Goal: Task Accomplishment & Management: Use online tool/utility

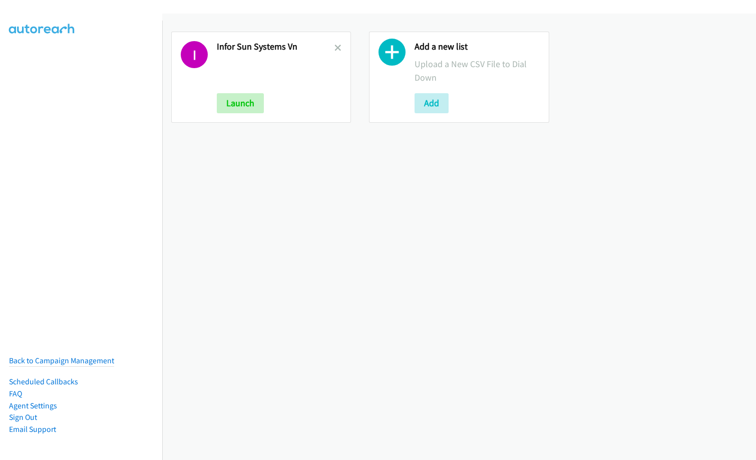
drag, startPoint x: 319, startPoint y: 195, endPoint x: 354, endPoint y: 121, distance: 81.7
click at [323, 188] on div "I Infor Sun Systems Vn Launch Add a new list Upload a New CSV File to Dial Down…" at bounding box center [459, 237] width 594 height 446
click at [338, 46] on icon at bounding box center [337, 48] width 7 height 7
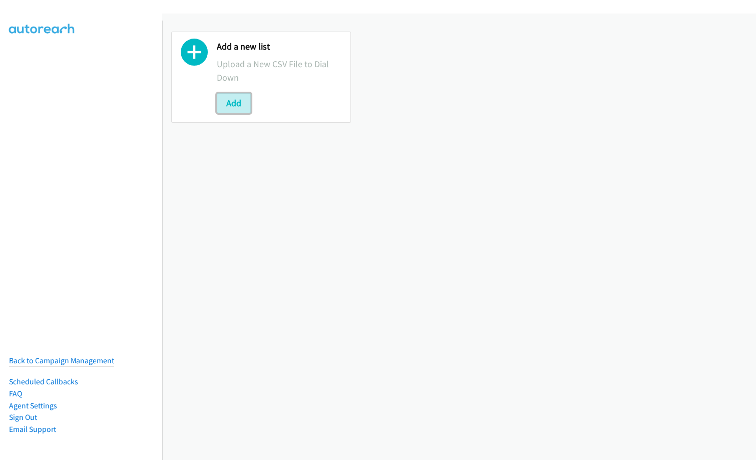
drag, startPoint x: 235, startPoint y: 105, endPoint x: 297, endPoint y: 110, distance: 62.8
click at [234, 105] on button "Add" at bounding box center [234, 103] width 34 height 20
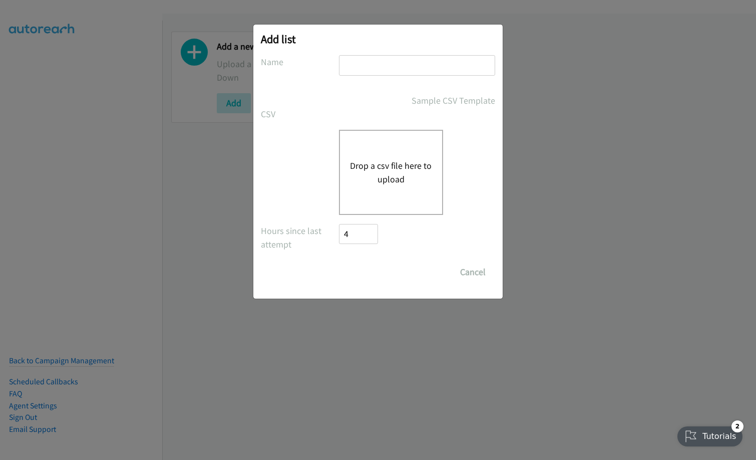
click at [388, 69] on input "text" at bounding box center [417, 65] width 156 height 21
type input "red hat MY"
click at [390, 178] on button "Drop a csv file here to upload" at bounding box center [391, 172] width 82 height 27
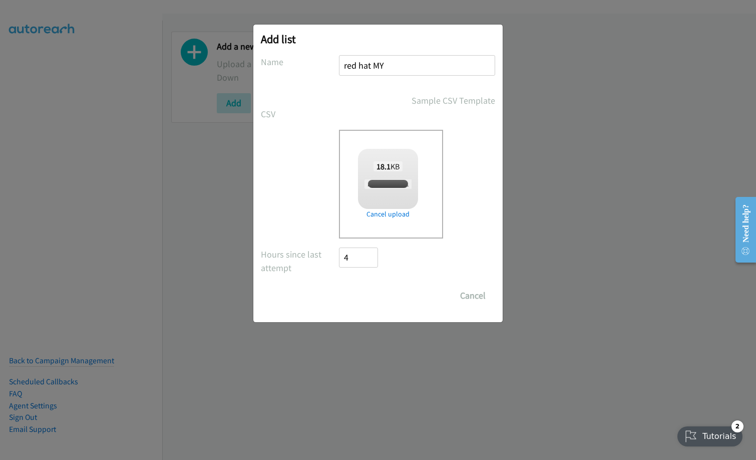
checkbox input "true"
click at [377, 290] on input "Save List" at bounding box center [365, 295] width 53 height 20
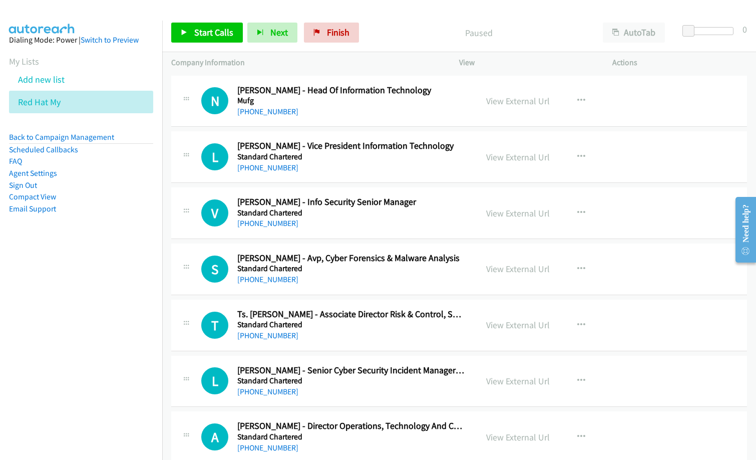
click at [90, 342] on nav "Dialing Mode: Power | Switch to Preview My Lists Add new list Red Hat My Back t…" at bounding box center [81, 251] width 163 height 460
click at [495, 100] on link "View External Url" at bounding box center [518, 101] width 64 height 12
click at [218, 33] on span "Start Calls" at bounding box center [213, 33] width 39 height 12
click at [212, 30] on span "Pause" at bounding box center [205, 33] width 23 height 12
click at [359, 67] on p "Company Information" at bounding box center [306, 63] width 270 height 12
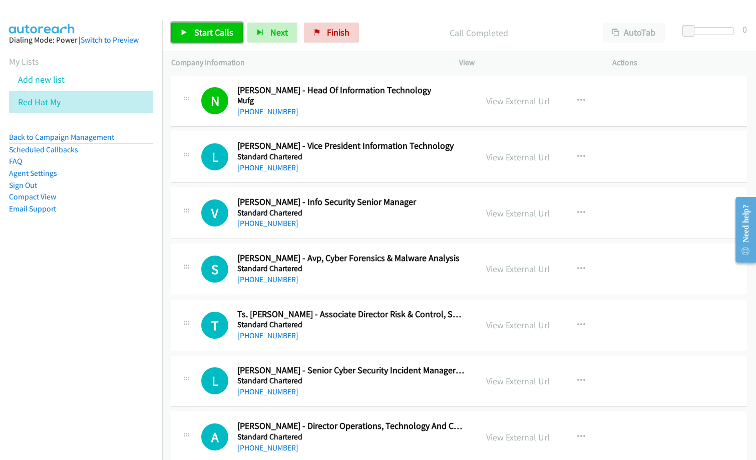
click at [205, 36] on span "Start Calls" at bounding box center [213, 33] width 39 height 12
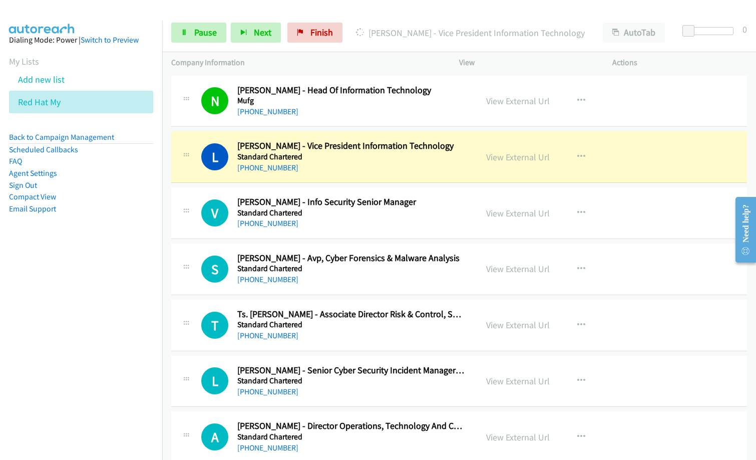
drag, startPoint x: 56, startPoint y: 297, endPoint x: 180, endPoint y: 227, distance: 142.4
click at [56, 297] on nav "Dialing Mode: Power | Switch to Preview My Lists Add new list Red Hat My Back t…" at bounding box center [81, 251] width 163 height 460
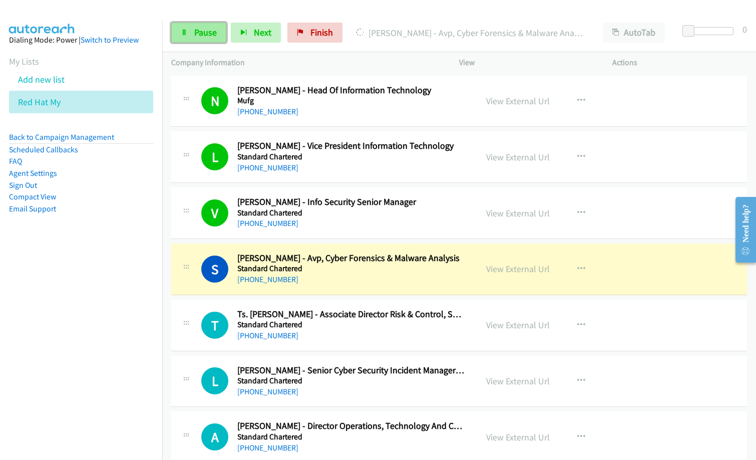
click at [211, 35] on span "Pause" at bounding box center [205, 33] width 23 height 12
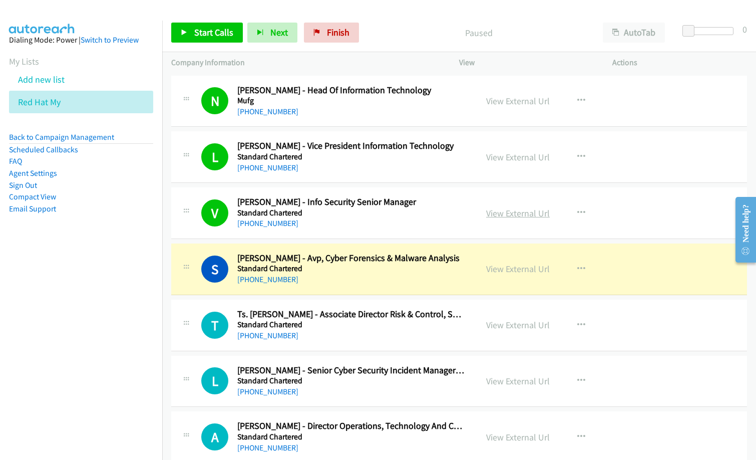
click at [519, 214] on link "View External Url" at bounding box center [518, 213] width 64 height 12
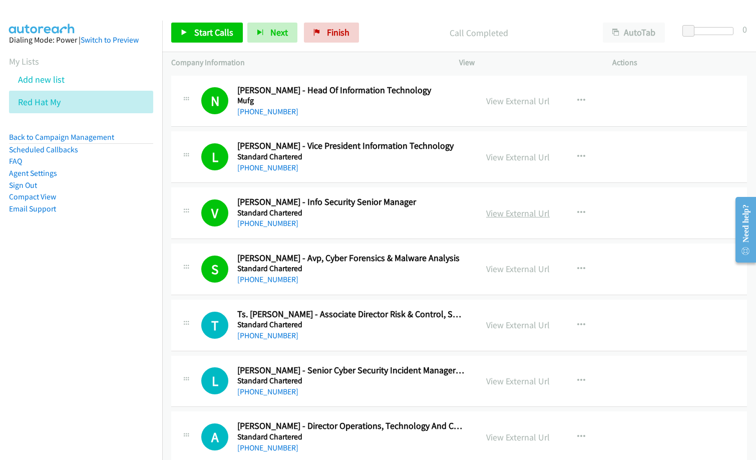
click at [500, 215] on link "View External Url" at bounding box center [518, 213] width 64 height 12
click at [216, 30] on span "Start Calls" at bounding box center [213, 33] width 39 height 12
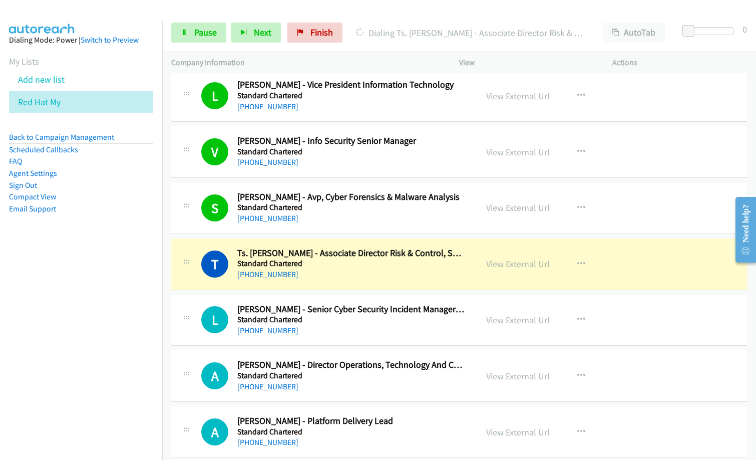
scroll to position [150, 0]
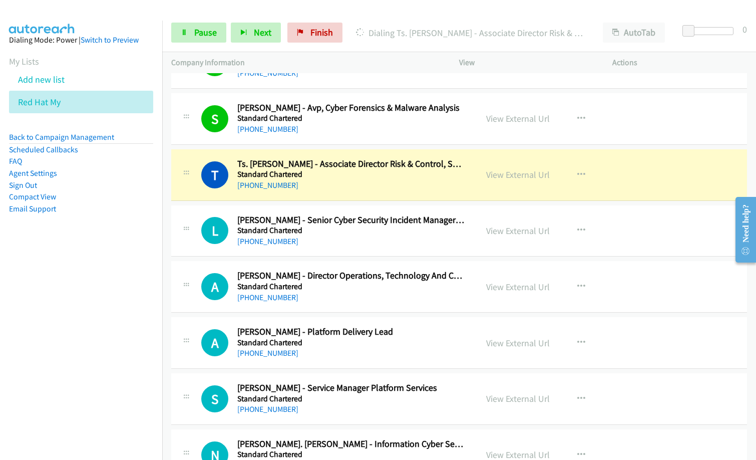
click at [67, 330] on nav "Dialing Mode: Power | Switch to Preview My Lists Add new list Red Hat My Back t…" at bounding box center [81, 251] width 163 height 460
click at [498, 175] on link "View External Url" at bounding box center [518, 175] width 64 height 12
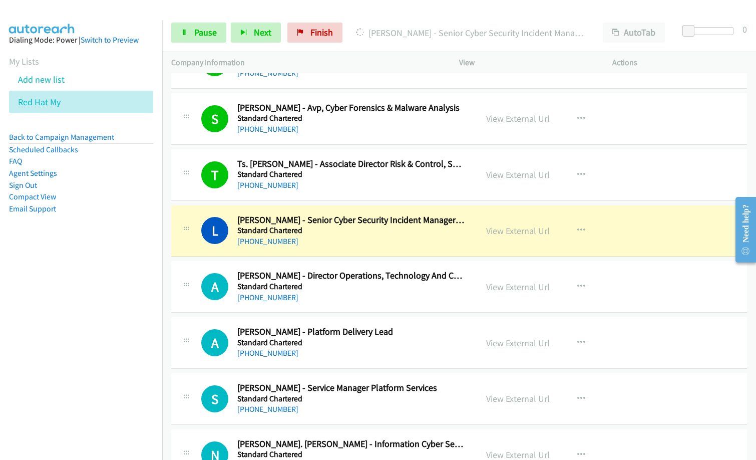
click at [21, 314] on nav "Dialing Mode: Power | Switch to Preview My Lists Add new list Red Hat My Back t…" at bounding box center [81, 251] width 163 height 460
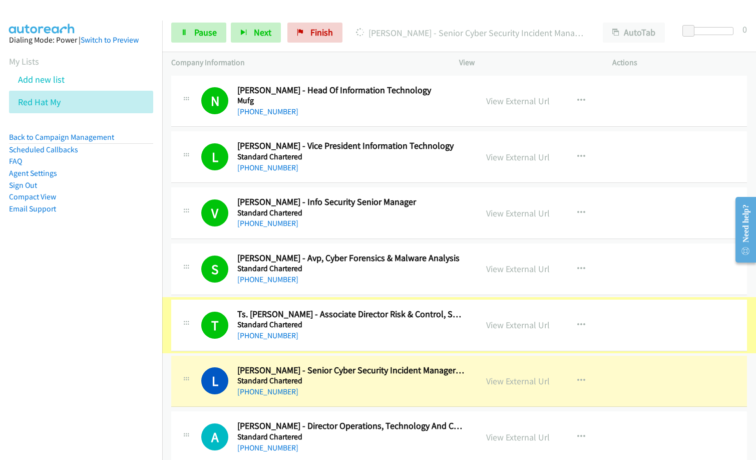
scroll to position [100, 0]
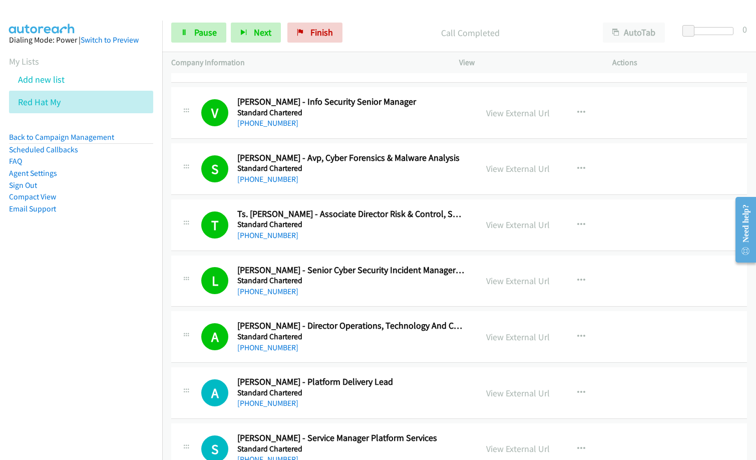
click at [328, 284] on h5 "Standard Chartered" at bounding box center [350, 280] width 227 height 10
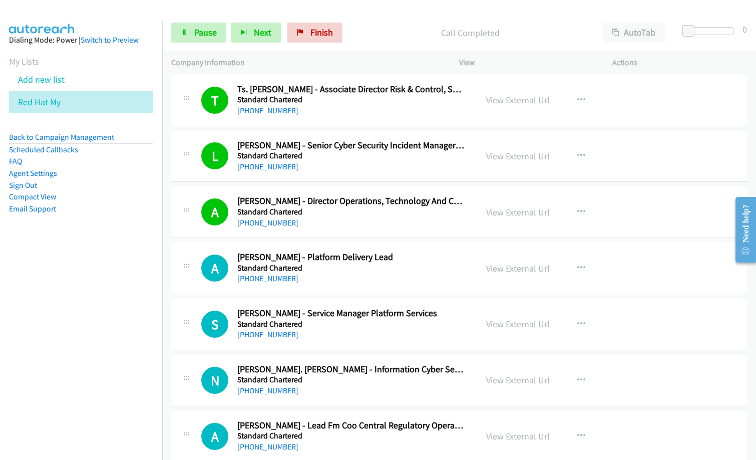
scroll to position [250, 0]
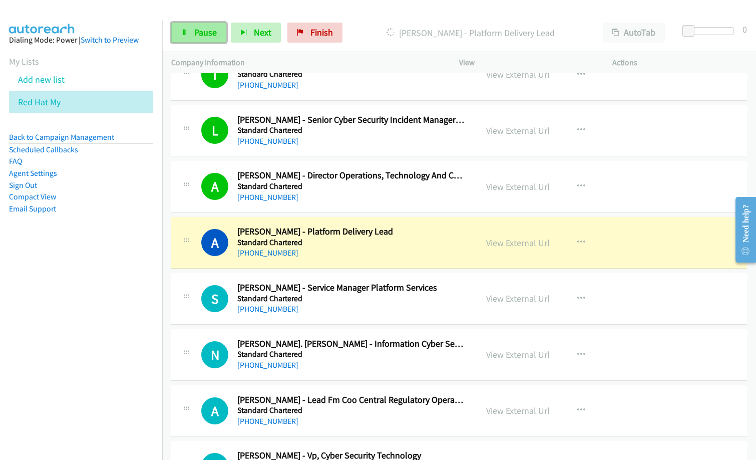
click at [204, 25] on link "Pause" at bounding box center [198, 33] width 55 height 20
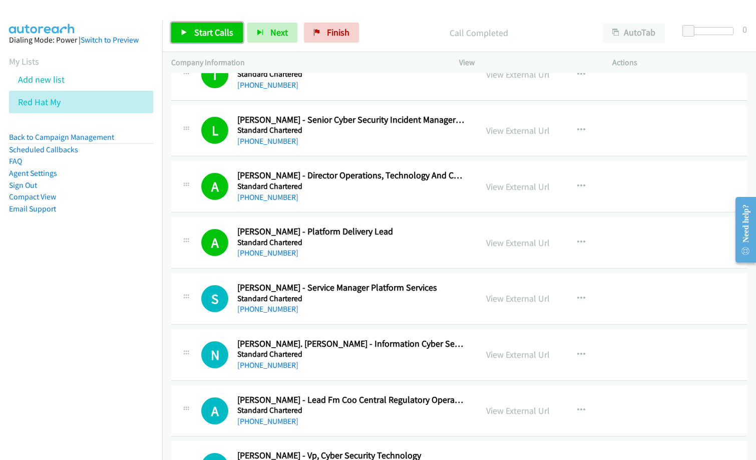
click at [218, 36] on span "Start Calls" at bounding box center [213, 33] width 39 height 12
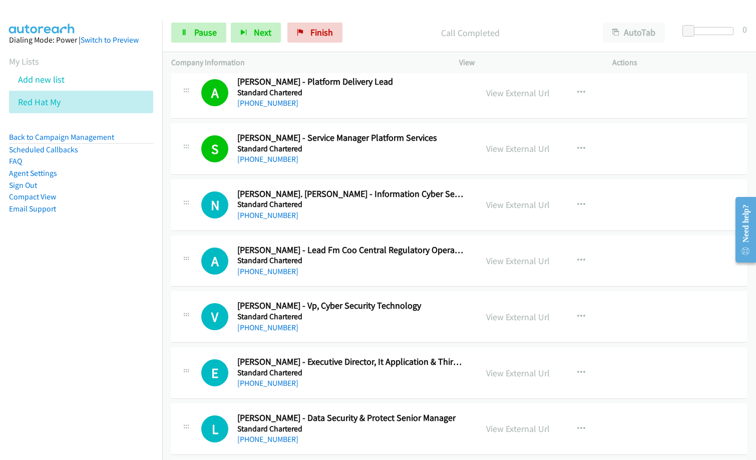
scroll to position [400, 0]
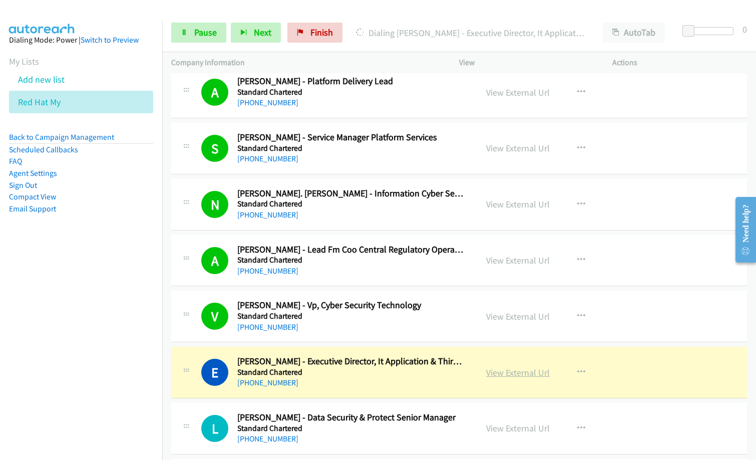
click at [496, 372] on link "View External Url" at bounding box center [518, 372] width 64 height 12
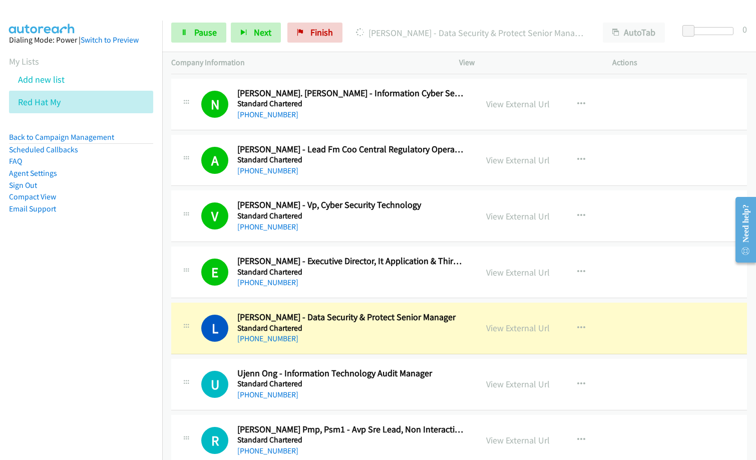
drag, startPoint x: 359, startPoint y: 342, endPoint x: 372, endPoint y: 341, distance: 13.1
click at [359, 342] on div "+60 16-717 5216" at bounding box center [350, 338] width 227 height 12
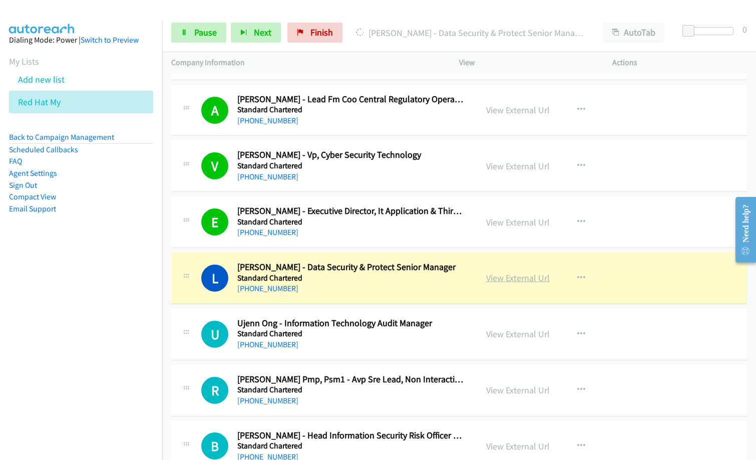
click at [504, 276] on link "View External Url" at bounding box center [518, 278] width 64 height 12
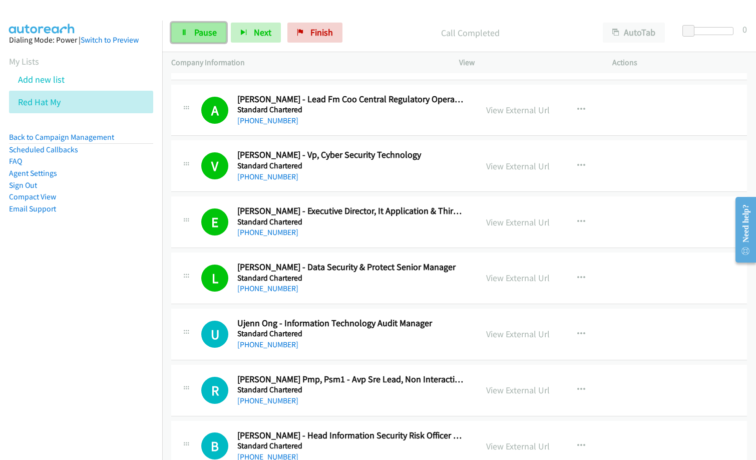
click at [203, 33] on span "Pause" at bounding box center [205, 33] width 23 height 12
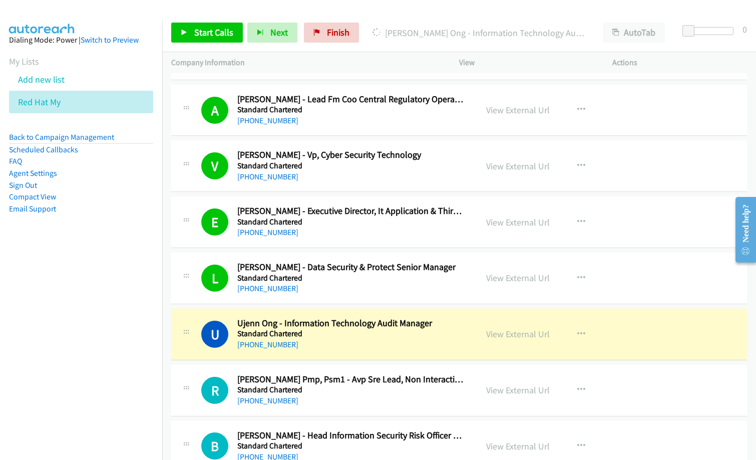
click at [376, 32] on icon at bounding box center [376, 33] width 11 height 11
drag, startPoint x: 380, startPoint y: 46, endPoint x: 492, endPoint y: 0, distance: 121.0
click at [380, 45] on div "Start Calls Pause Next Finish Dialing Ujenn Ong - Information Technology Audit …" at bounding box center [459, 33] width 594 height 39
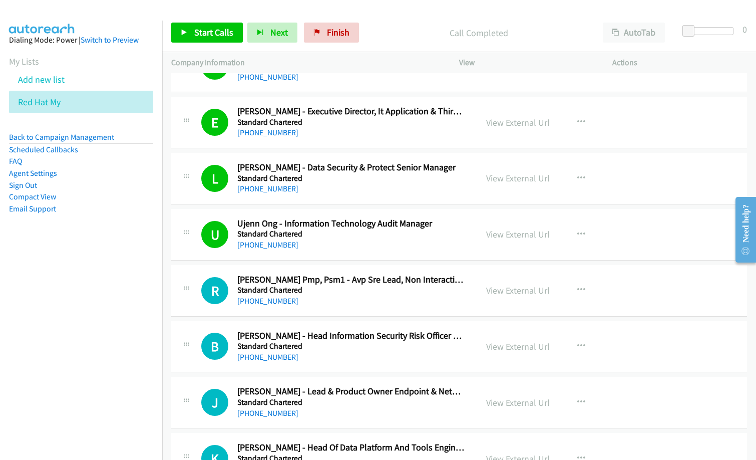
scroll to position [651, 0]
click at [206, 37] on span "Start Calls" at bounding box center [213, 33] width 39 height 12
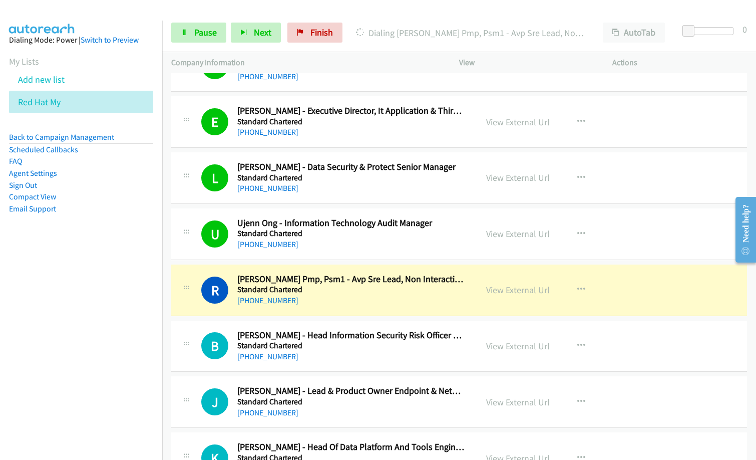
click at [353, 296] on div "+60 10-548 9838" at bounding box center [350, 300] width 227 height 12
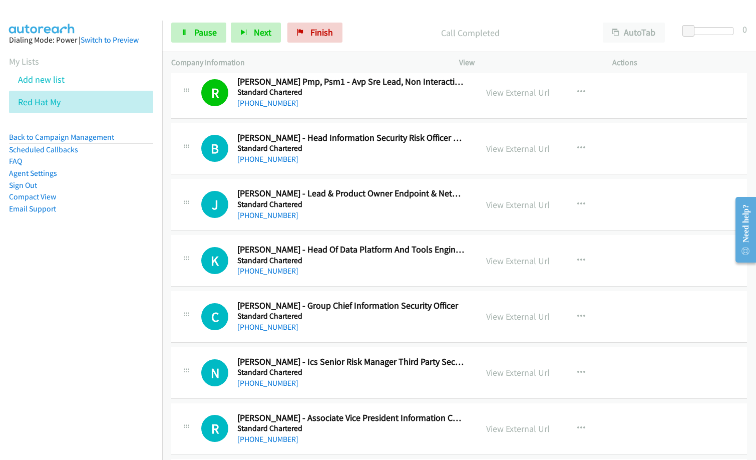
scroll to position [851, 0]
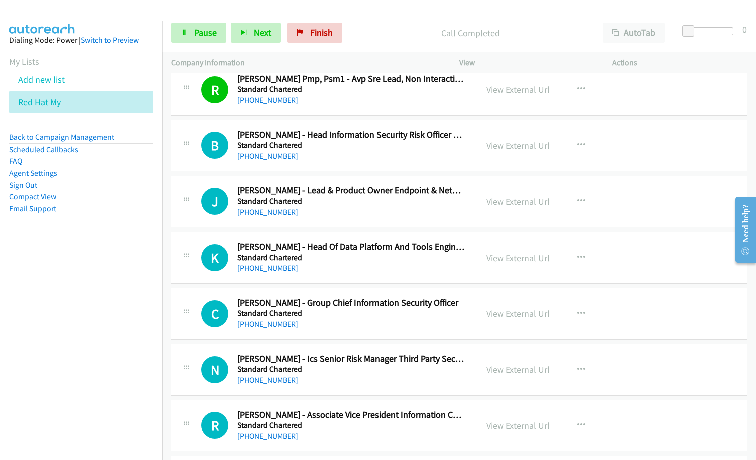
click at [25, 348] on nav "Dialing Mode: Power | Switch to Preview My Lists Add new list Red Hat My Back t…" at bounding box center [81, 251] width 163 height 460
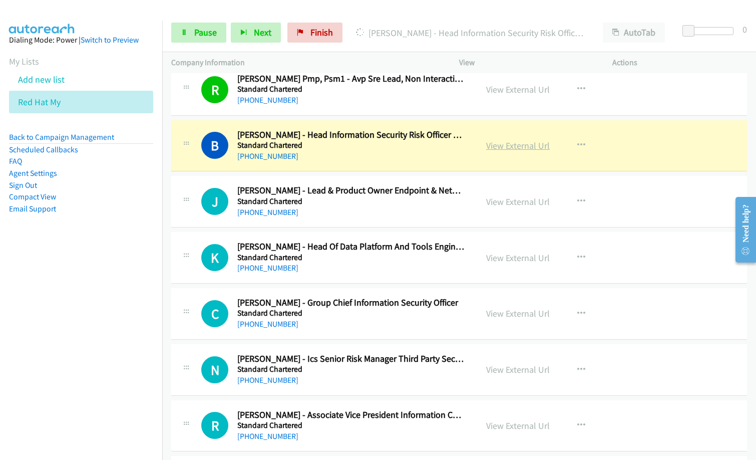
click at [507, 149] on link "View External Url" at bounding box center [518, 146] width 64 height 12
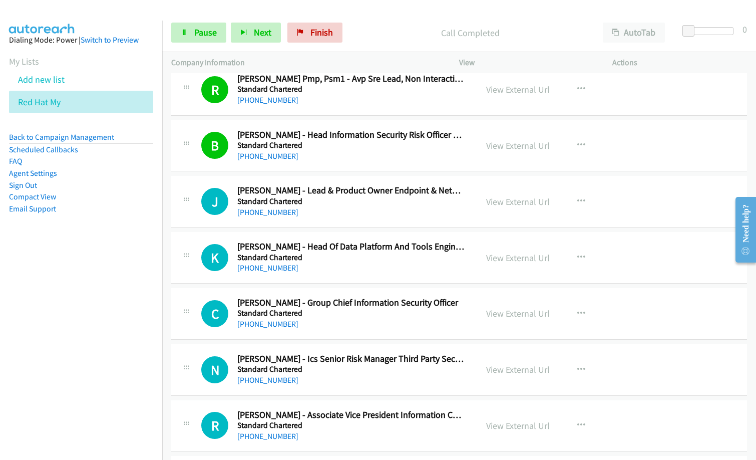
click at [376, 217] on div "+60 17-650 4119" at bounding box center [350, 212] width 227 height 12
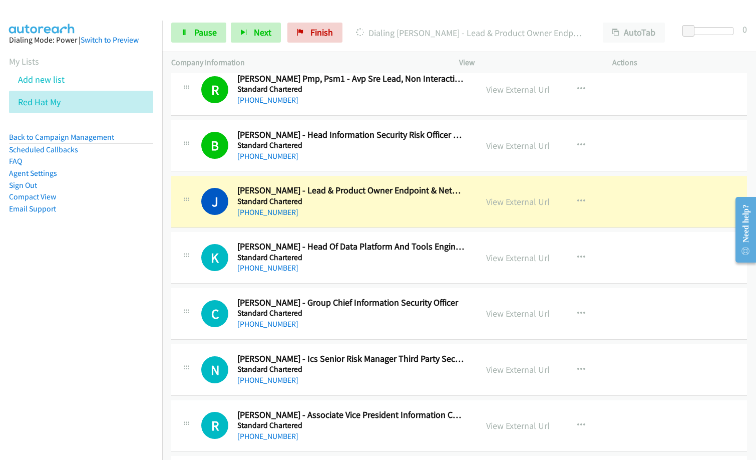
click at [354, 271] on div "+60 11-2883 6474" at bounding box center [350, 268] width 227 height 12
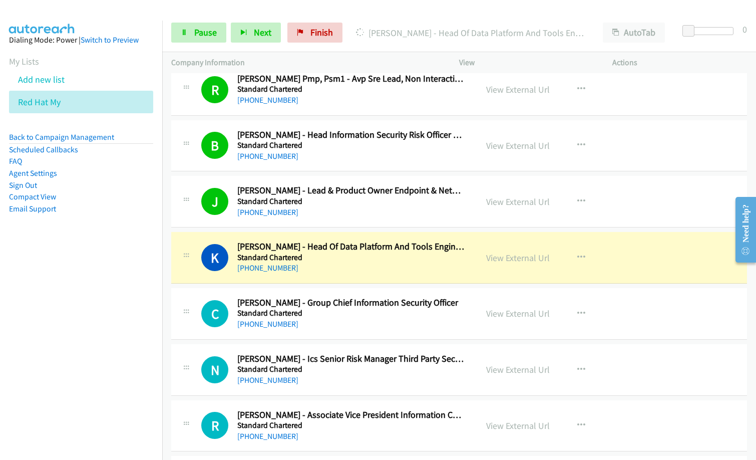
click at [62, 329] on nav "Dialing Mode: Power | Switch to Preview My Lists Add new list Red Hat My Back t…" at bounding box center [81, 251] width 163 height 460
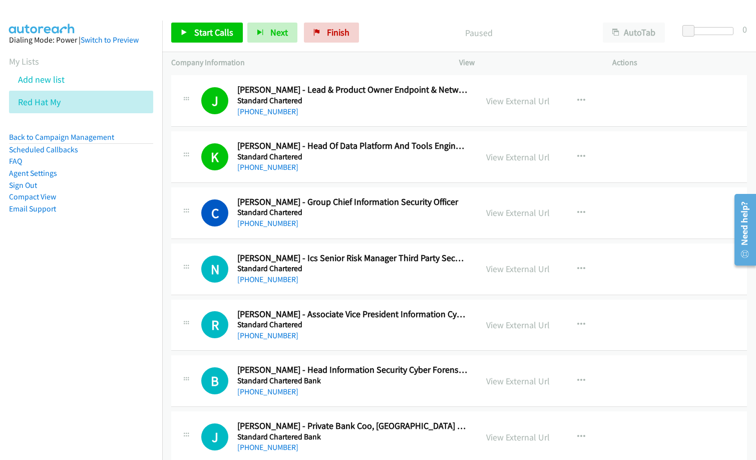
scroll to position [951, 0]
click at [507, 214] on link "View External Url" at bounding box center [518, 213] width 64 height 12
click at [344, 239] on div "C Callback Scheduled Cezary Piekarski - Group Chief Information Security Office…" at bounding box center [459, 214] width 576 height 52
click at [342, 265] on h5 "Standard Chartered" at bounding box center [352, 269] width 231 height 10
click at [210, 25] on link "Start Calls" at bounding box center [207, 33] width 72 height 20
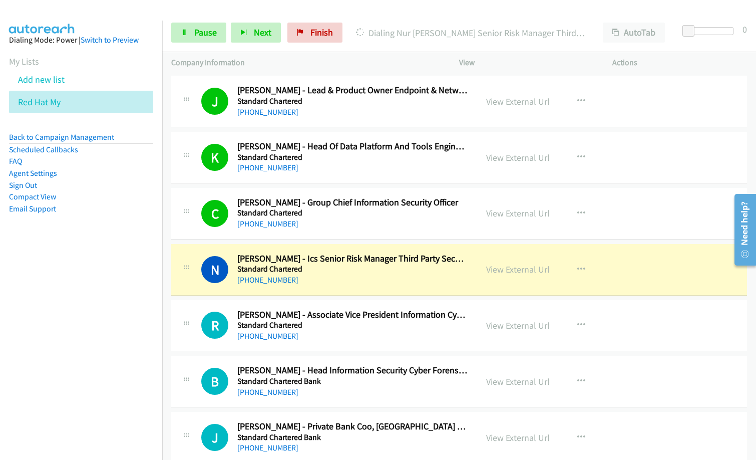
click at [379, 334] on div "+60 12-276 5809" at bounding box center [352, 336] width 231 height 12
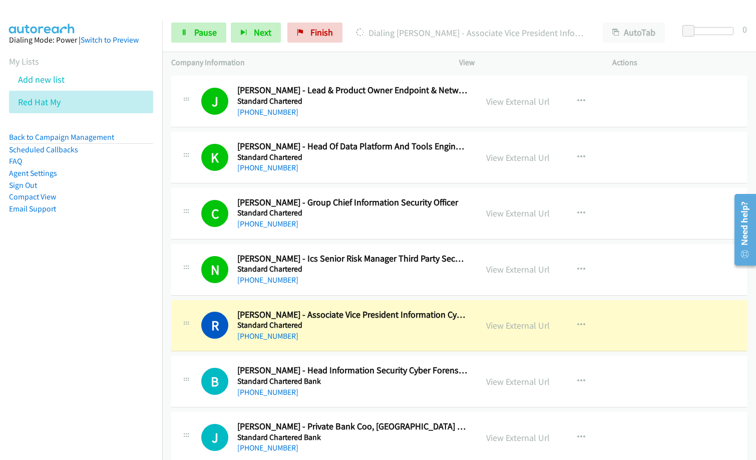
click at [131, 327] on nav "Dialing Mode: Power | Switch to Preview My Lists Add new list Red Hat My Back t…" at bounding box center [81, 251] width 163 height 460
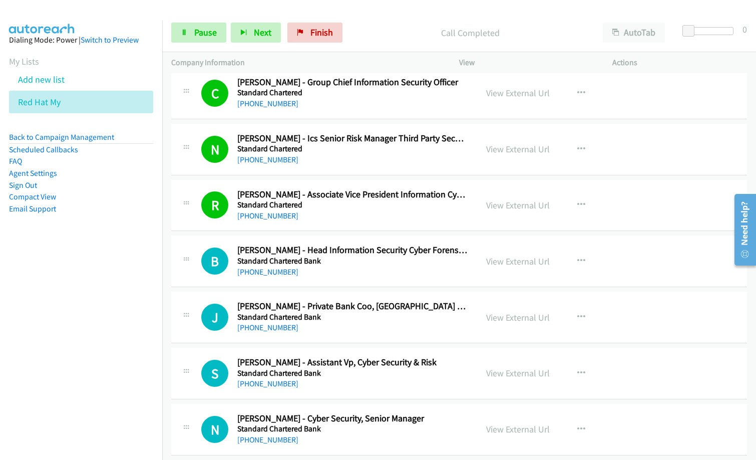
scroll to position [1101, 0]
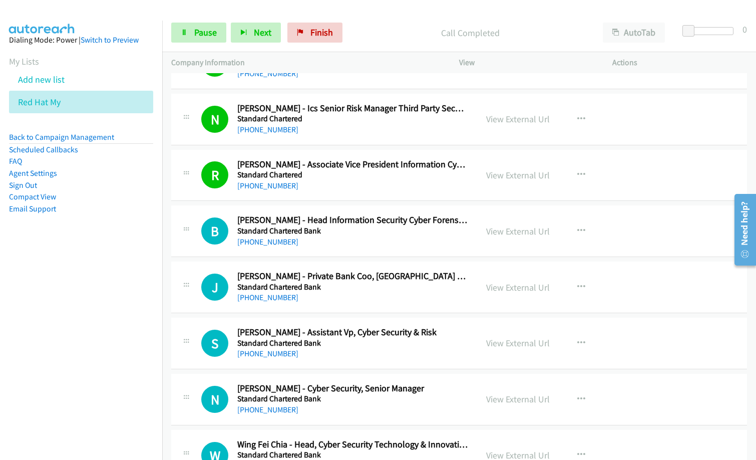
click at [360, 243] on div "+60 12-637 6643" at bounding box center [352, 242] width 231 height 12
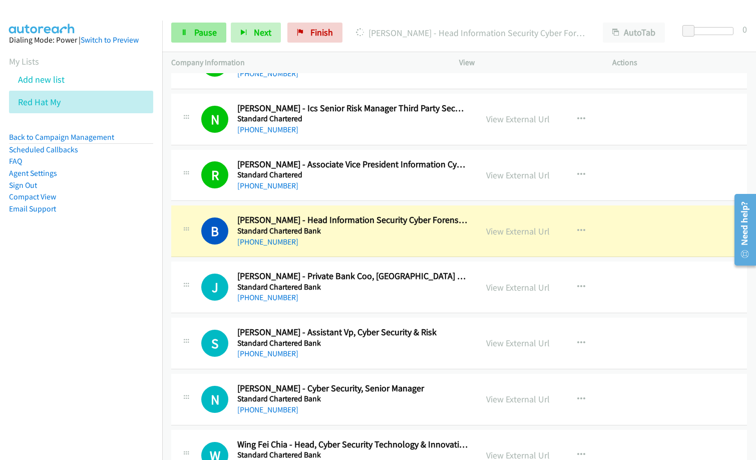
click at [210, 43] on div "Start Calls Pause Next Finish Dialing Brent Muir - Head Information Security Cy…" at bounding box center [459, 33] width 594 height 39
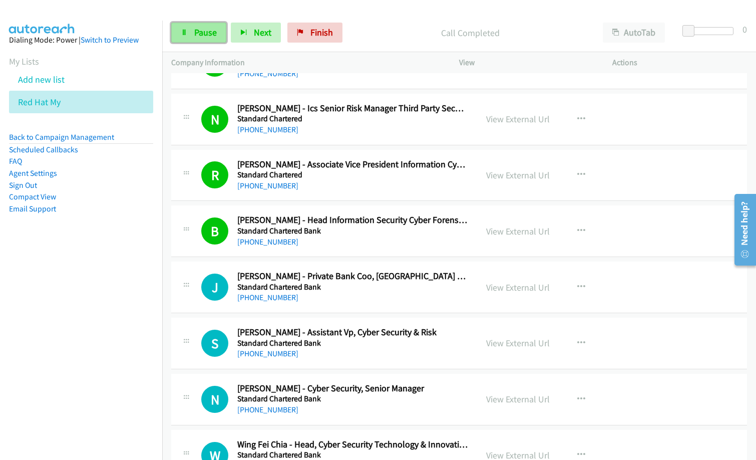
click at [212, 31] on span "Pause" at bounding box center [205, 33] width 23 height 12
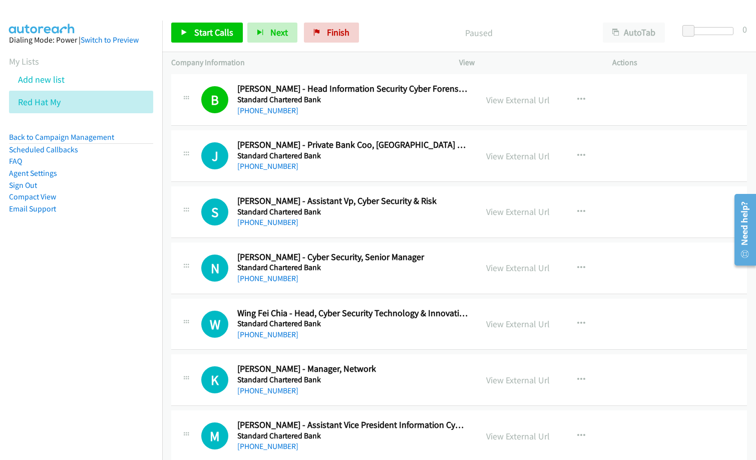
scroll to position [1251, 0]
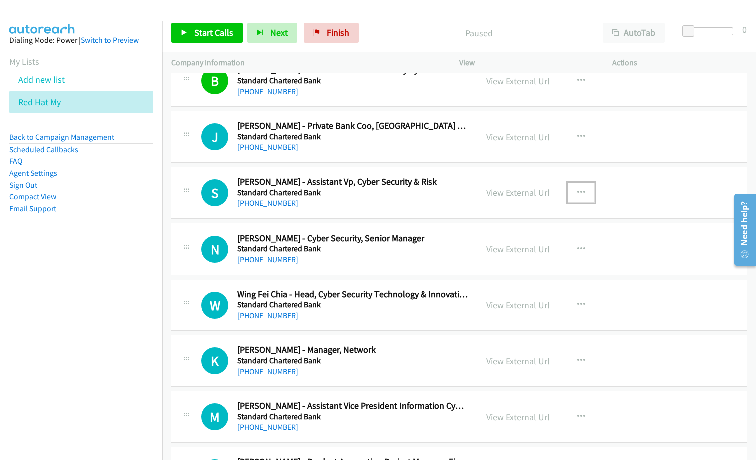
click at [577, 189] on icon "button" at bounding box center [581, 193] width 8 height 8
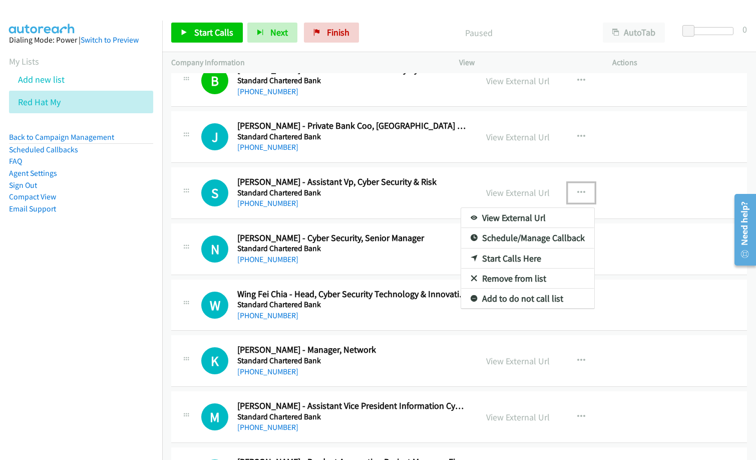
click at [506, 258] on link "Start Calls Here" at bounding box center [527, 258] width 133 height 20
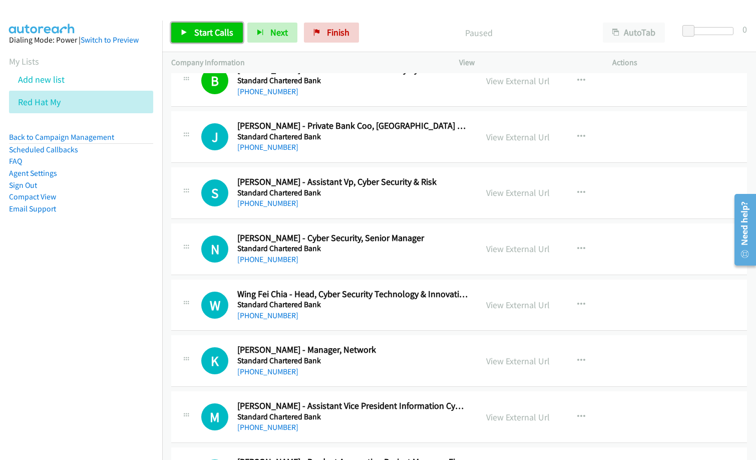
click at [226, 30] on span "Start Calls" at bounding box center [213, 33] width 39 height 12
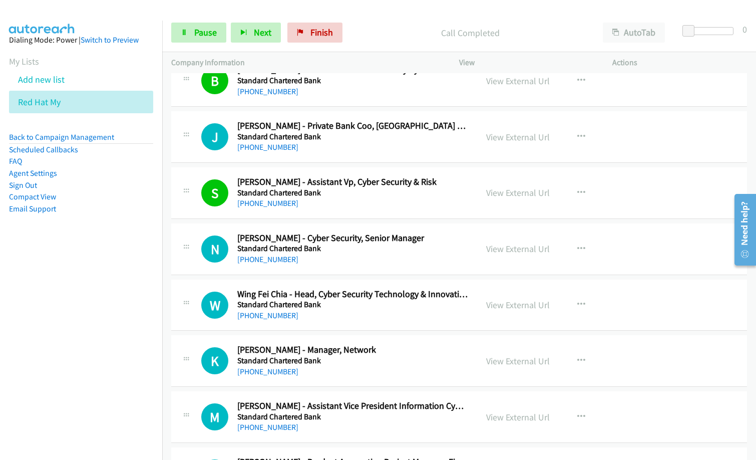
drag, startPoint x: 379, startPoint y: 150, endPoint x: 385, endPoint y: 148, distance: 6.5
click at [379, 150] on div "+60 12-210 0524" at bounding box center [352, 147] width 231 height 12
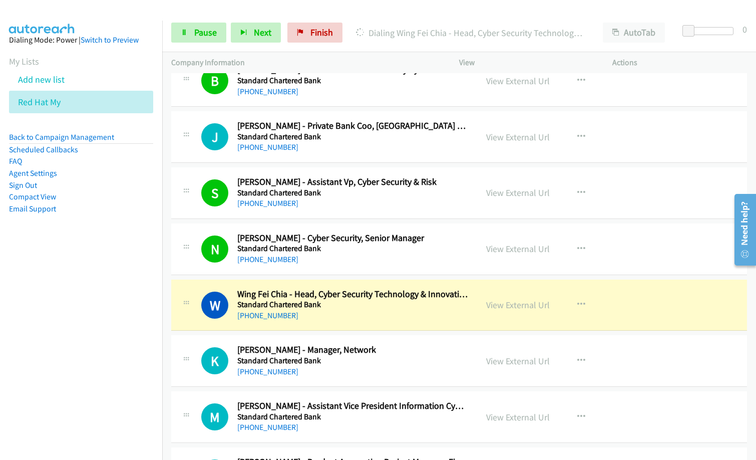
click at [496, 29] on p "Dialing Wing Fei Chia - Head, Cyber Security Technology & Innovation" at bounding box center [470, 33] width 229 height 14
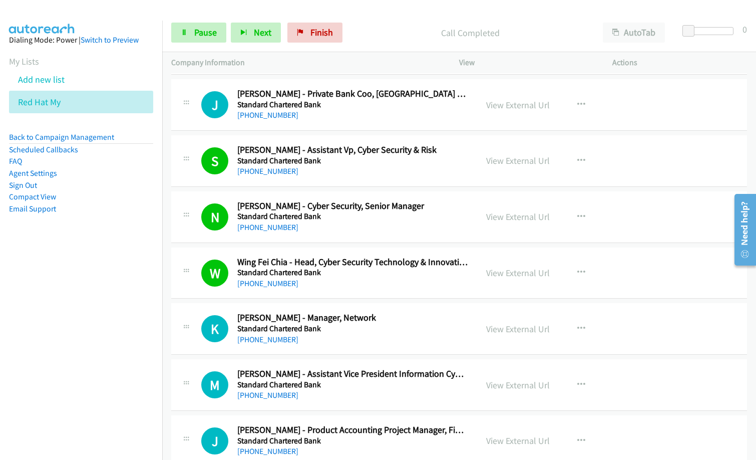
scroll to position [1301, 0]
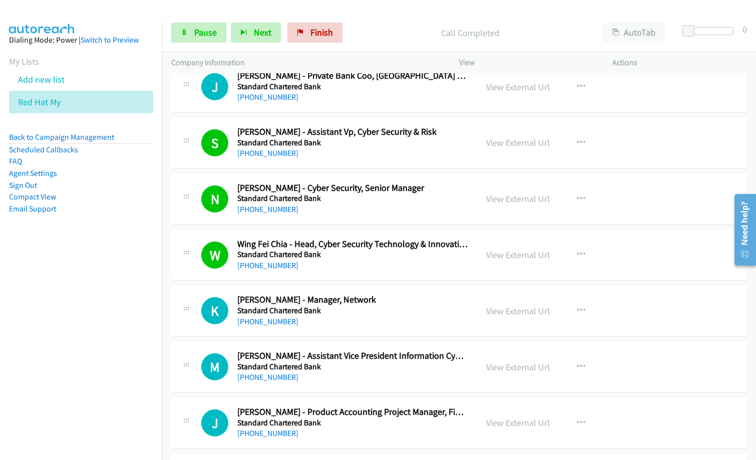
click at [2, 353] on nav "Dialing Mode: Power | Switch to Preview My Lists Add new list Red Hat My Back t…" at bounding box center [81, 251] width 163 height 460
click at [389, 329] on div "K Callback Scheduled Kamaleshvaran Balakrishnan - Manager, Network Standard Cha…" at bounding box center [459, 311] width 576 height 52
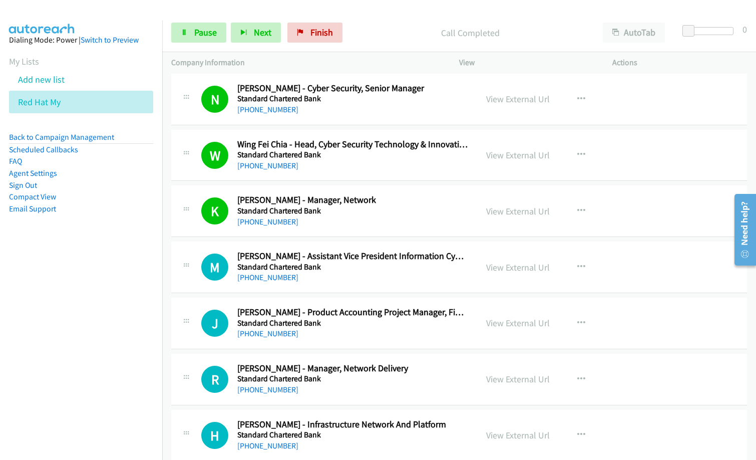
scroll to position [1402, 0]
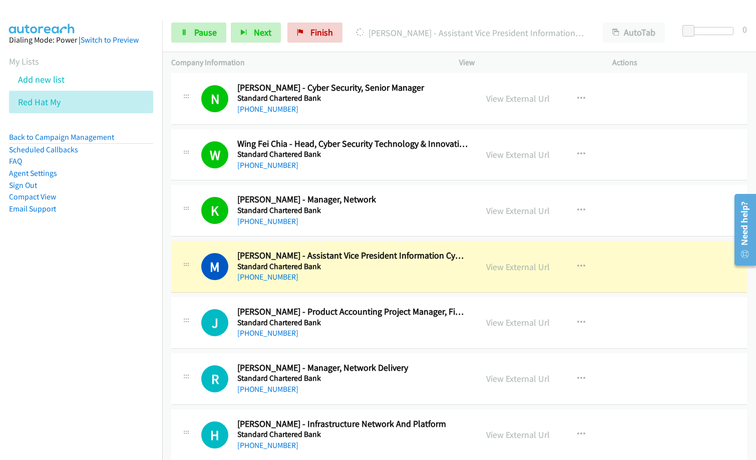
click at [33, 338] on nav "Dialing Mode: Power | Switch to Preview My Lists Add new list Red Hat My Back t…" at bounding box center [81, 251] width 163 height 460
click at [511, 272] on link "View External Url" at bounding box center [518, 267] width 64 height 12
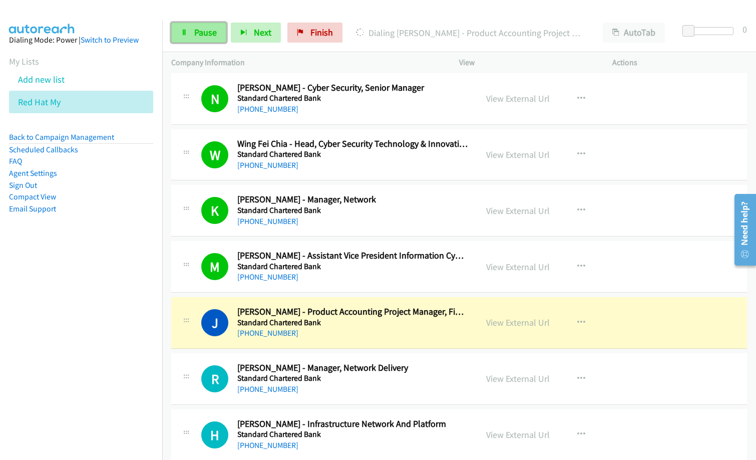
click at [195, 31] on span "Pause" at bounding box center [205, 33] width 23 height 12
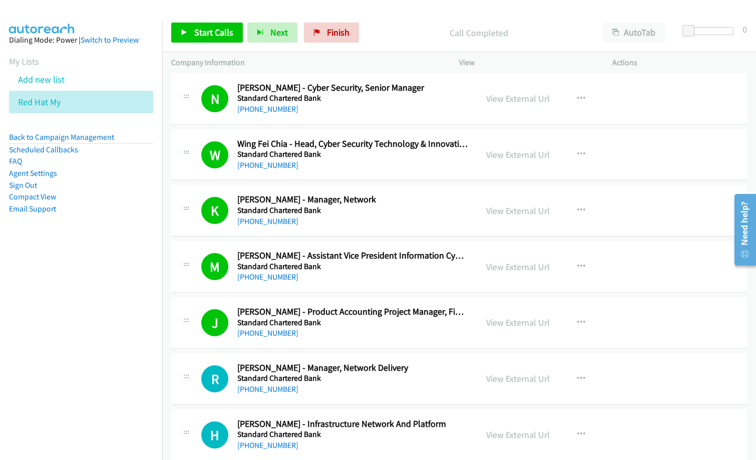
click at [384, 337] on div "+60 16-689 7860" at bounding box center [352, 333] width 231 height 12
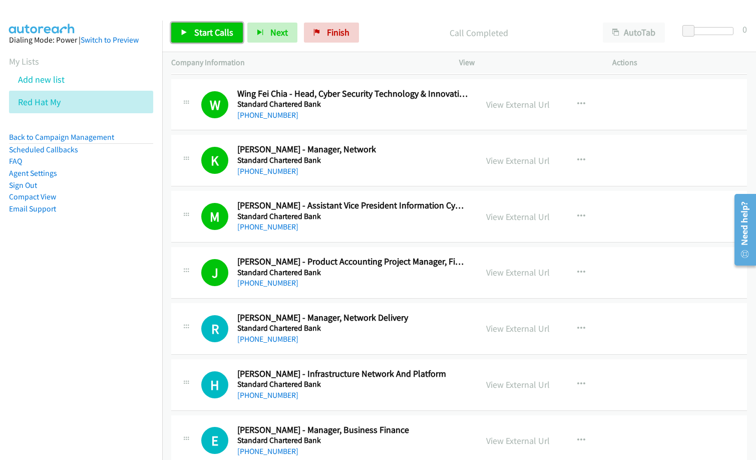
click at [201, 32] on span "Start Calls" at bounding box center [213, 33] width 39 height 12
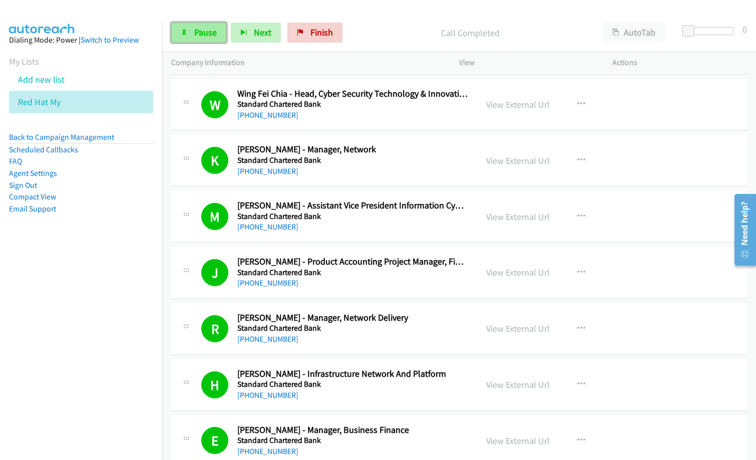
click at [205, 28] on span "Pause" at bounding box center [205, 33] width 23 height 12
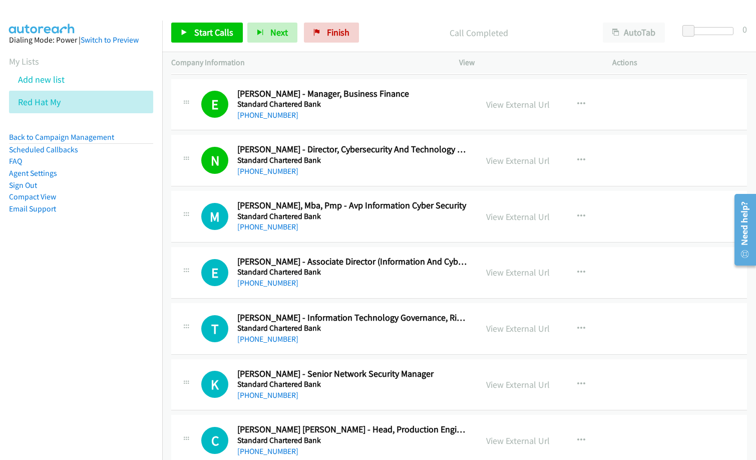
scroll to position [1802, 0]
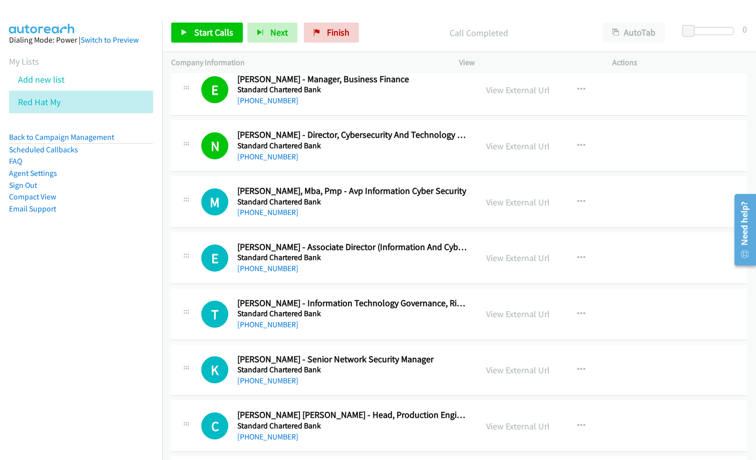
click at [105, 271] on nav "Dialing Mode: Power | Switch to Preview My Lists Add new list Red Hat My Back t…" at bounding box center [81, 251] width 163 height 460
click at [215, 31] on span "Start Calls" at bounding box center [213, 33] width 39 height 12
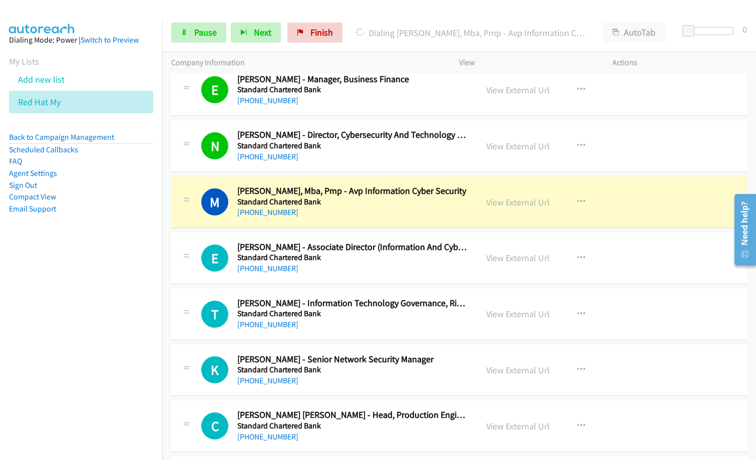
click at [354, 215] on div "+60 12-694 2856" at bounding box center [352, 212] width 231 height 12
click at [510, 204] on link "View External Url" at bounding box center [518, 202] width 64 height 12
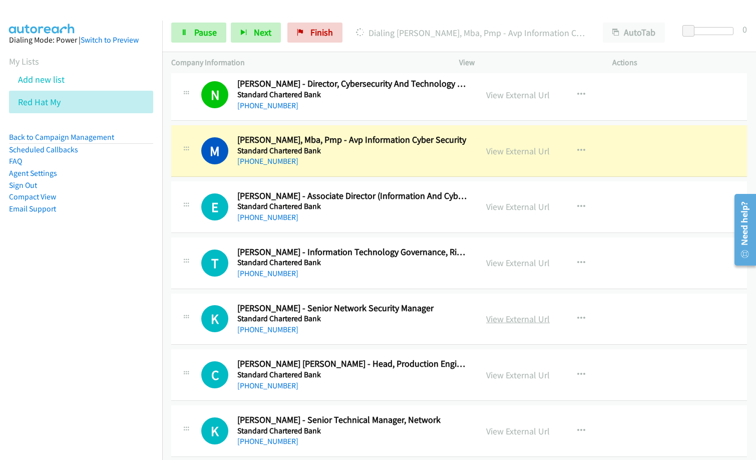
scroll to position [1902, 0]
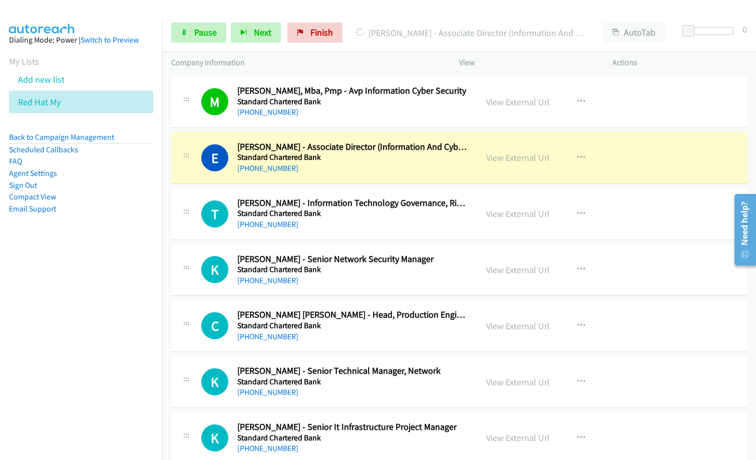
drag, startPoint x: 51, startPoint y: 297, endPoint x: 57, endPoint y: 296, distance: 6.0
click at [52, 297] on nav "Dialing Mode: Power | Switch to Preview My Lists Add new list Red Hat My Back t…" at bounding box center [81, 251] width 163 height 460
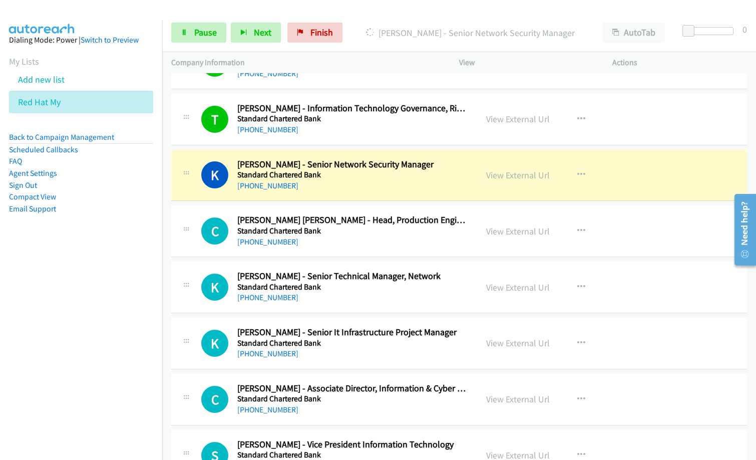
scroll to position [2002, 0]
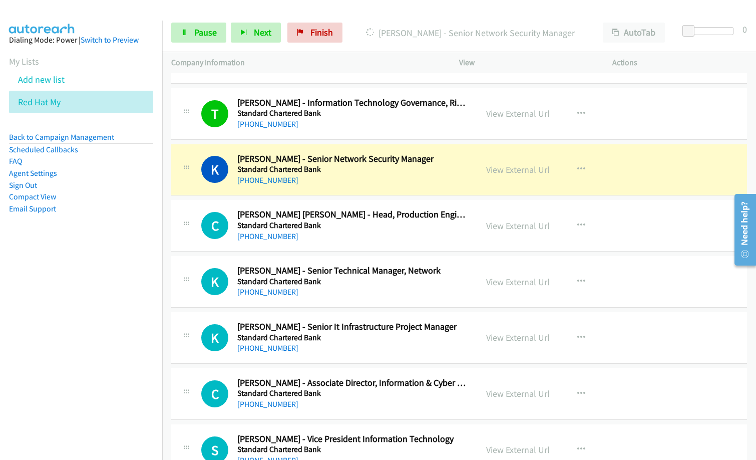
click at [369, 35] on p "Dialing Kamarajan Ramachandran - Senior Network Security Manager" at bounding box center [470, 33] width 229 height 14
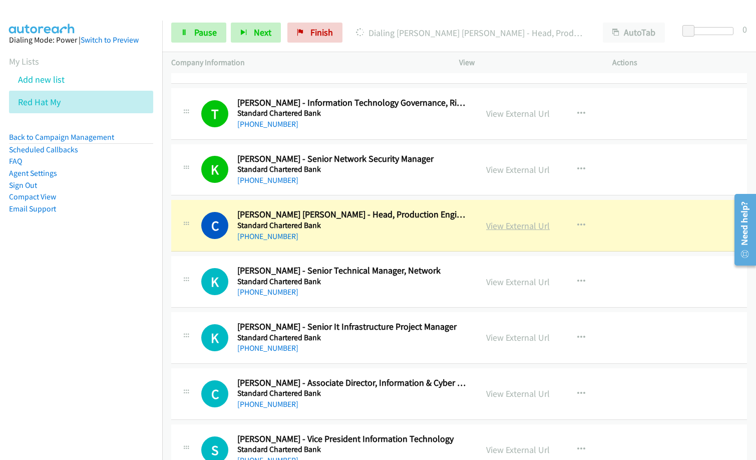
click at [519, 225] on link "View External Url" at bounding box center [518, 226] width 64 height 12
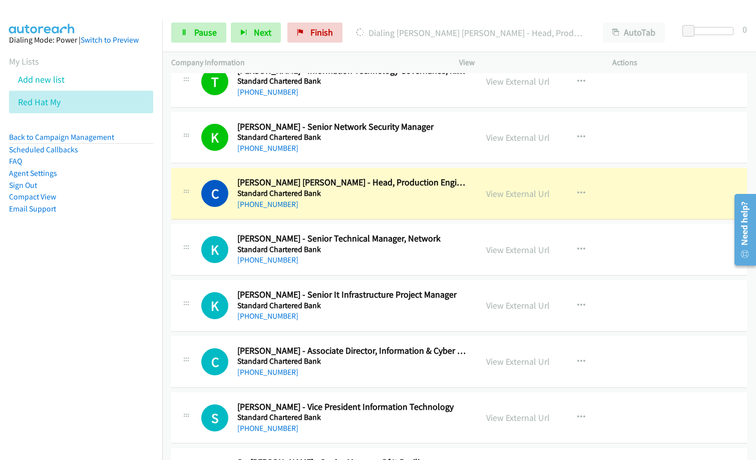
scroll to position [2052, 0]
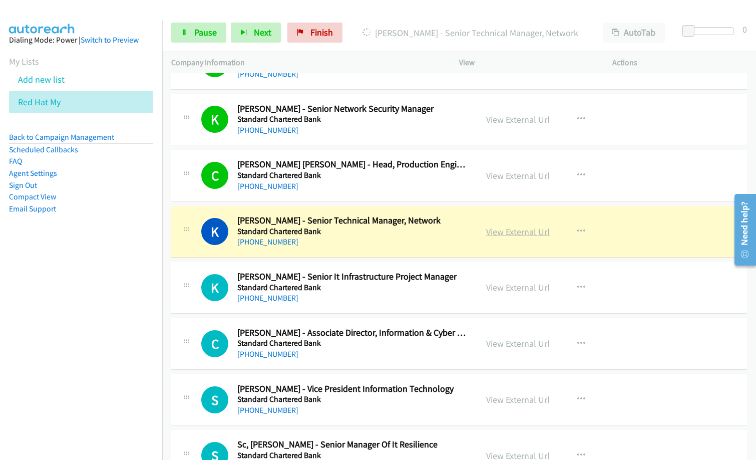
click at [509, 234] on link "View External Url" at bounding box center [518, 232] width 64 height 12
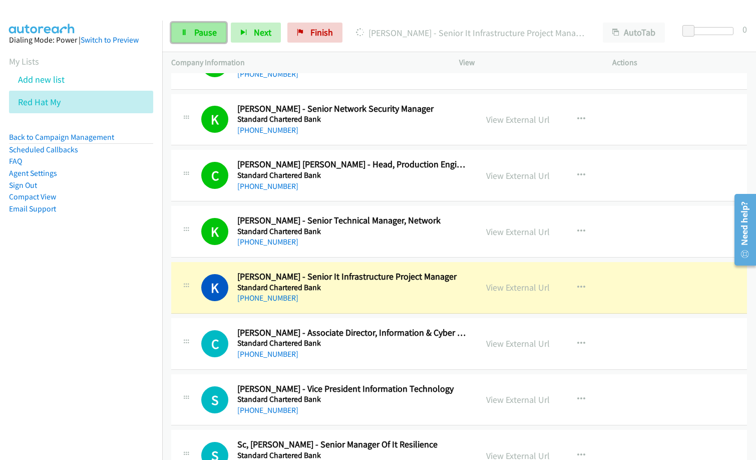
click at [201, 27] on span "Pause" at bounding box center [205, 33] width 23 height 12
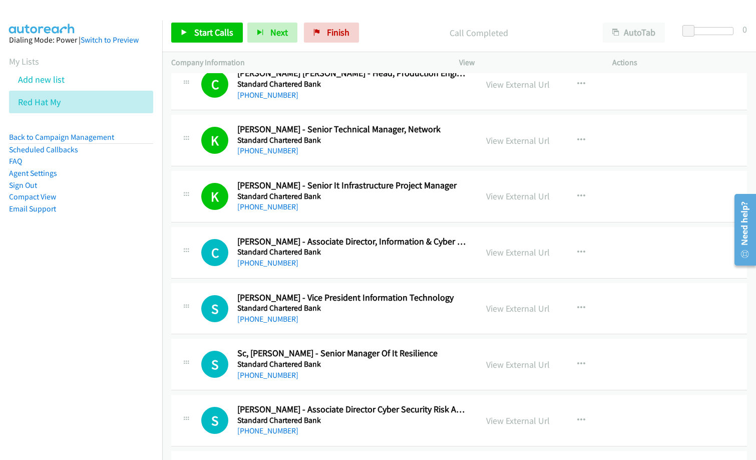
scroll to position [2152, 0]
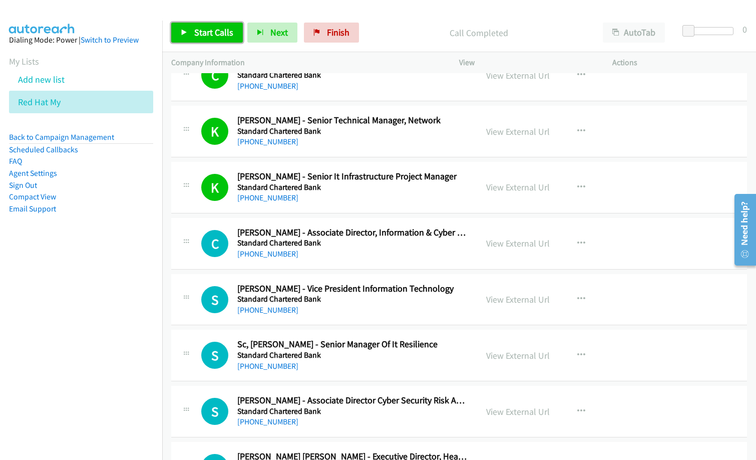
click at [213, 33] on span "Start Calls" at bounding box center [213, 33] width 39 height 12
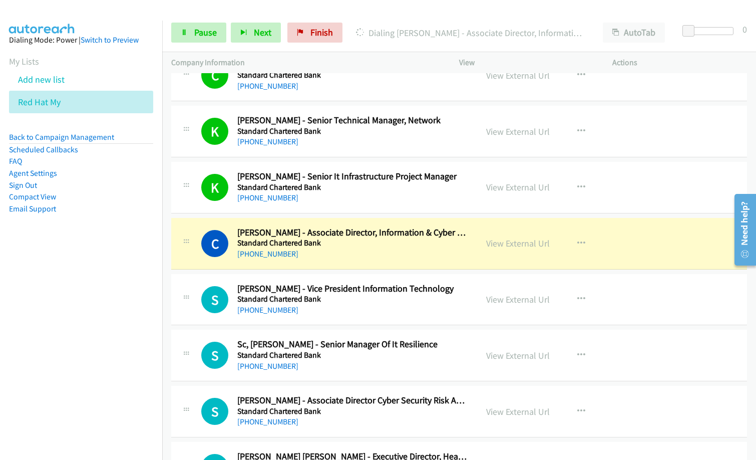
click at [17, 337] on nav "Dialing Mode: Power | Switch to Preview My Lists Add new list Red Hat My Back t…" at bounding box center [81, 251] width 163 height 460
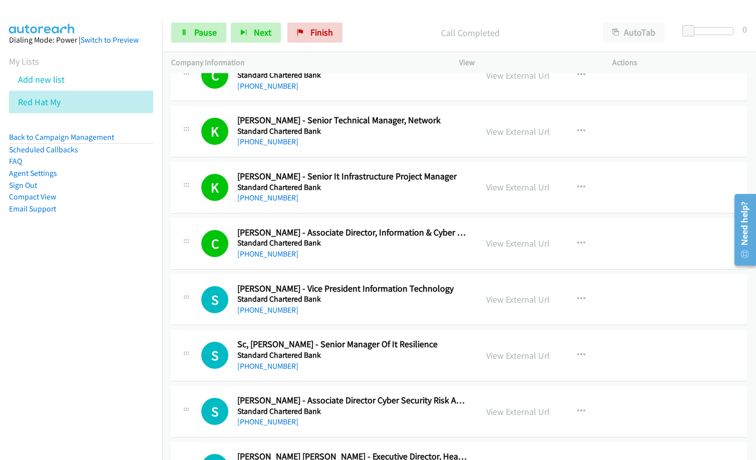
click at [329, 258] on div "+60 12-367 4984" at bounding box center [352, 254] width 231 height 12
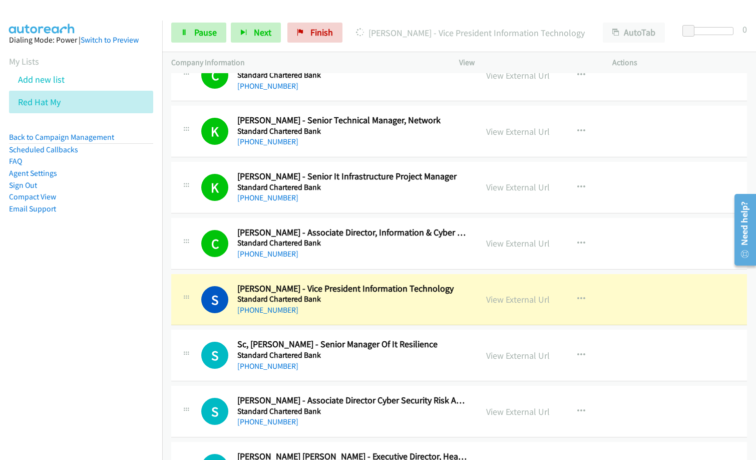
click at [595, 366] on div "View External Url View External Url Schedule/Manage Callback Start Calls Here R…" at bounding box center [558, 354] width 162 height 33
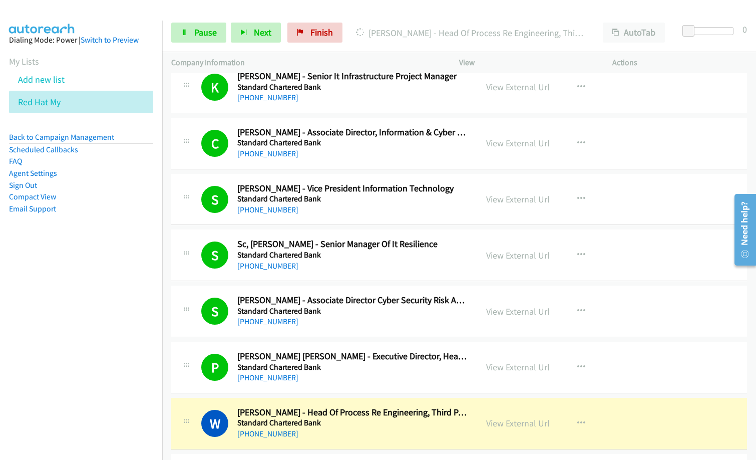
scroll to position [2303, 0]
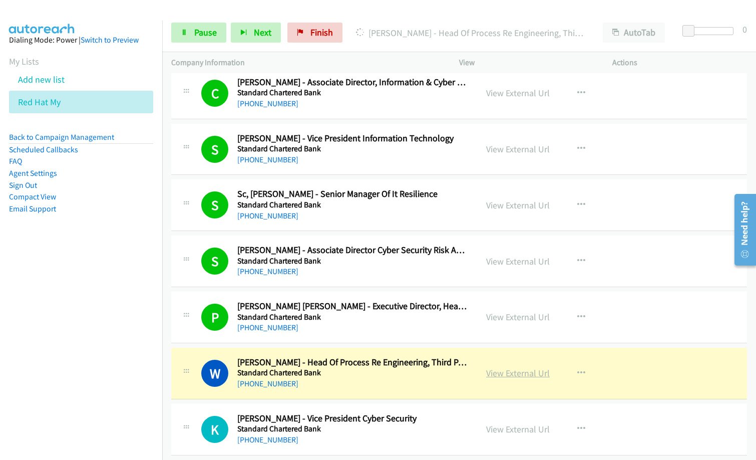
click at [513, 372] on link "View External Url" at bounding box center [518, 373] width 64 height 12
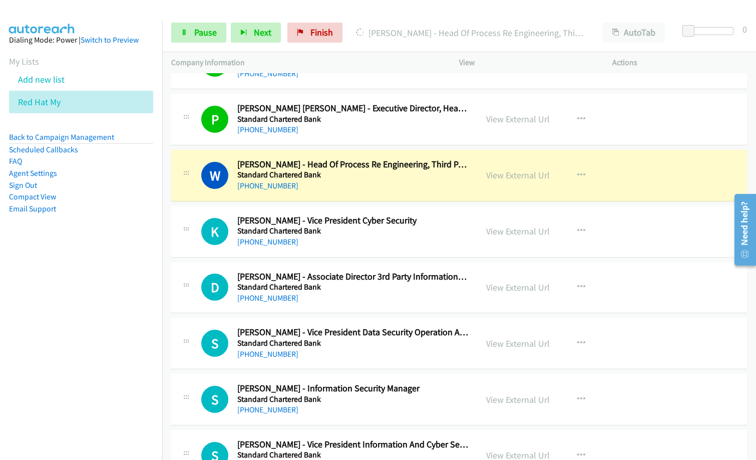
scroll to position [2503, 0]
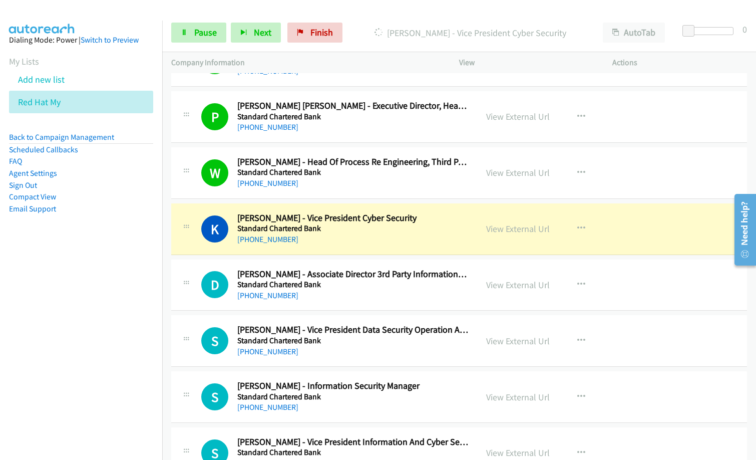
click at [325, 231] on h5 "Standard Chartered Bank" at bounding box center [352, 228] width 231 height 10
click at [514, 229] on link "View External Url" at bounding box center [518, 229] width 64 height 12
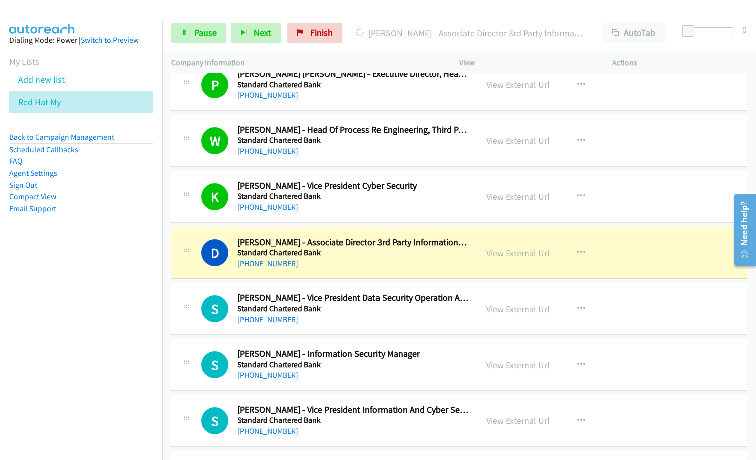
scroll to position [2553, 0]
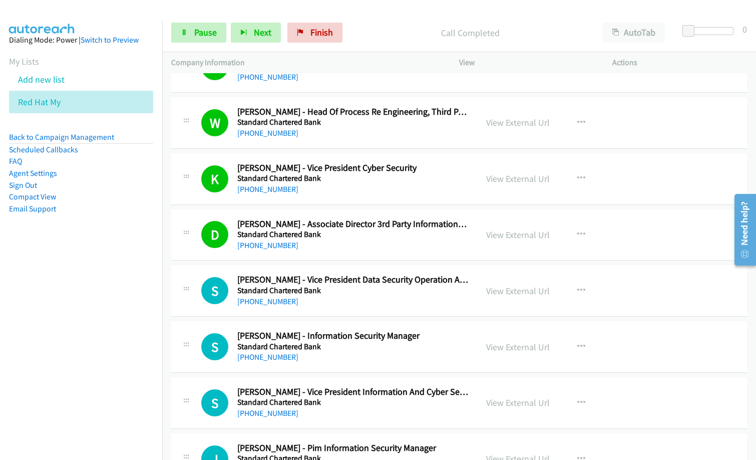
click at [48, 380] on nav "Dialing Mode: Power | Switch to Preview My Lists Add new list Red Hat My Back t…" at bounding box center [81, 251] width 163 height 460
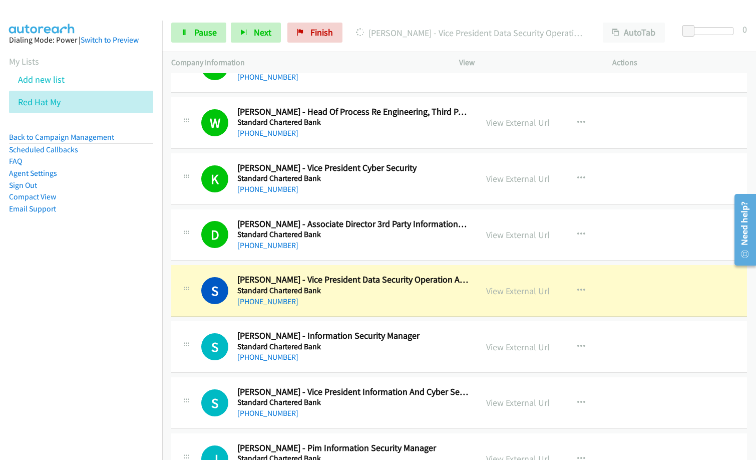
drag, startPoint x: 60, startPoint y: 383, endPoint x: 67, endPoint y: 382, distance: 6.6
click at [61, 383] on nav "Dialing Mode: Power | Switch to Preview My Lists Add new list Red Hat My Back t…" at bounding box center [81, 251] width 163 height 460
click at [505, 291] on link "View External Url" at bounding box center [518, 291] width 64 height 12
click at [366, 306] on div "+60 16-202 0379" at bounding box center [352, 301] width 231 height 12
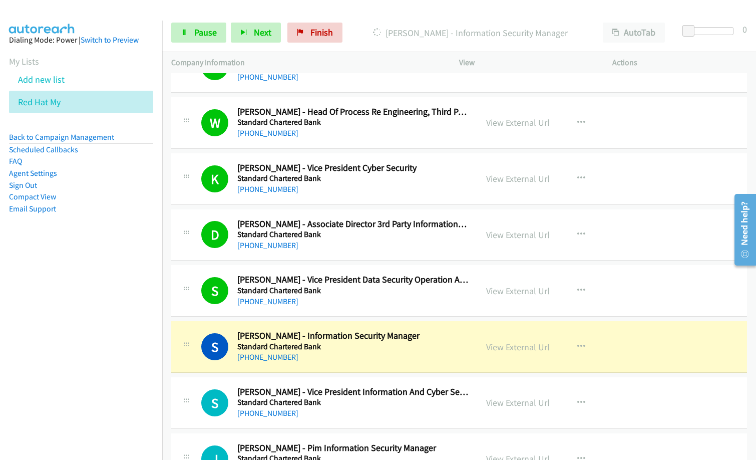
click at [384, 27] on p "Dialing Sarkunan Ramasamy - Information Security Manager" at bounding box center [470, 33] width 229 height 14
click at [71, 330] on nav "Dialing Mode: Power | Switch to Preview My Lists Add new list Red Hat My Back t…" at bounding box center [81, 251] width 163 height 460
click at [518, 177] on link "View External Url" at bounding box center [518, 179] width 64 height 12
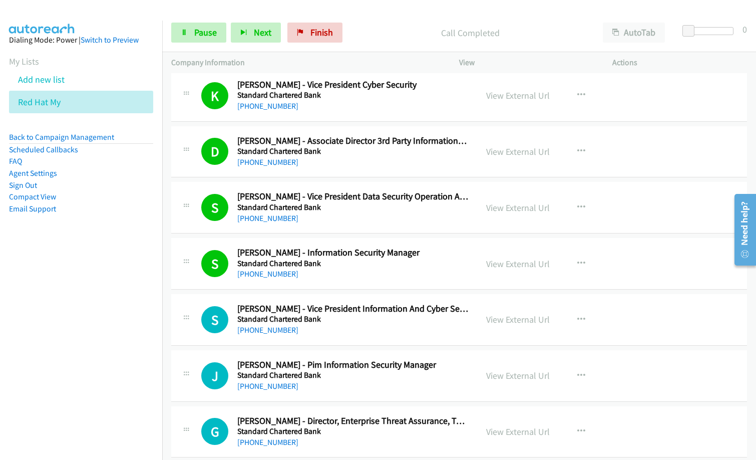
scroll to position [2653, 0]
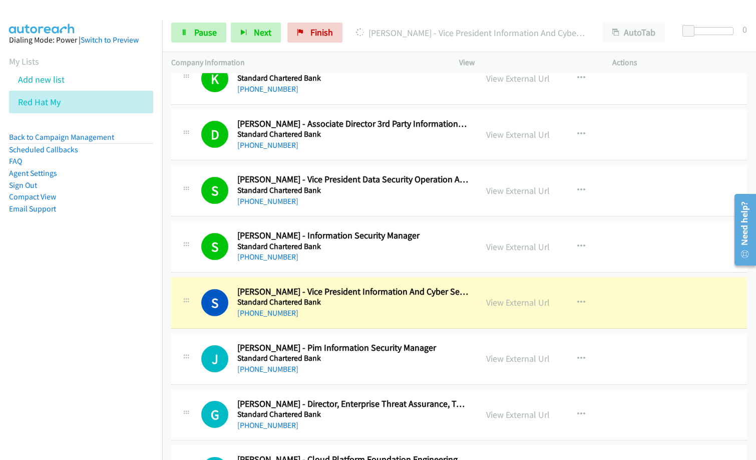
click at [50, 366] on nav "Dialing Mode: Power | Switch to Preview My Lists Add new list Red Hat My Back t…" at bounding box center [81, 251] width 163 height 460
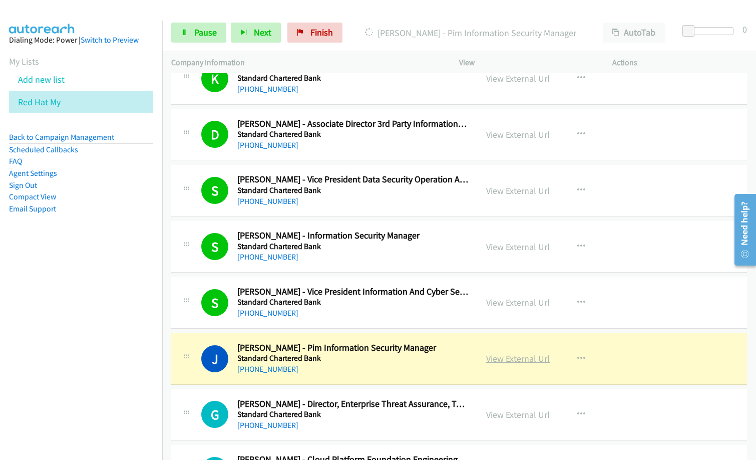
click at [528, 359] on link "View External Url" at bounding box center [518, 358] width 64 height 12
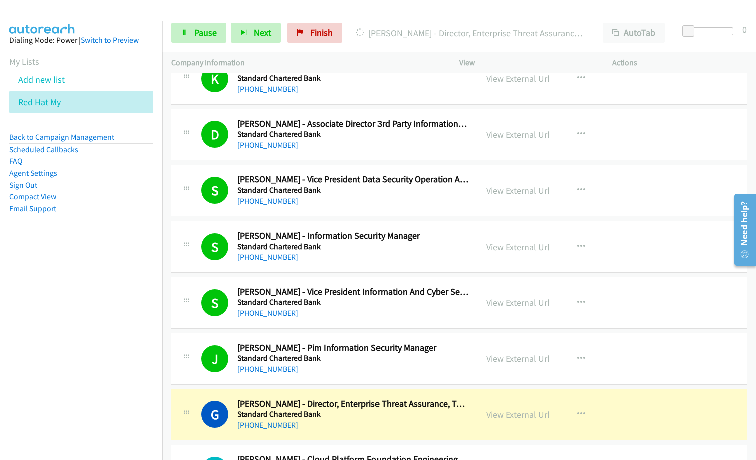
click at [380, 50] on div "Start Calls Pause Next Finish Dialing Gabriel Ng - Director, Enterprise Threat …" at bounding box center [459, 33] width 594 height 39
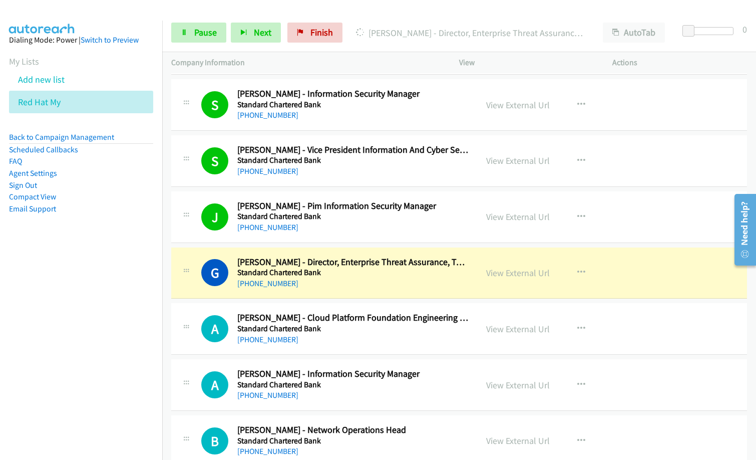
scroll to position [2803, 0]
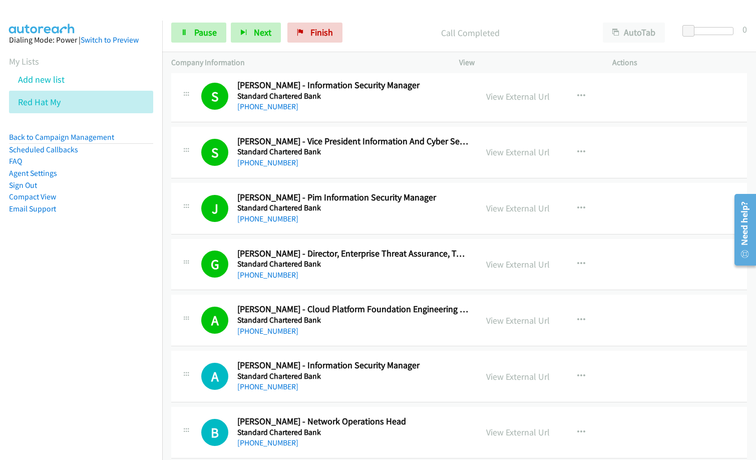
click at [68, 325] on nav "Dialing Mode: Power | Switch to Preview My Lists Add new list Red Hat My Back t…" at bounding box center [81, 251] width 163 height 460
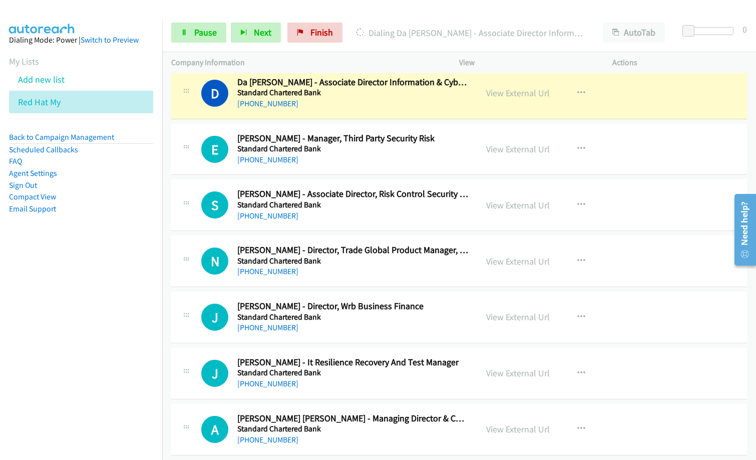
scroll to position [3204, 0]
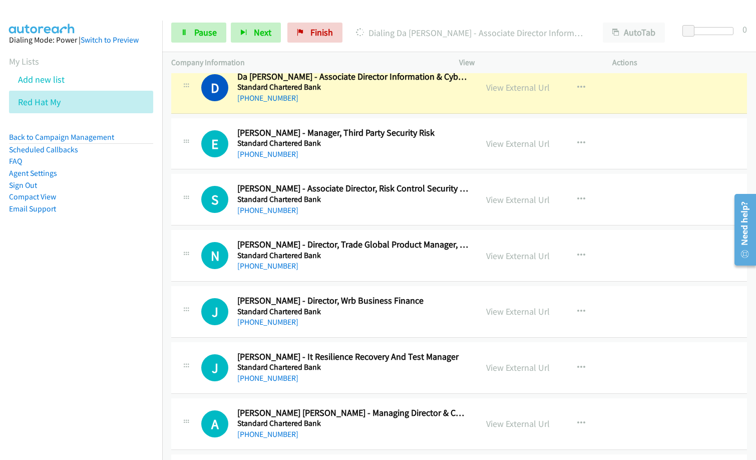
click at [87, 303] on nav "Dialing Mode: Power | Switch to Preview My Lists Add new list Red Hat My Back t…" at bounding box center [81, 251] width 163 height 460
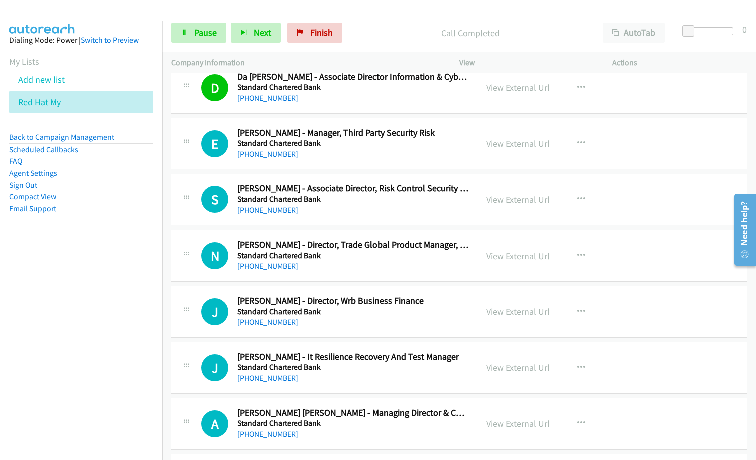
click at [77, 360] on nav "Dialing Mode: Power | Switch to Preview My Lists Add new list Red Hat My Back t…" at bounding box center [81, 251] width 163 height 460
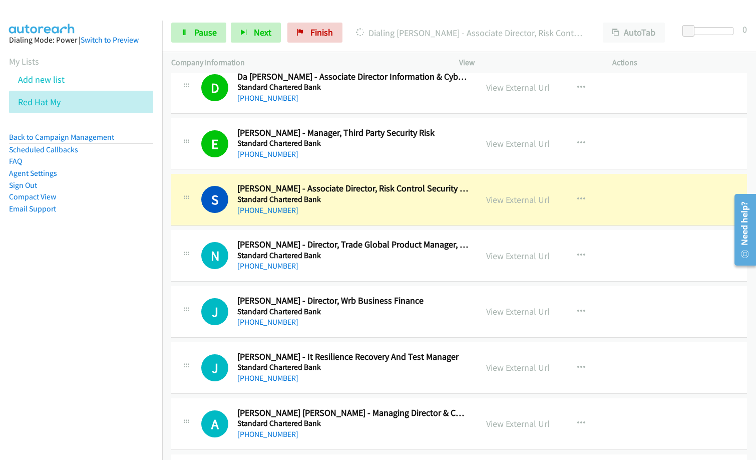
click at [55, 318] on nav "Dialing Mode: Power | Switch to Preview My Lists Add new list Red Hat My Back t…" at bounding box center [81, 251] width 163 height 460
click at [515, 202] on link "View External Url" at bounding box center [518, 200] width 64 height 12
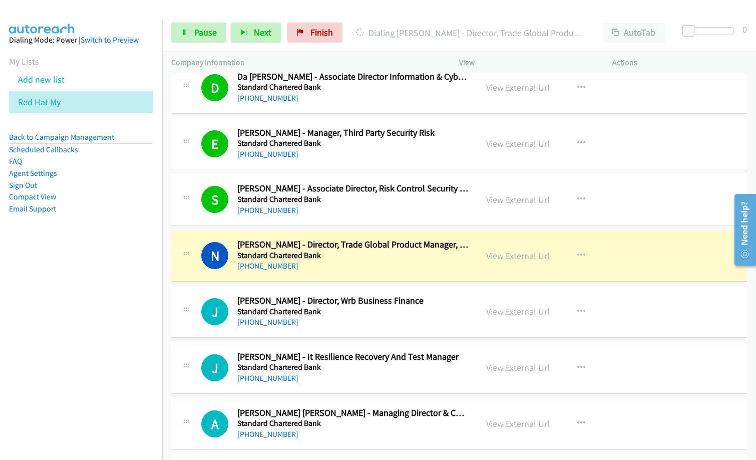
drag, startPoint x: 89, startPoint y: 314, endPoint x: 430, endPoint y: 191, distance: 362.9
click at [97, 315] on nav "Dialing Mode: Power | Switch to Preview My Lists Add new list Red Hat My Back t…" at bounding box center [81, 251] width 163 height 460
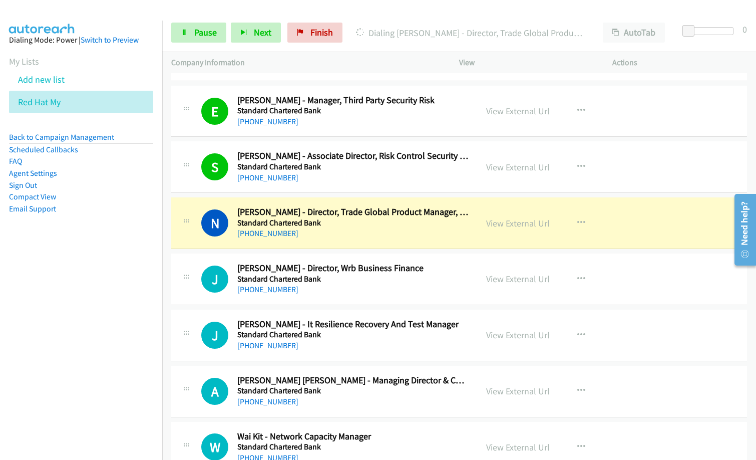
scroll to position [3254, 0]
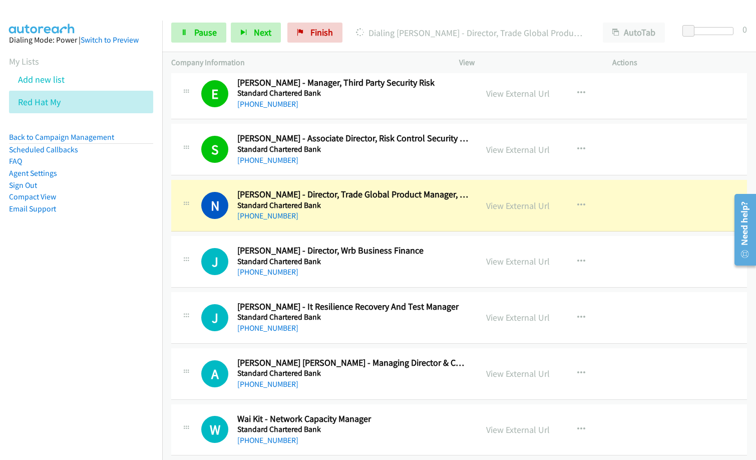
click at [71, 304] on nav "Dialing Mode: Power | Switch to Preview My Lists Add new list Red Hat My Back t…" at bounding box center [81, 251] width 163 height 460
drag, startPoint x: 379, startPoint y: 222, endPoint x: 661, endPoint y: 112, distance: 302.4
click at [2, 325] on nav "Dialing Mode: Power | Switch to Preview My Lists Add new list Red Hat My Back t…" at bounding box center [81, 251] width 163 height 460
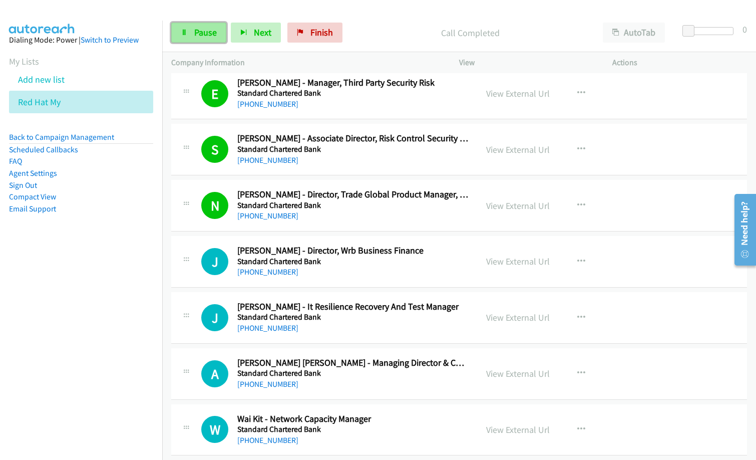
drag, startPoint x: 210, startPoint y: 31, endPoint x: 216, endPoint y: 37, distance: 8.1
click at [210, 32] on span "Pause" at bounding box center [205, 33] width 23 height 12
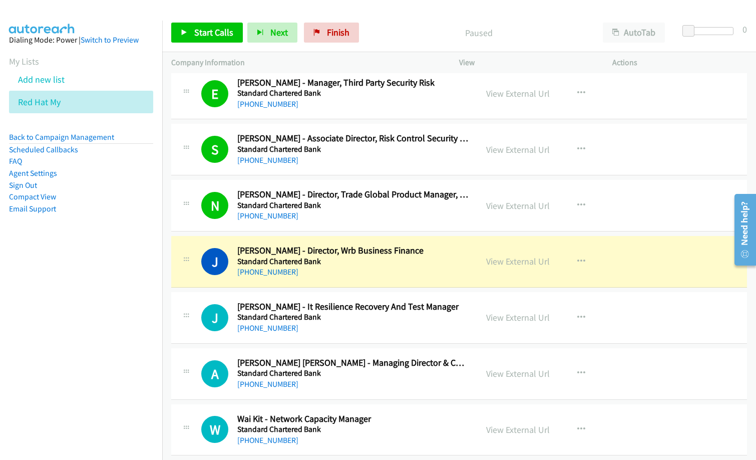
drag, startPoint x: 371, startPoint y: 351, endPoint x: 409, endPoint y: 357, distance: 38.0
click at [371, 351] on div "A Callback Scheduled Ajeet Kumar Makhija - Managing Director & Chief Operating …" at bounding box center [459, 374] width 576 height 52
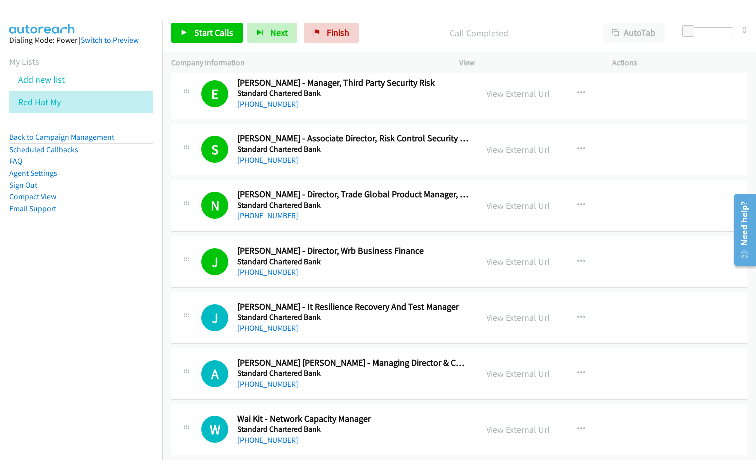
scroll to position [3304, 0]
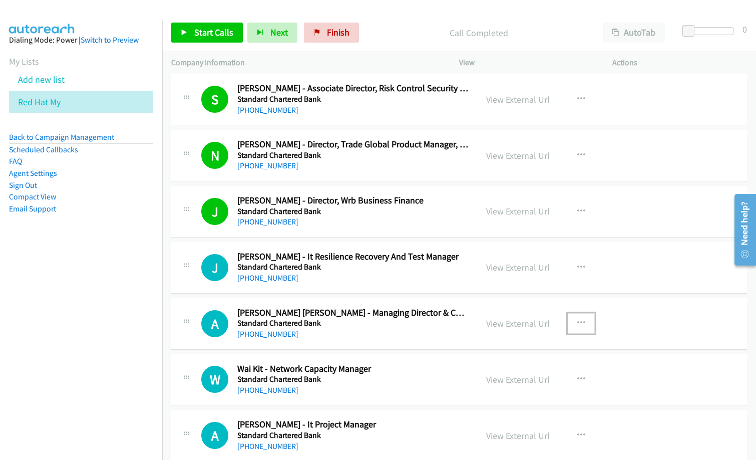
click at [577, 319] on icon "button" at bounding box center [581, 323] width 8 height 8
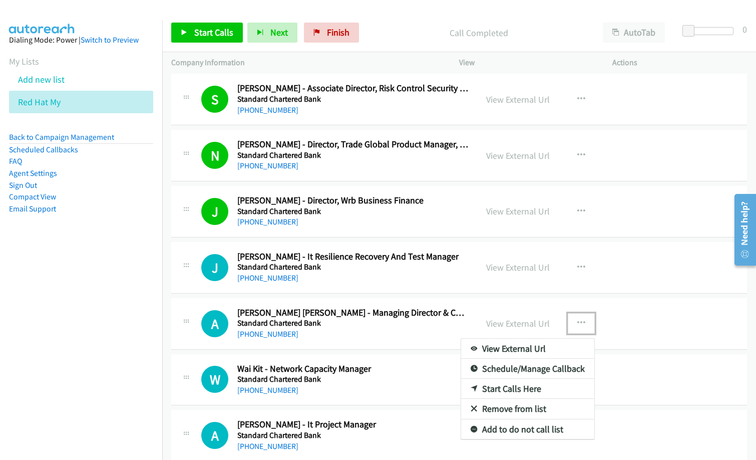
click at [500, 383] on link "Start Calls Here" at bounding box center [527, 388] width 133 height 20
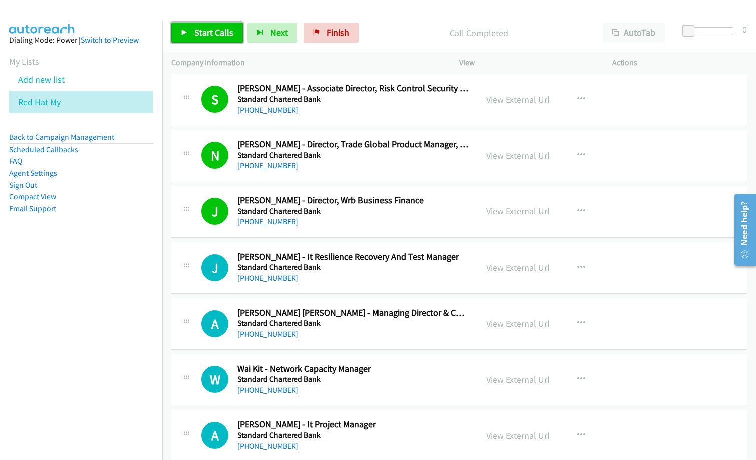
click at [228, 33] on span "Start Calls" at bounding box center [213, 33] width 39 height 12
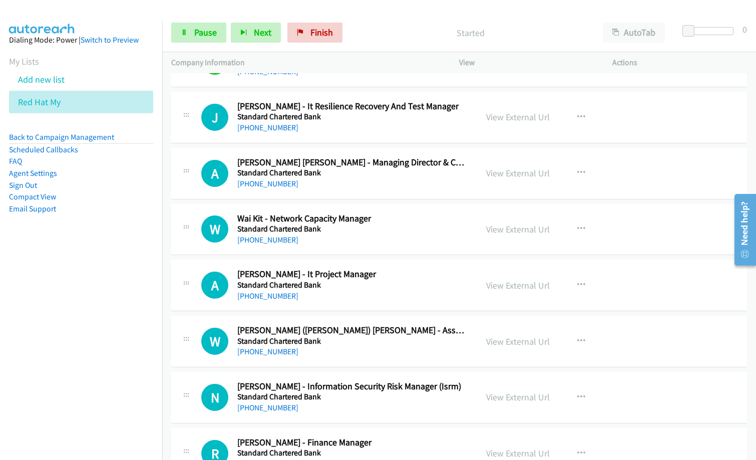
scroll to position [3504, 0]
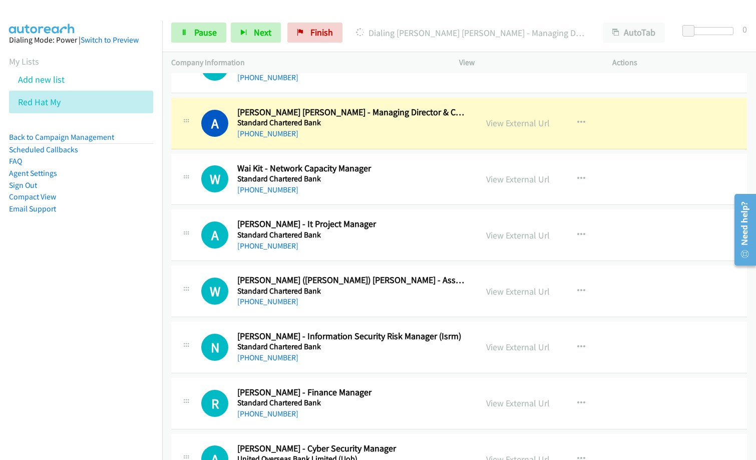
click at [353, 238] on h5 "Standard Chartered Bank" at bounding box center [352, 235] width 231 height 10
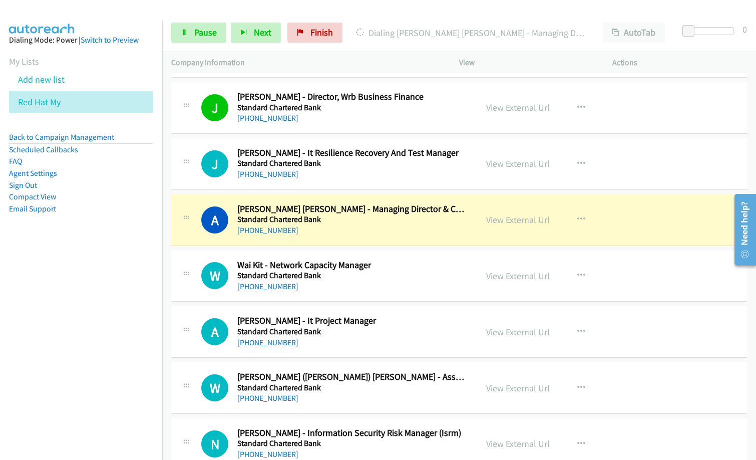
scroll to position [3435, 0]
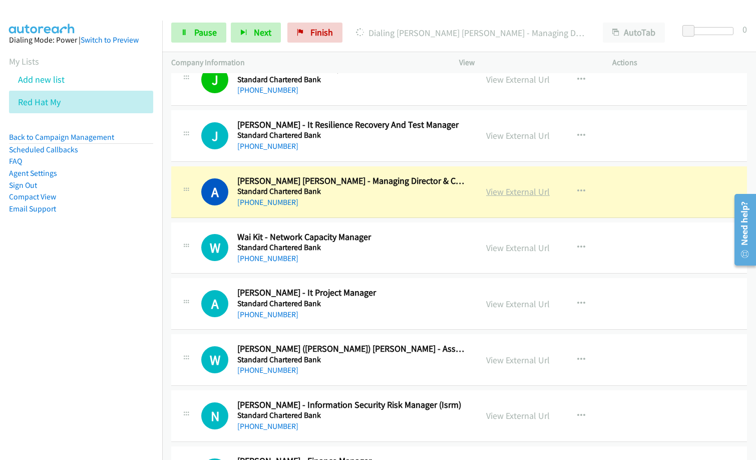
click at [498, 192] on link "View External Url" at bounding box center [518, 192] width 64 height 12
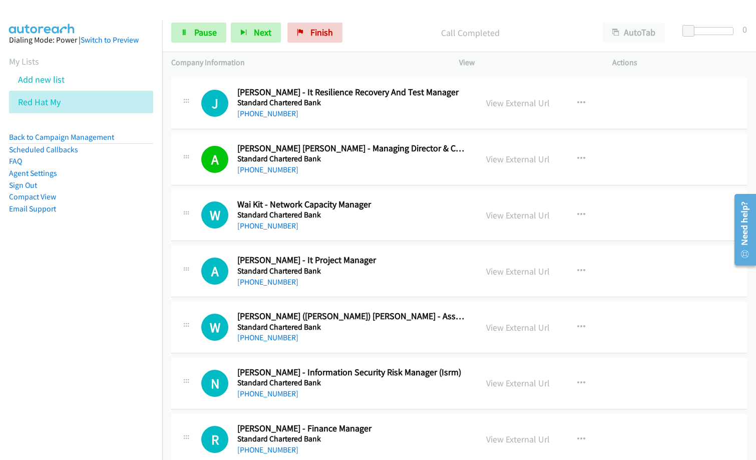
scroll to position [3485, 0]
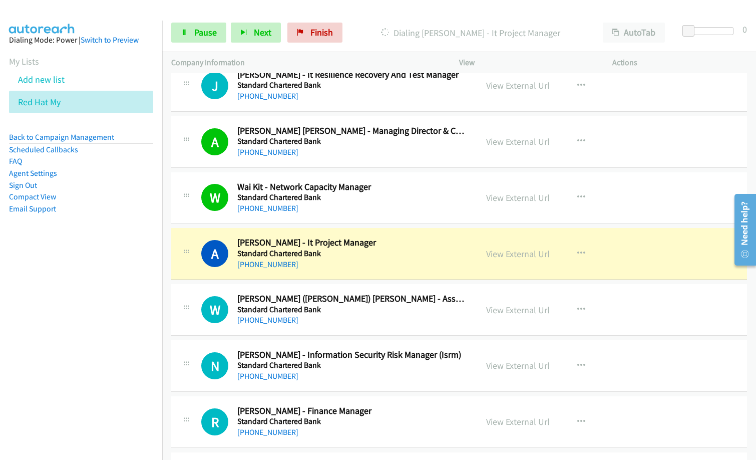
click at [369, 254] on h5 "Standard Chartered Bank" at bounding box center [352, 253] width 231 height 10
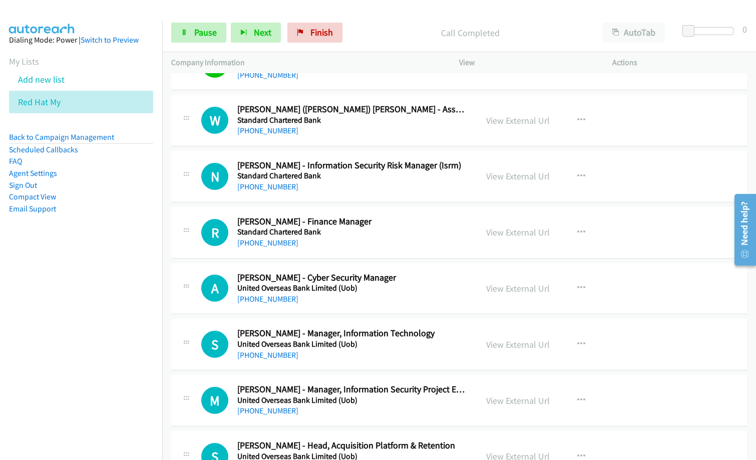
scroll to position [3611, 0]
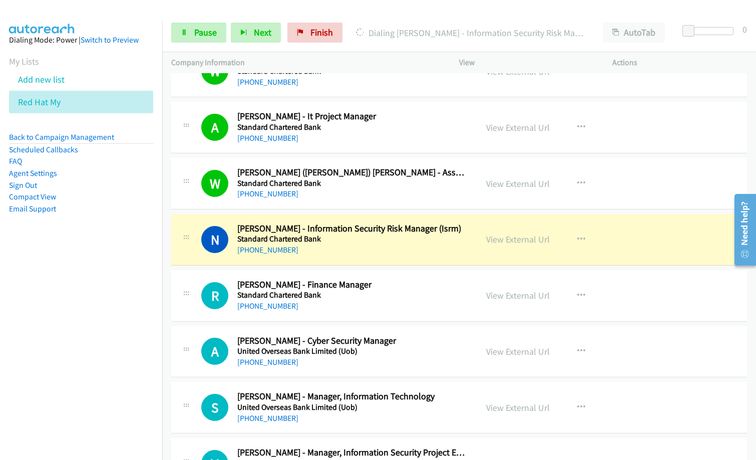
click at [338, 248] on div "+60 13-389 9211" at bounding box center [352, 250] width 231 height 12
click at [537, 239] on link "View External Url" at bounding box center [518, 239] width 64 height 12
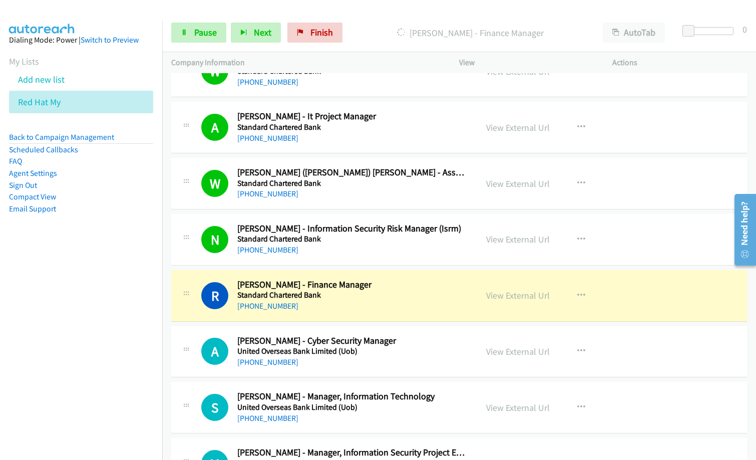
click at [371, 303] on div "+60 12-289 7177" at bounding box center [352, 306] width 231 height 12
click at [512, 298] on link "View External Url" at bounding box center [518, 295] width 64 height 12
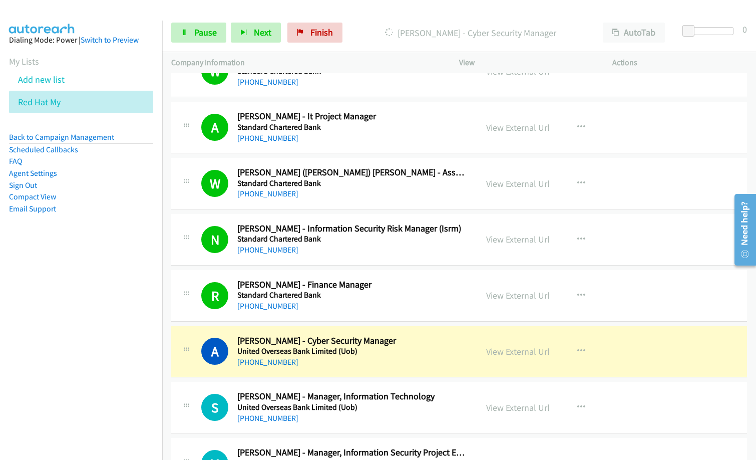
click at [539, 38] on p "Dialing Adham Syafiq Mohd Arifin - Cyber Security Manager" at bounding box center [470, 33] width 229 height 14
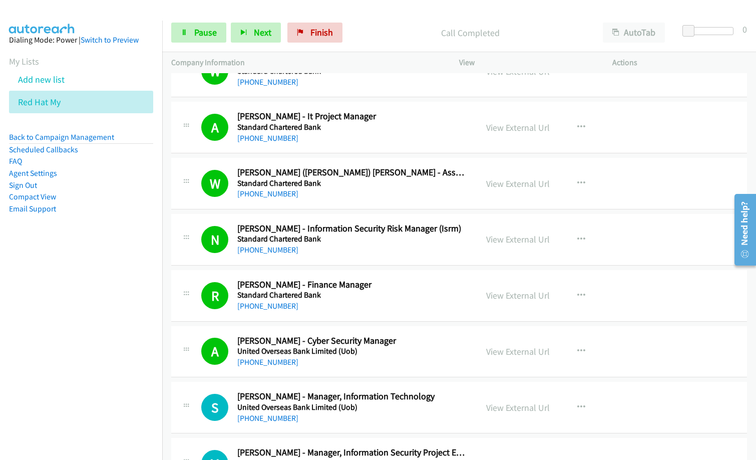
drag, startPoint x: 395, startPoint y: 22, endPoint x: 437, endPoint y: 5, distance: 45.4
click at [392, 21] on div "Start Calls Pause Next Finish Call Completed AutoTab AutoTab 0" at bounding box center [459, 33] width 594 height 39
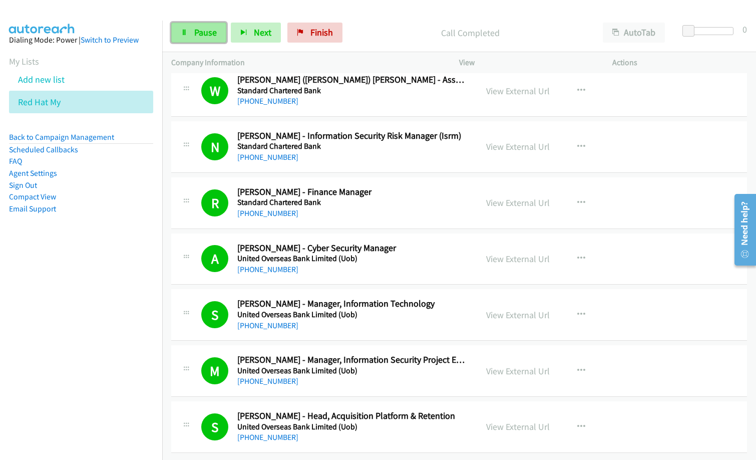
click at [211, 35] on span "Pause" at bounding box center [205, 33] width 23 height 12
click at [384, 34] on p "Call Completed" at bounding box center [478, 33] width 212 height 14
click at [521, 141] on link "View External Url" at bounding box center [518, 147] width 64 height 12
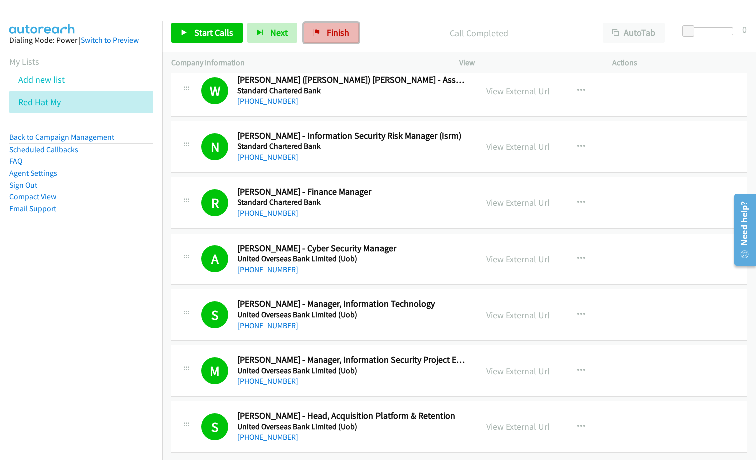
click at [330, 30] on span "Finish" at bounding box center [338, 33] width 23 height 12
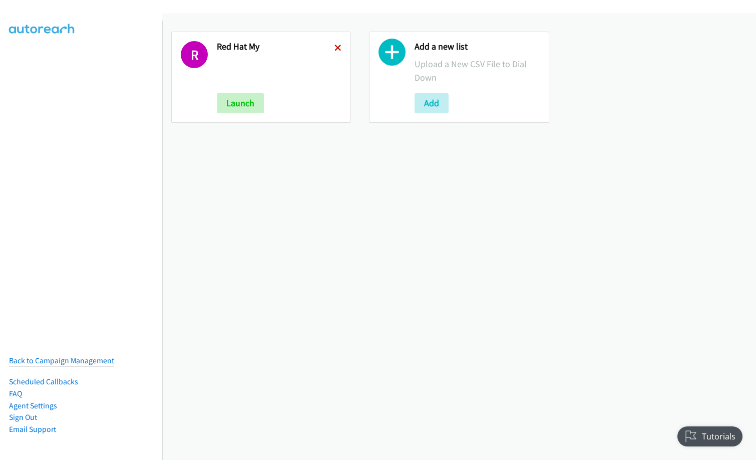
click at [338, 49] on icon at bounding box center [337, 48] width 7 height 7
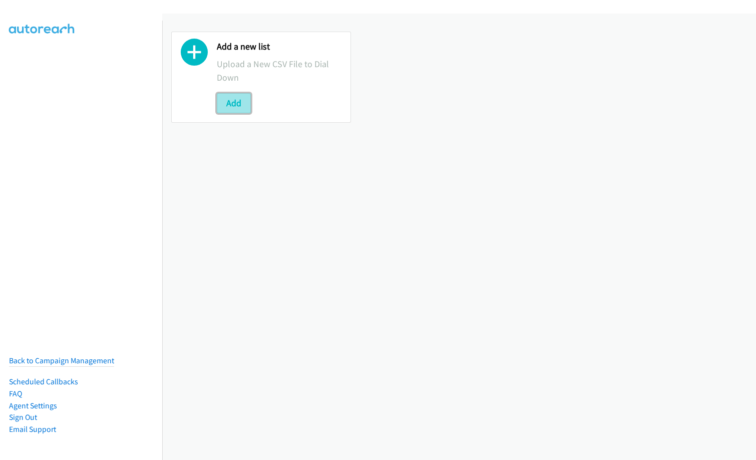
click at [235, 101] on button "Add" at bounding box center [234, 103] width 34 height 20
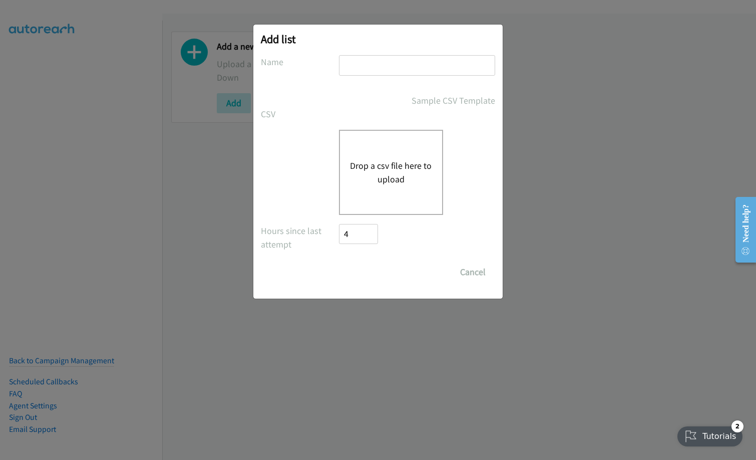
click at [419, 66] on input "text" at bounding box center [417, 65] width 156 height 21
type input "red hat ID"
click at [413, 184] on button "Drop a csv file here to upload" at bounding box center [391, 172] width 82 height 27
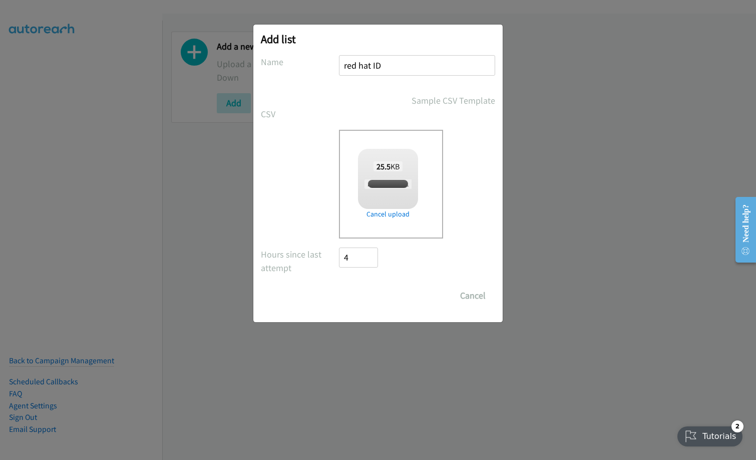
checkbox input "true"
click at [371, 293] on input "Save List" at bounding box center [365, 295] width 53 height 20
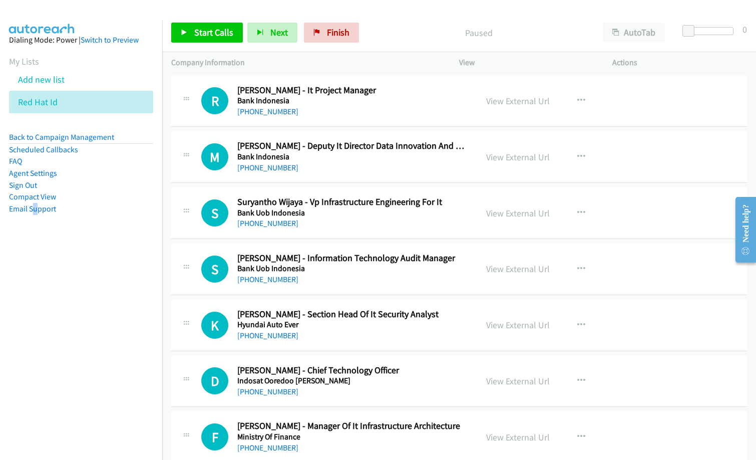
drag, startPoint x: 36, startPoint y: 309, endPoint x: 115, endPoint y: 305, distance: 79.2
click at [37, 308] on nav "Dialing Mode: Power | Switch to Preview My Lists Add new list Red Hat Id Back t…" at bounding box center [81, 251] width 163 height 460
click at [212, 26] on link "Start Calls" at bounding box center [207, 33] width 72 height 20
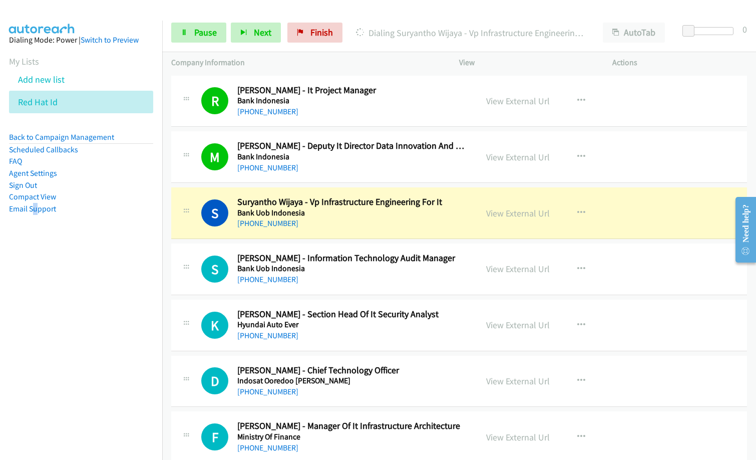
click at [361, 220] on div "[PHONE_NUMBER]" at bounding box center [350, 223] width 227 height 12
click at [494, 211] on link "View External Url" at bounding box center [518, 213] width 64 height 12
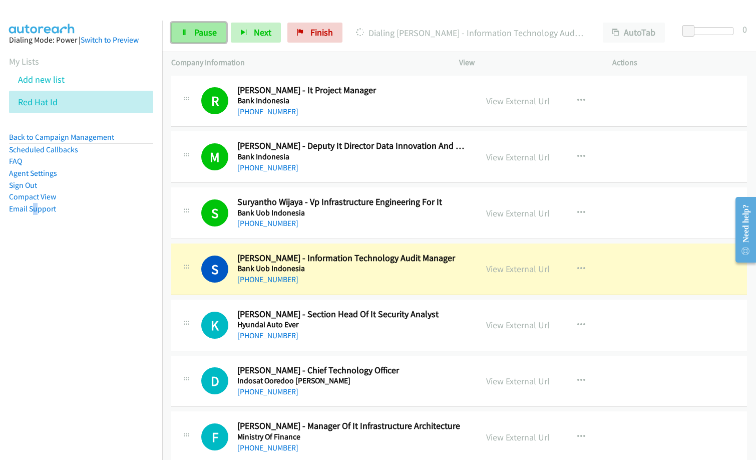
click at [184, 32] on icon at bounding box center [184, 33] width 7 height 7
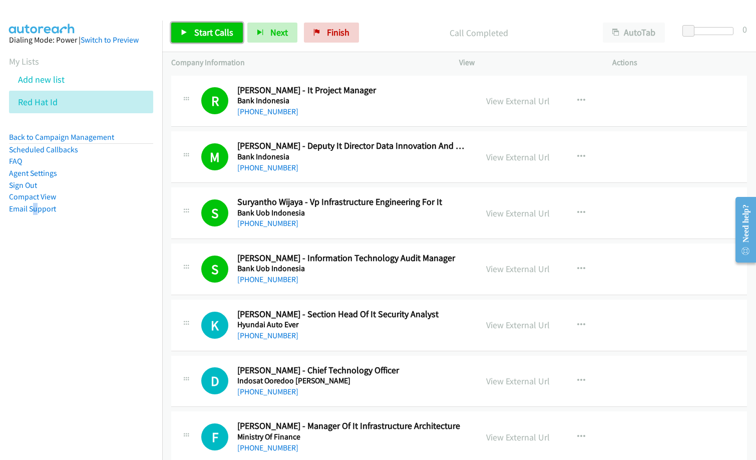
click at [207, 34] on span "Start Calls" at bounding box center [213, 33] width 39 height 12
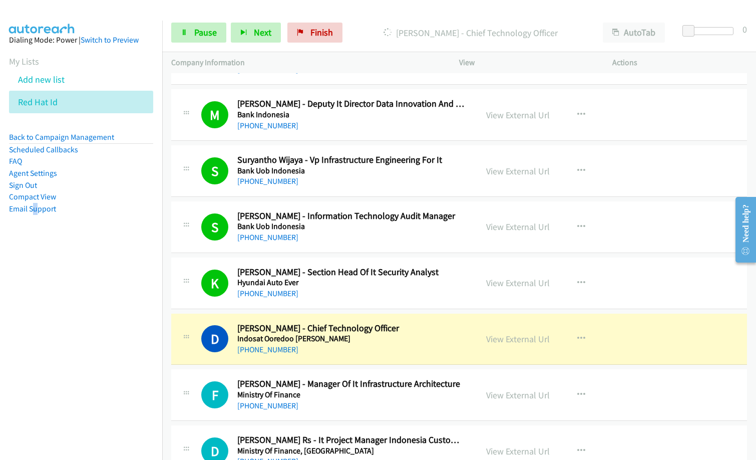
scroll to position [100, 0]
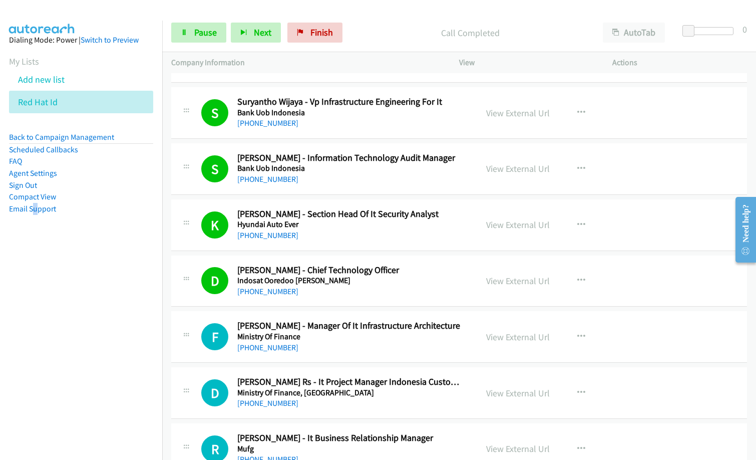
click at [394, 177] on div "[PHONE_NUMBER]" at bounding box center [350, 179] width 227 height 12
click at [382, 42] on div "Call Completed" at bounding box center [470, 33] width 247 height 20
click at [393, 24] on div "Call Completed" at bounding box center [470, 33] width 247 height 20
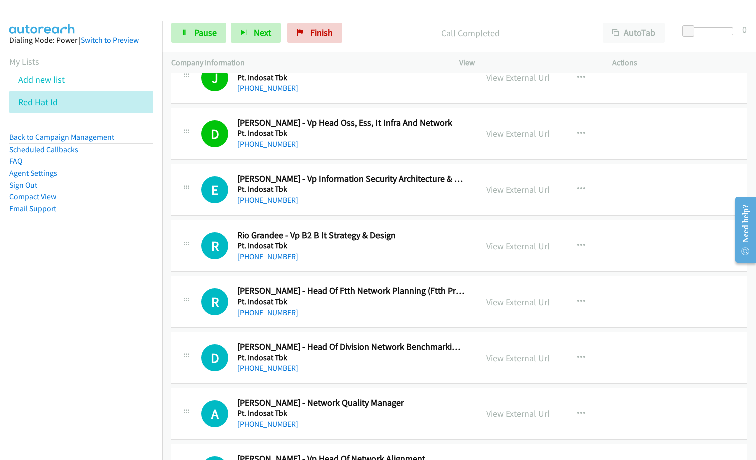
scroll to position [801, 0]
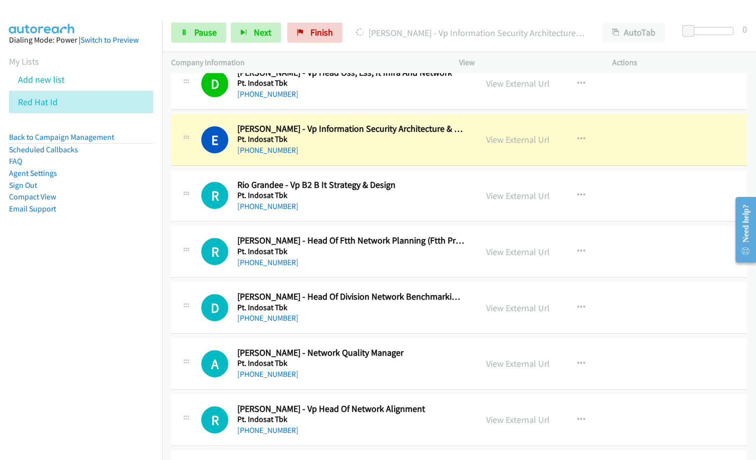
click at [338, 218] on div "R Callback Scheduled Rio Grandee - Vp B2 B It Strategy & Design Pt. Indosat Tbk…" at bounding box center [459, 196] width 576 height 52
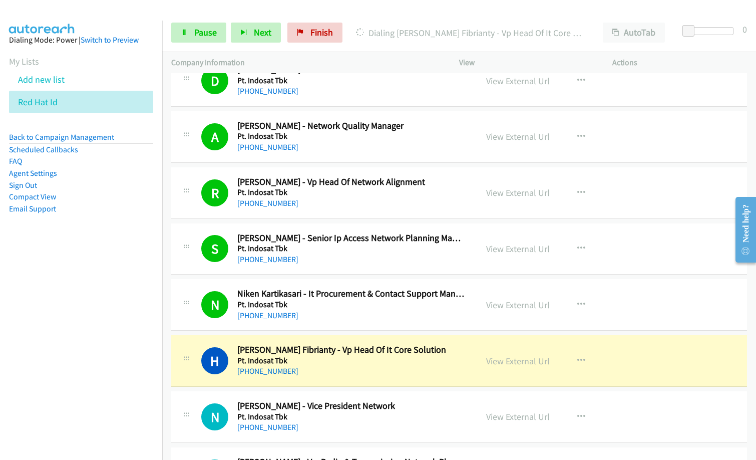
scroll to position [1101, 0]
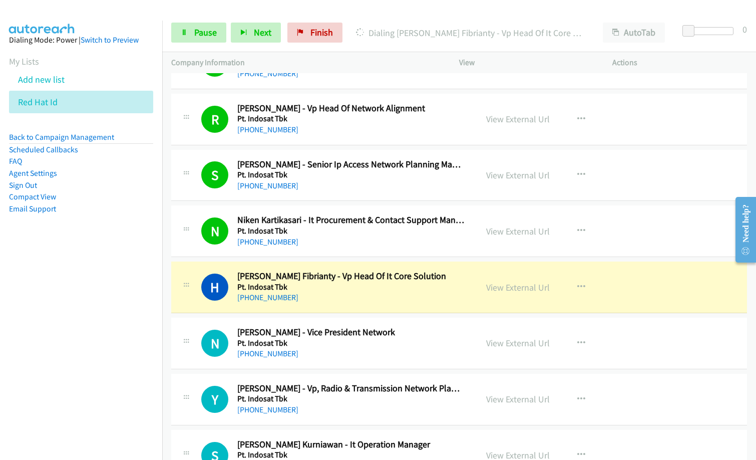
click at [2, 400] on nav "Dialing Mode: Power | Switch to Preview My Lists Add new list Red Hat Id Back t…" at bounding box center [81, 251] width 163 height 460
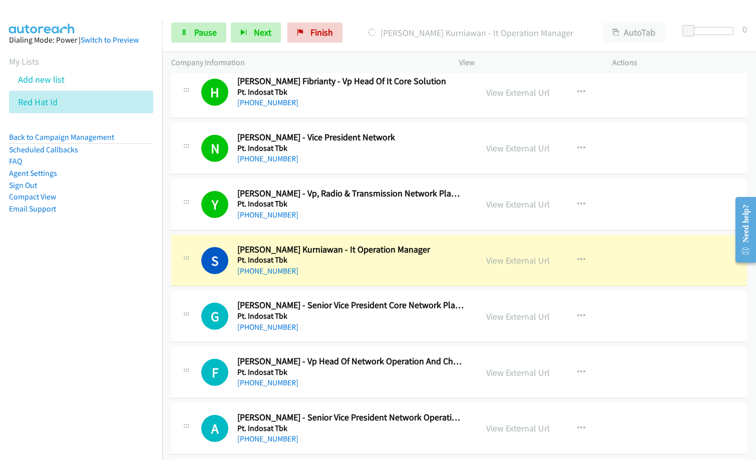
scroll to position [1301, 0]
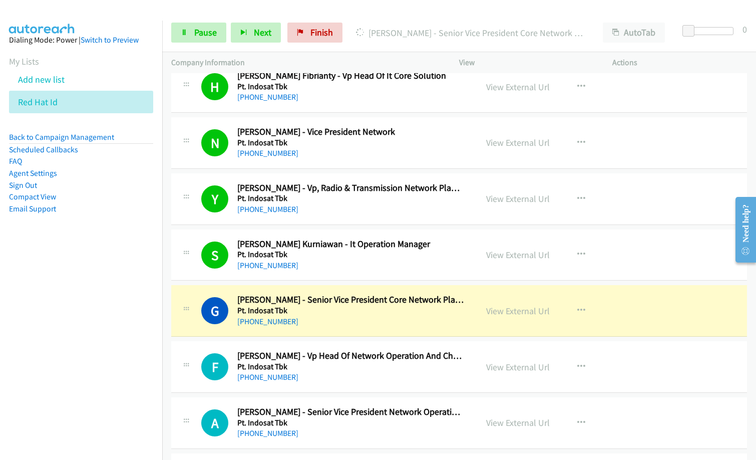
click at [2, 324] on nav "Dialing Mode: Power | Switch to Preview My Lists Add new list Red Hat Id Back t…" at bounding box center [81, 251] width 163 height 460
click at [529, 312] on link "View External Url" at bounding box center [518, 311] width 64 height 12
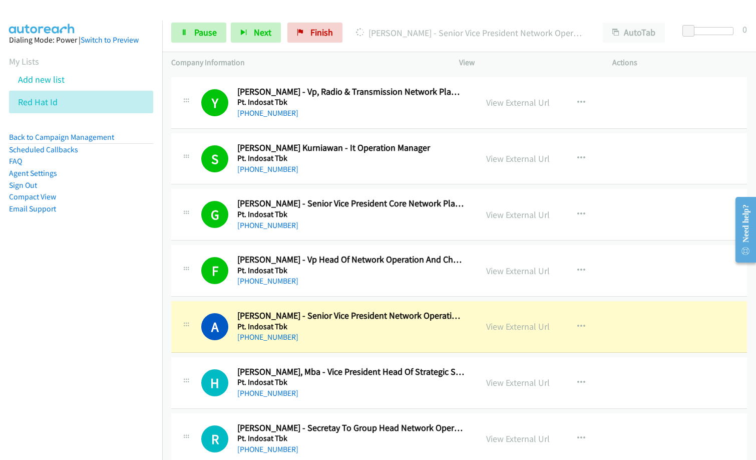
scroll to position [1402, 0]
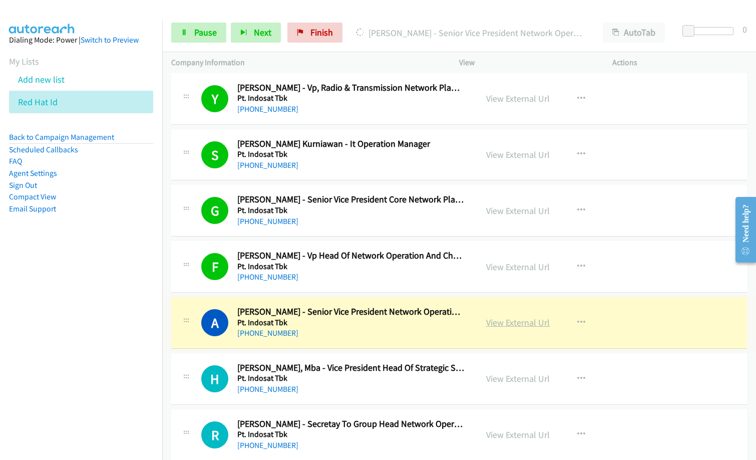
click at [506, 321] on link "View External Url" at bounding box center [518, 322] width 64 height 12
click at [191, 37] on link "Pause" at bounding box center [198, 33] width 55 height 20
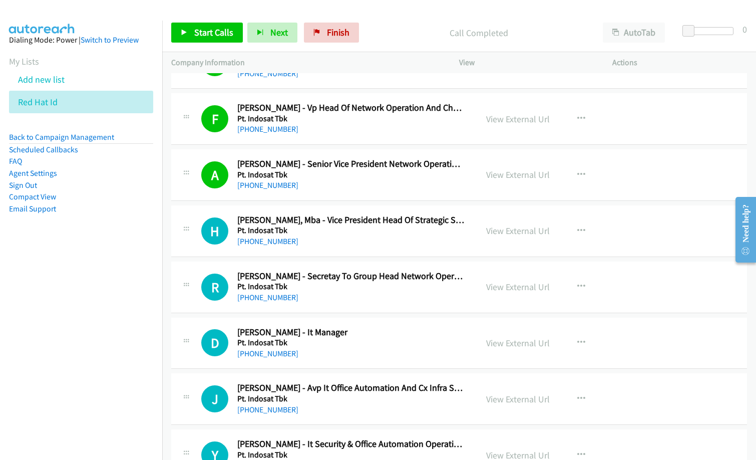
scroll to position [1552, 0]
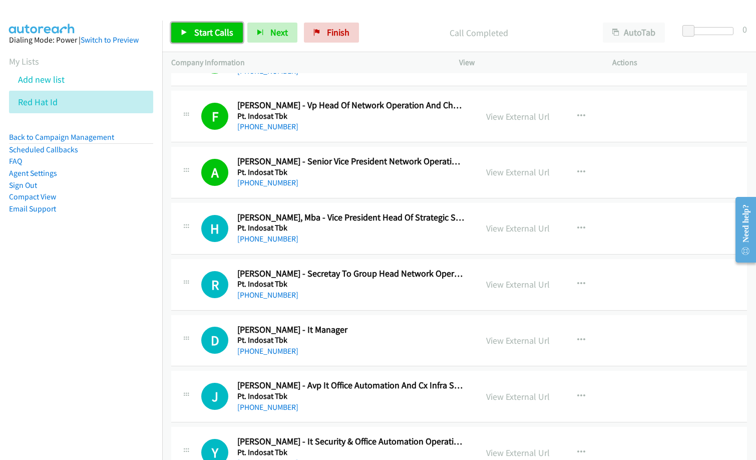
click at [207, 27] on span "Start Calls" at bounding box center [213, 33] width 39 height 12
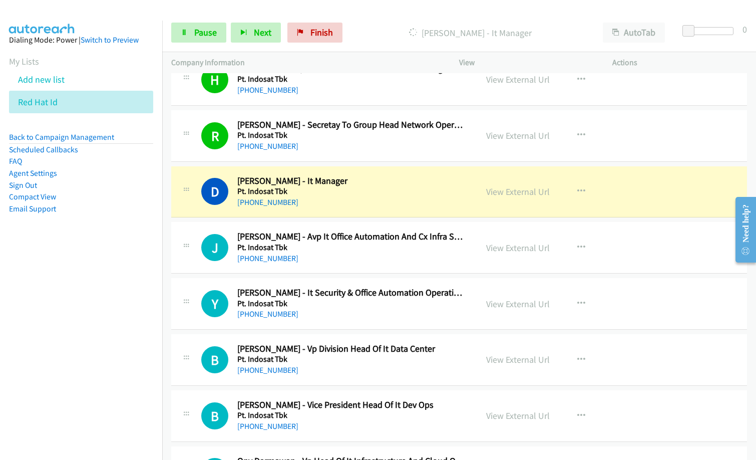
scroll to position [1702, 0]
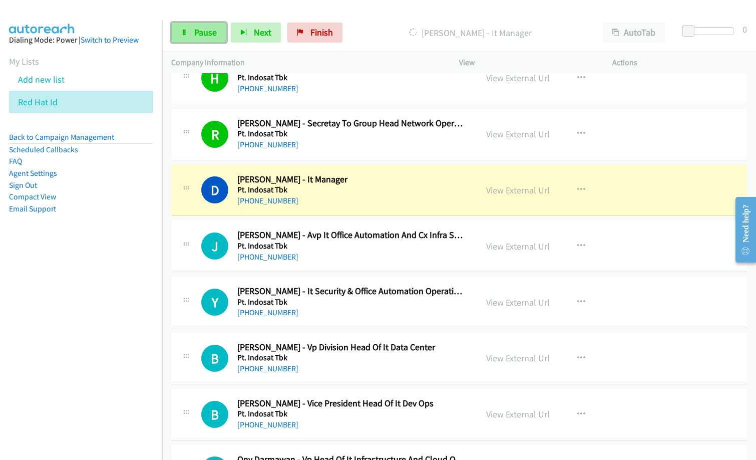
click at [210, 31] on span "Pause" at bounding box center [205, 33] width 23 height 12
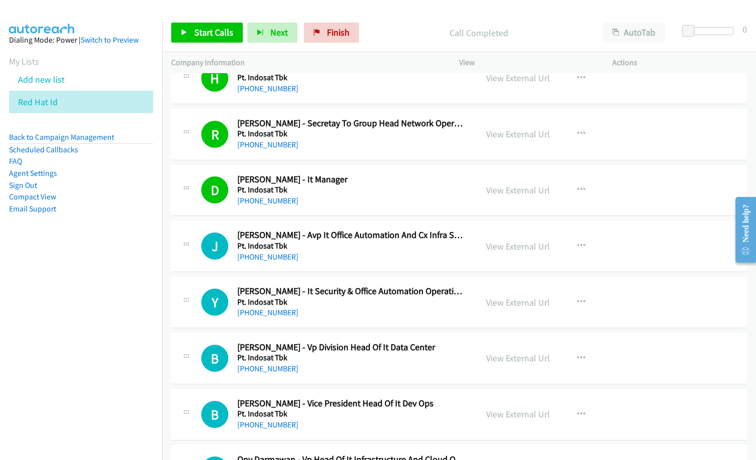
drag, startPoint x: 379, startPoint y: 36, endPoint x: 488, endPoint y: 5, distance: 113.4
click at [380, 35] on p "Call Completed" at bounding box center [478, 33] width 212 height 14
click at [198, 32] on span "Start Calls" at bounding box center [213, 33] width 39 height 12
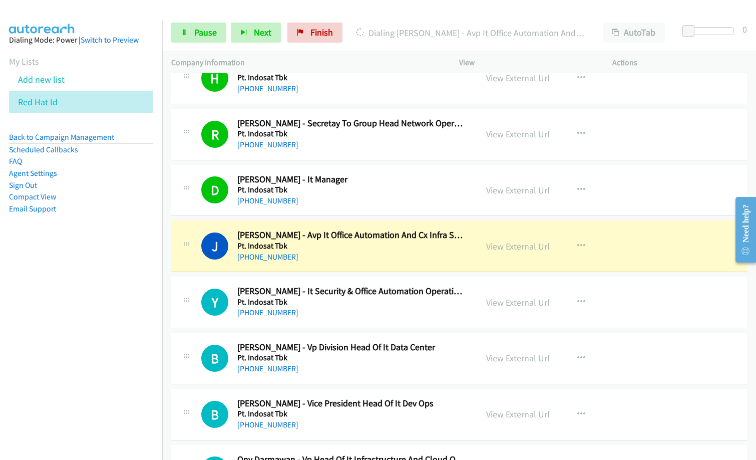
drag, startPoint x: 377, startPoint y: 297, endPoint x: 382, endPoint y: 298, distance: 5.1
click at [377, 297] on h5 "Pt. Indosat Tbk" at bounding box center [350, 302] width 227 height 10
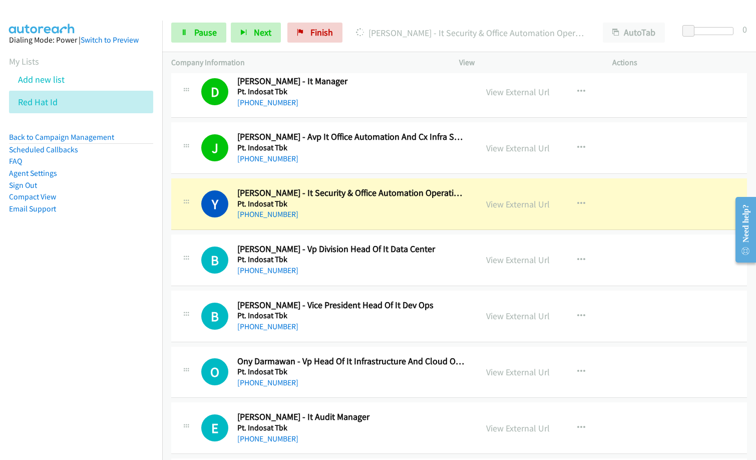
scroll to position [1802, 0]
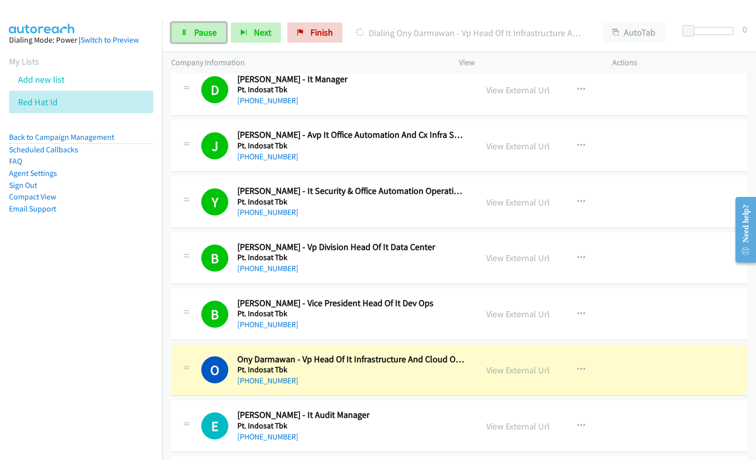
drag, startPoint x: 189, startPoint y: 33, endPoint x: 312, endPoint y: 85, distance: 133.5
click at [189, 33] on link "Pause" at bounding box center [198, 33] width 55 height 20
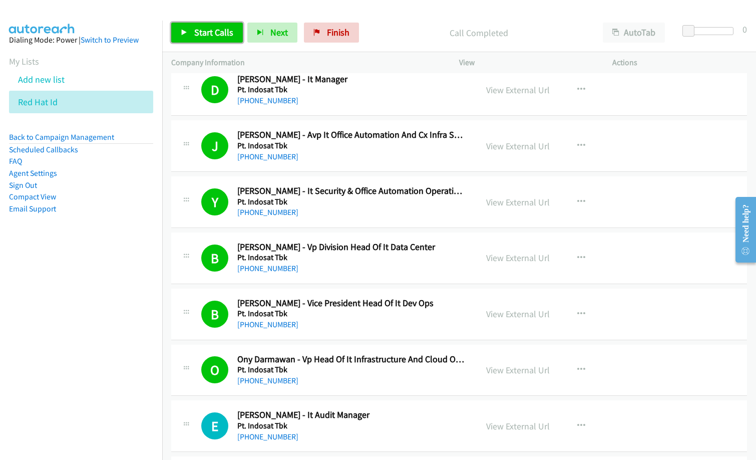
click at [223, 27] on span "Start Calls" at bounding box center [213, 33] width 39 height 12
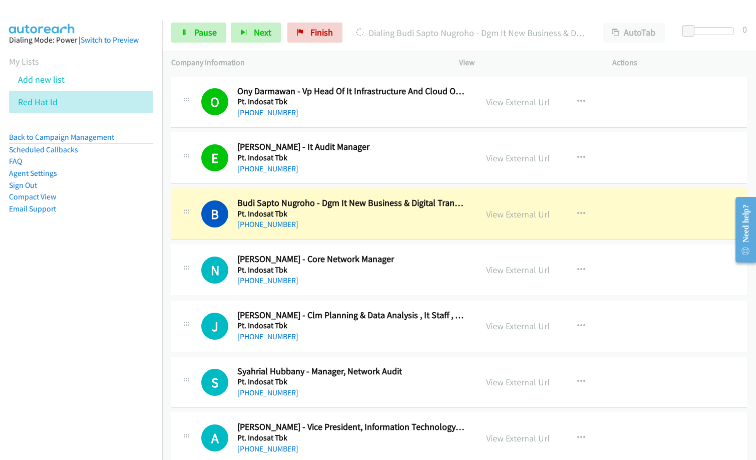
scroll to position [2052, 0]
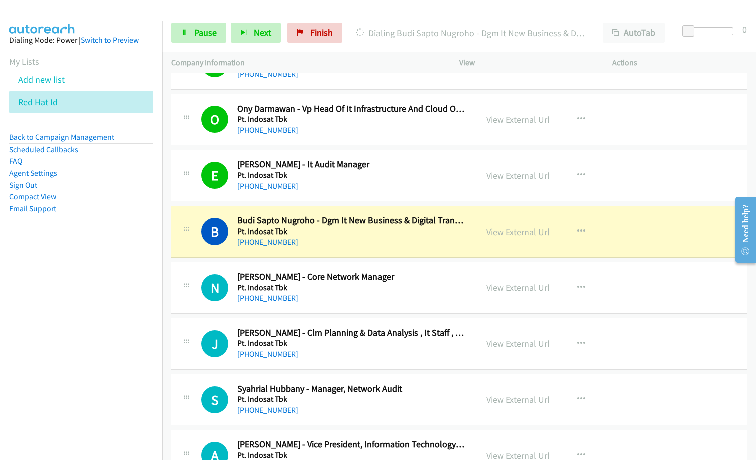
click at [331, 244] on div "[PHONE_NUMBER]" at bounding box center [350, 242] width 227 height 12
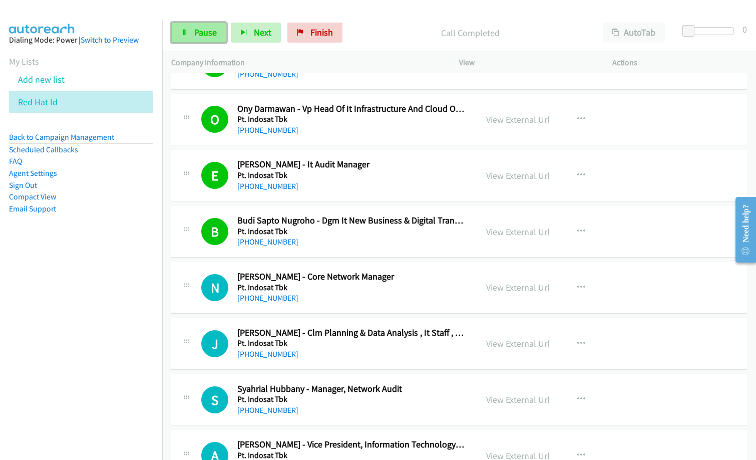
click at [197, 27] on span "Pause" at bounding box center [205, 33] width 23 height 12
click at [212, 32] on span "Start Calls" at bounding box center [213, 33] width 39 height 12
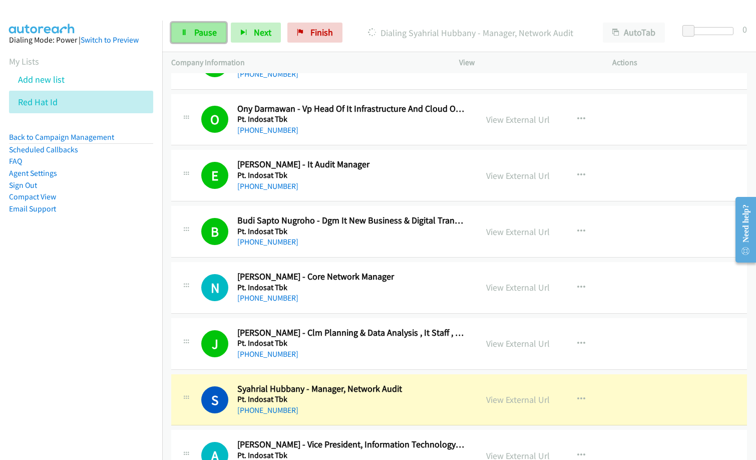
click at [201, 28] on span "Pause" at bounding box center [205, 33] width 23 height 12
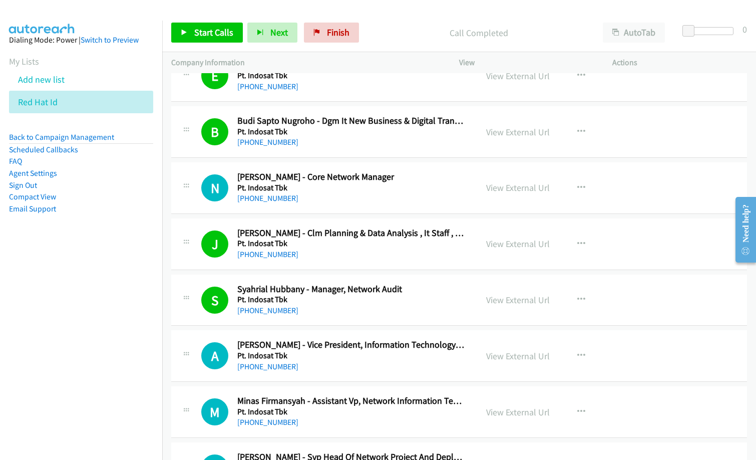
scroll to position [2152, 0]
click at [95, 294] on nav "Dialing Mode: Power | Switch to Preview My Lists Add new list Red Hat Id Back t…" at bounding box center [81, 251] width 163 height 460
click at [519, 186] on link "View External Url" at bounding box center [518, 187] width 64 height 12
drag, startPoint x: 375, startPoint y: 39, endPoint x: 461, endPoint y: 0, distance: 93.4
click at [376, 39] on p "Call Completed" at bounding box center [478, 33] width 212 height 14
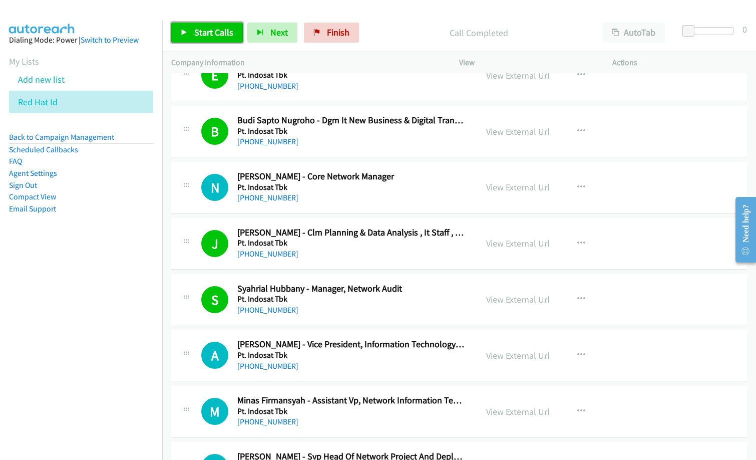
click at [215, 34] on span "Start Calls" at bounding box center [213, 33] width 39 height 12
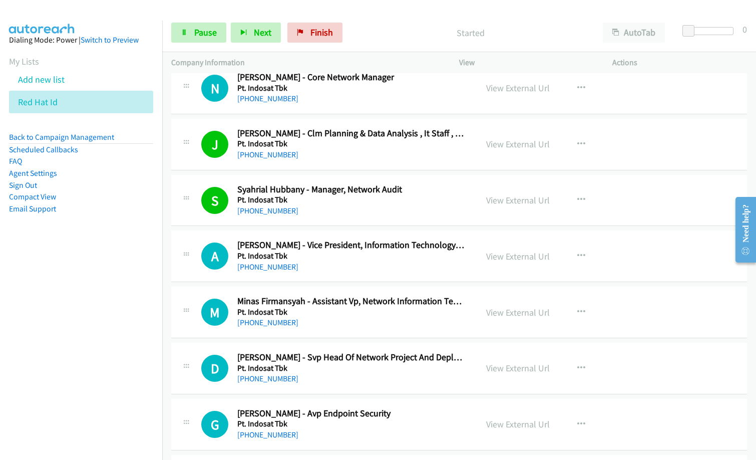
scroll to position [2252, 0]
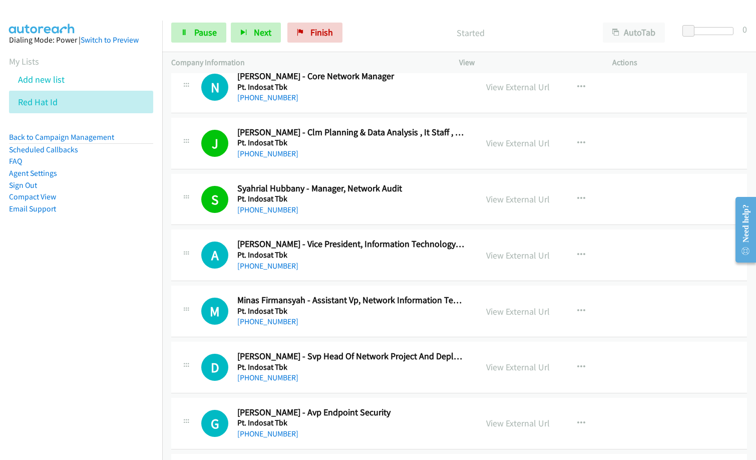
click at [378, 78] on h2 "[PERSON_NAME] - Core Network Manager" at bounding box center [350, 77] width 227 height 12
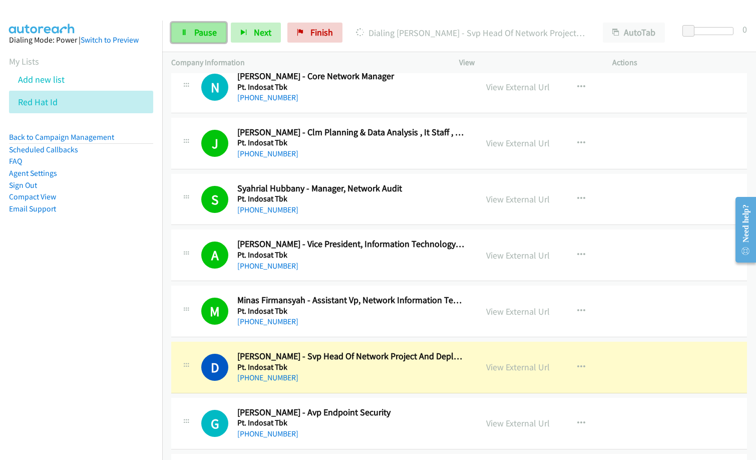
click at [207, 35] on span "Pause" at bounding box center [205, 33] width 23 height 12
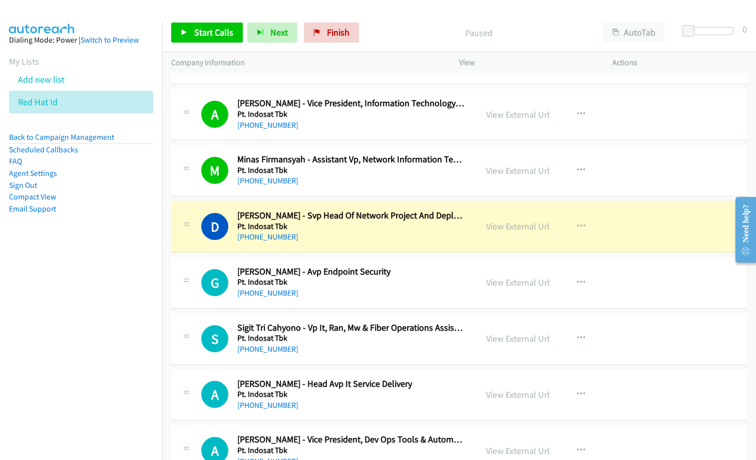
scroll to position [2403, 0]
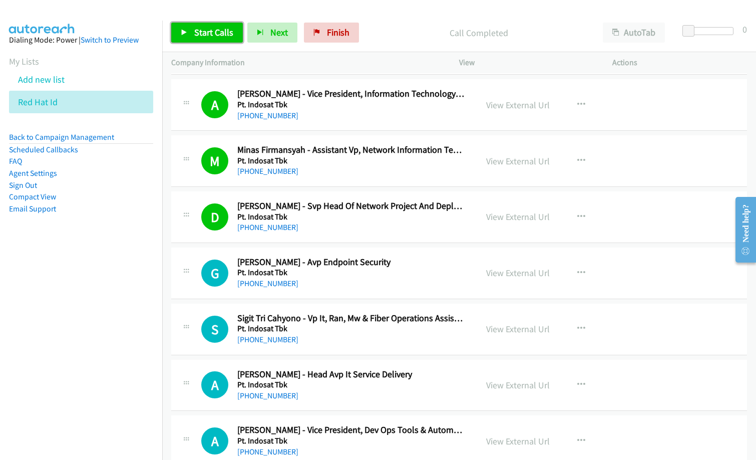
click at [219, 36] on span "Start Calls" at bounding box center [213, 33] width 39 height 12
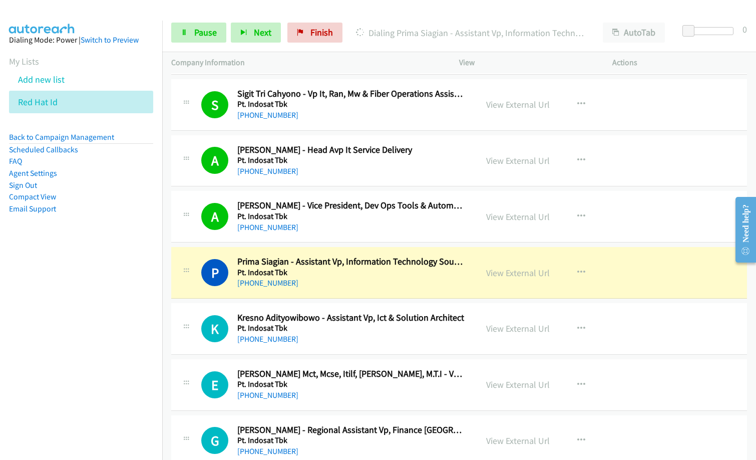
scroll to position [2653, 0]
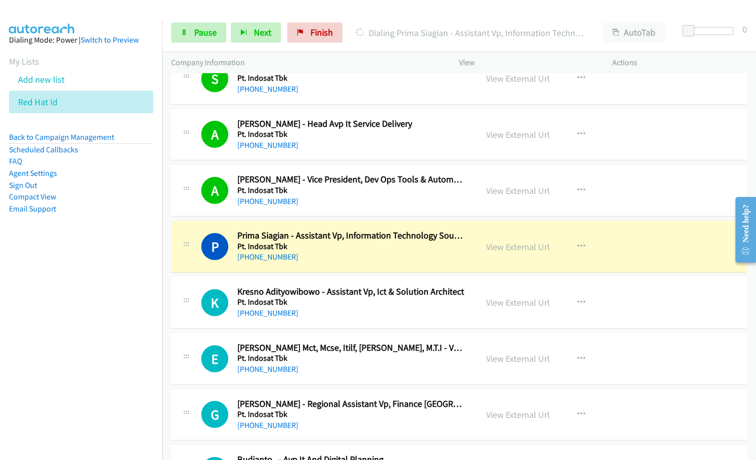
click at [327, 255] on div "[PHONE_NUMBER]" at bounding box center [350, 257] width 227 height 12
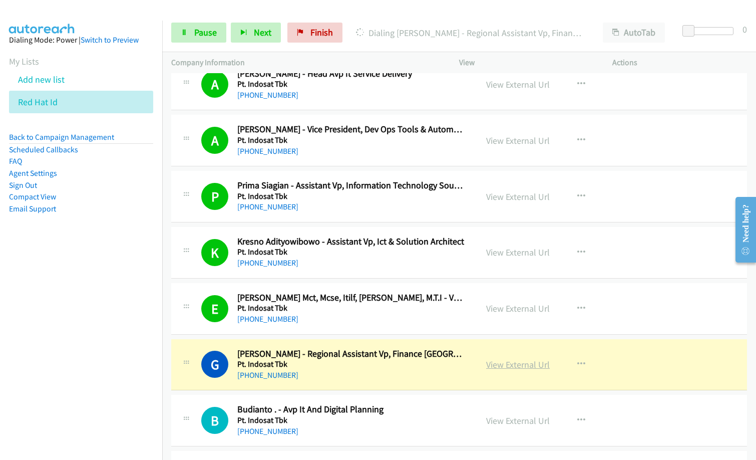
click at [500, 367] on link "View External Url" at bounding box center [518, 364] width 64 height 12
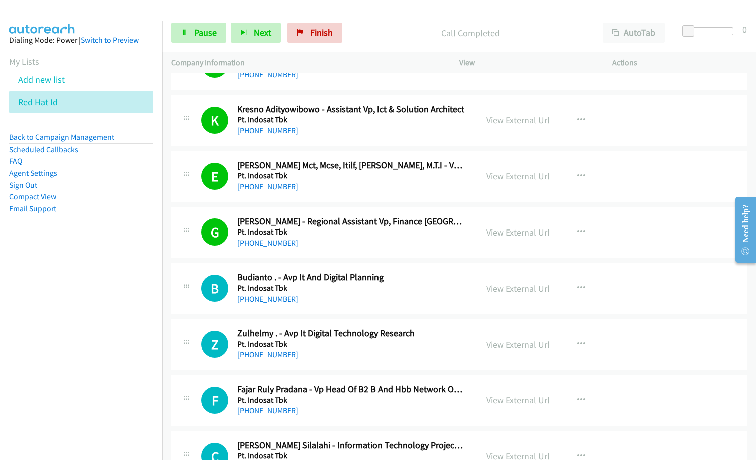
scroll to position [2853, 0]
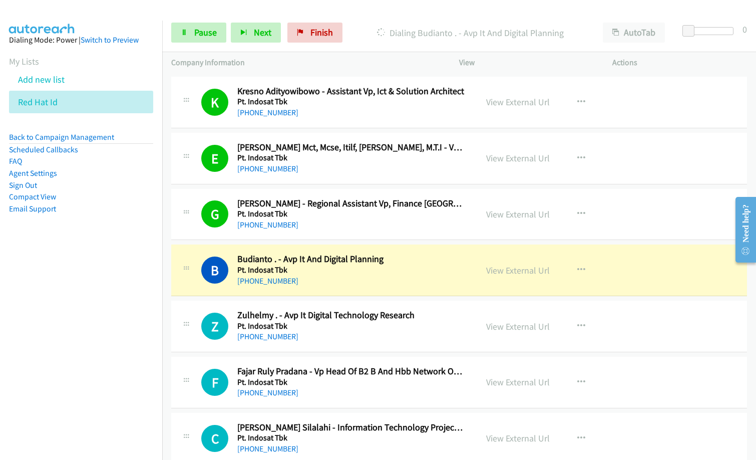
click at [107, 370] on nav "Dialing Mode: Power | Switch to Preview My Lists Add new list Red Hat Id Back t…" at bounding box center [81, 251] width 163 height 460
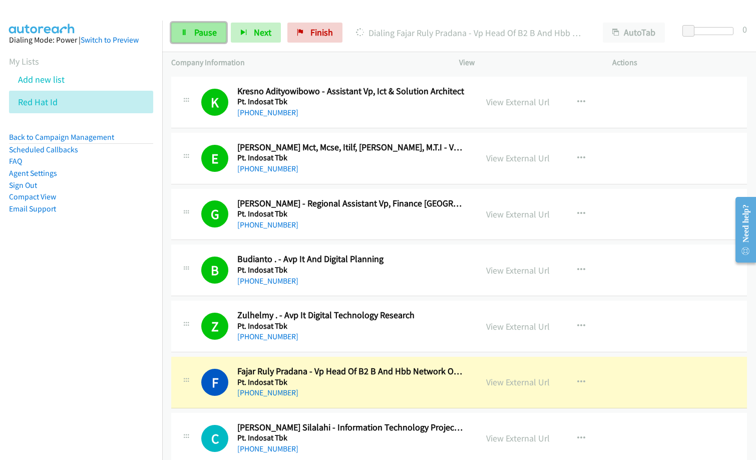
click at [198, 32] on span "Pause" at bounding box center [205, 33] width 23 height 12
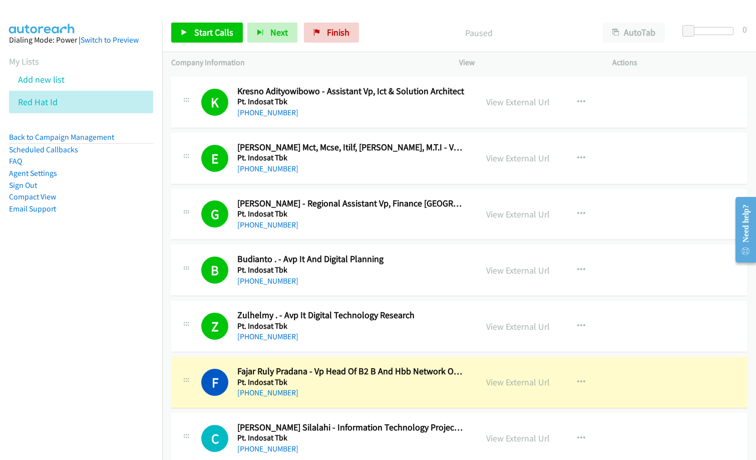
scroll to position [2953, 0]
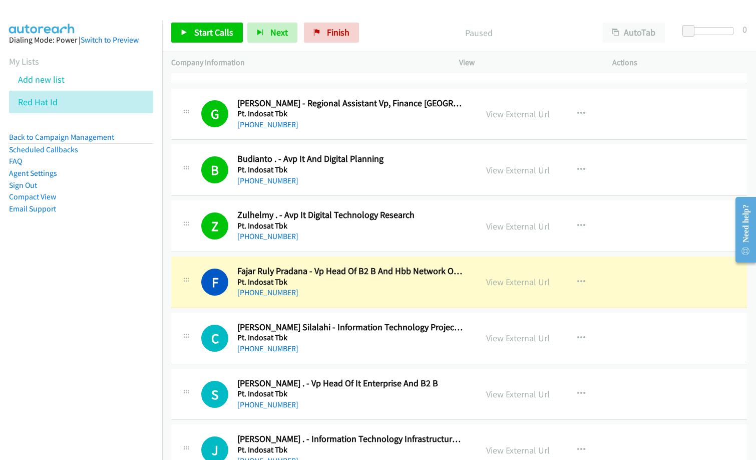
click at [56, 349] on nav "Dialing Mode: Power | Switch to Preview My Lists Add new list Red Hat Id Back t…" at bounding box center [81, 251] width 163 height 460
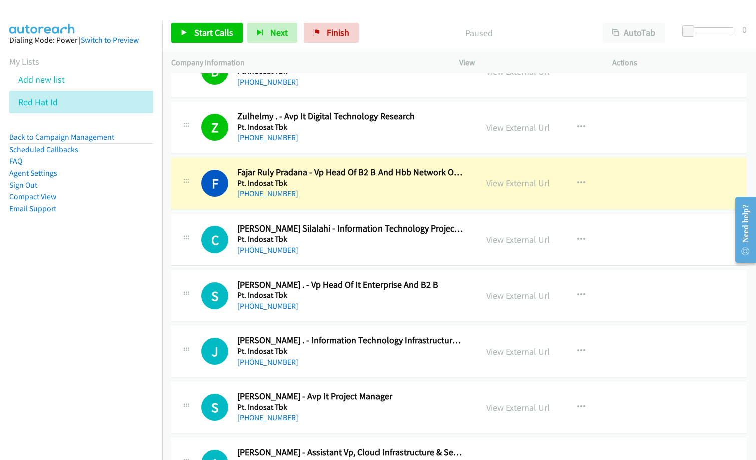
scroll to position [3053, 0]
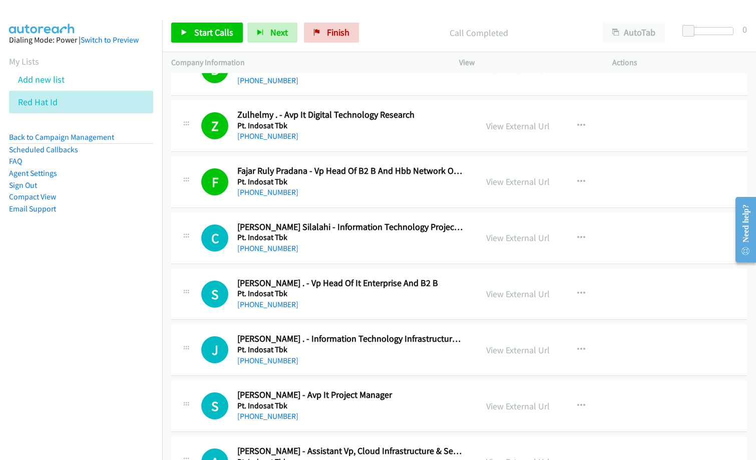
click at [13, 386] on nav "Dialing Mode: Power | Switch to Preview My Lists Add new list Red Hat Id Back t…" at bounding box center [81, 251] width 163 height 460
click at [197, 32] on span "Start Calls" at bounding box center [213, 33] width 39 height 12
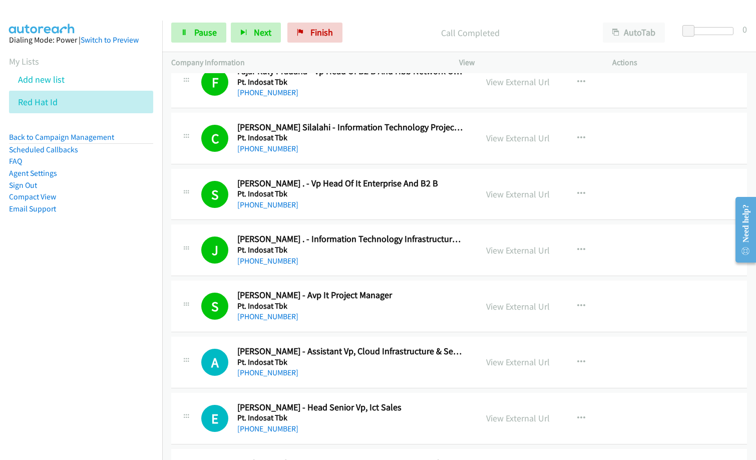
scroll to position [3153, 0]
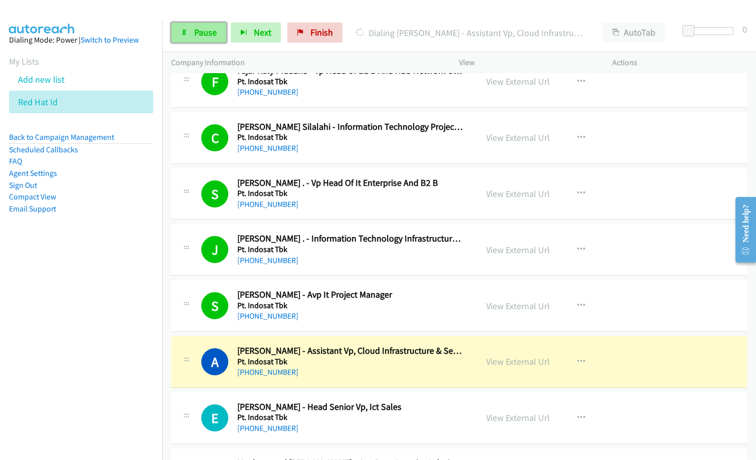
click at [211, 32] on span "Pause" at bounding box center [205, 33] width 23 height 12
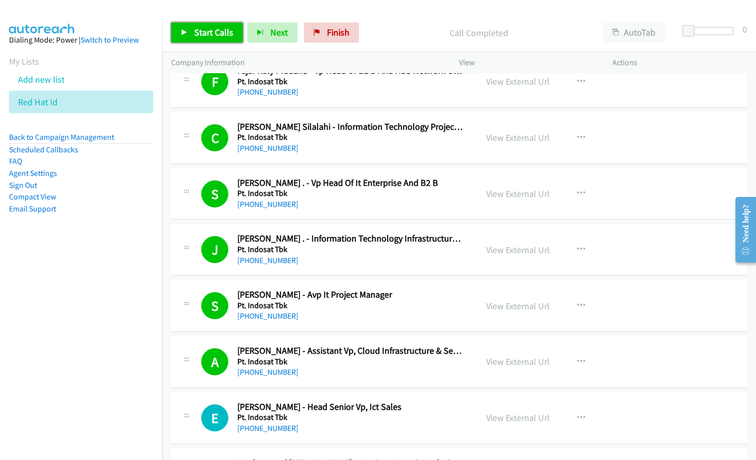
click at [213, 41] on link "Start Calls" at bounding box center [207, 33] width 72 height 20
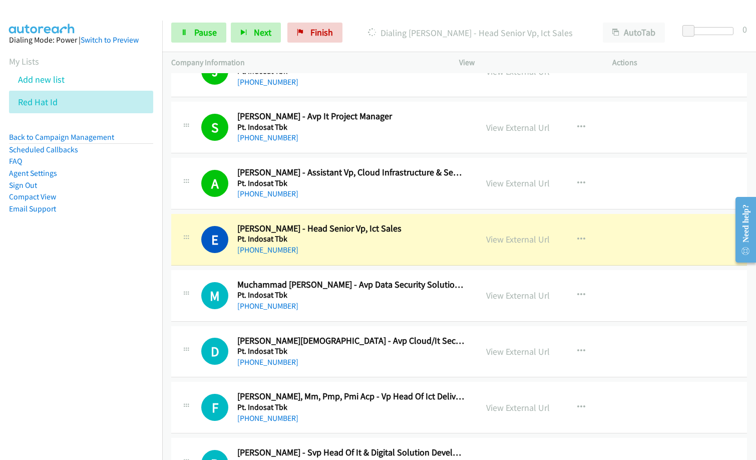
scroll to position [3404, 0]
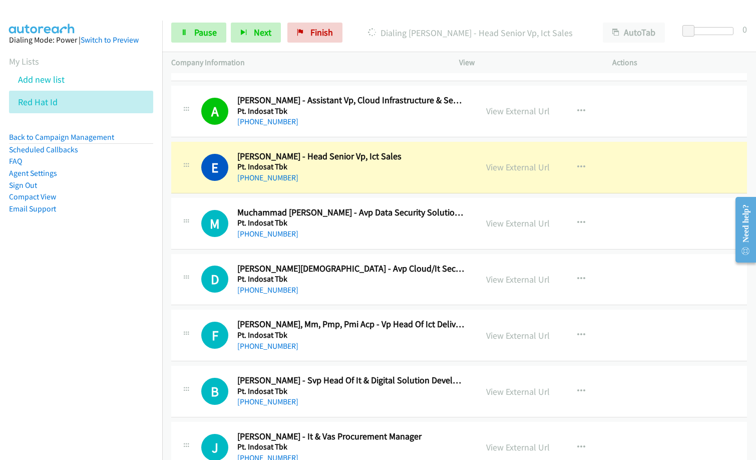
drag, startPoint x: 24, startPoint y: 293, endPoint x: 29, endPoint y: 293, distance: 5.0
click at [24, 293] on nav "Dialing Mode: Power | Switch to Preview My Lists Add new list Red Hat Id Back t…" at bounding box center [81, 251] width 163 height 460
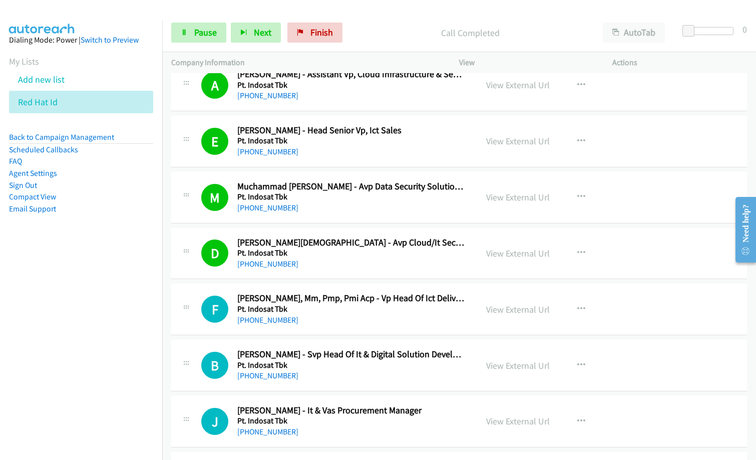
scroll to position [3504, 0]
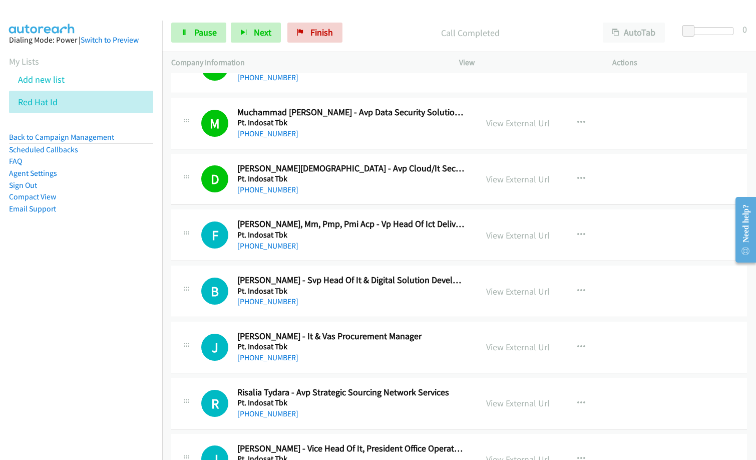
drag, startPoint x: 346, startPoint y: 190, endPoint x: 424, endPoint y: 184, distance: 78.4
click at [346, 190] on div "[PHONE_NUMBER]" at bounding box center [350, 190] width 227 height 12
click at [513, 178] on link "View External Url" at bounding box center [518, 179] width 64 height 12
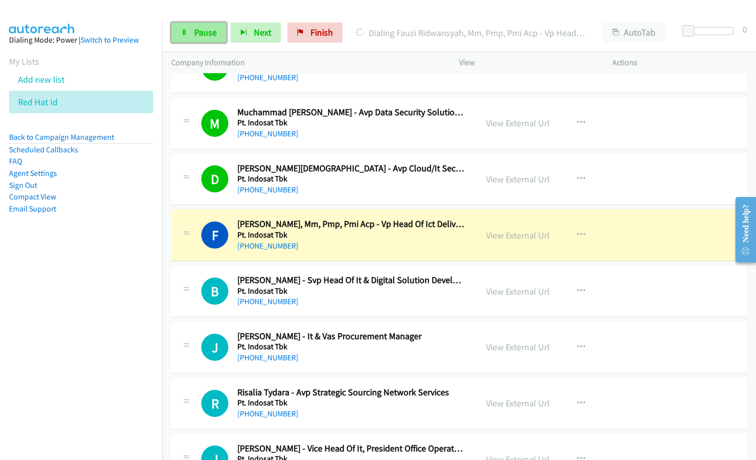
click at [208, 32] on span "Pause" at bounding box center [205, 33] width 23 height 12
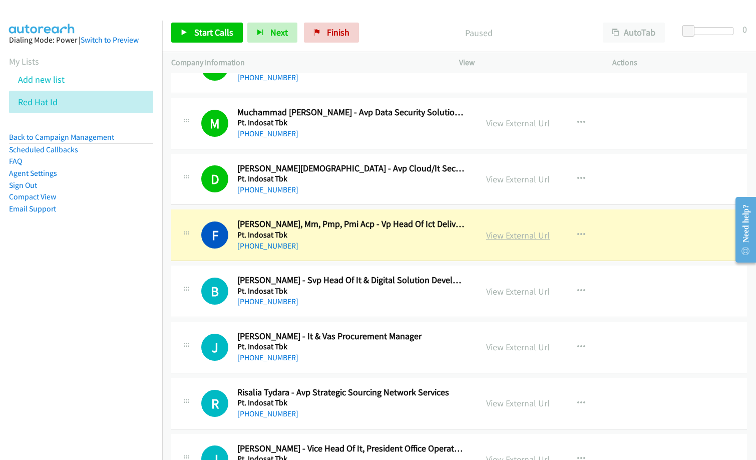
click at [532, 235] on link "View External Url" at bounding box center [518, 235] width 64 height 12
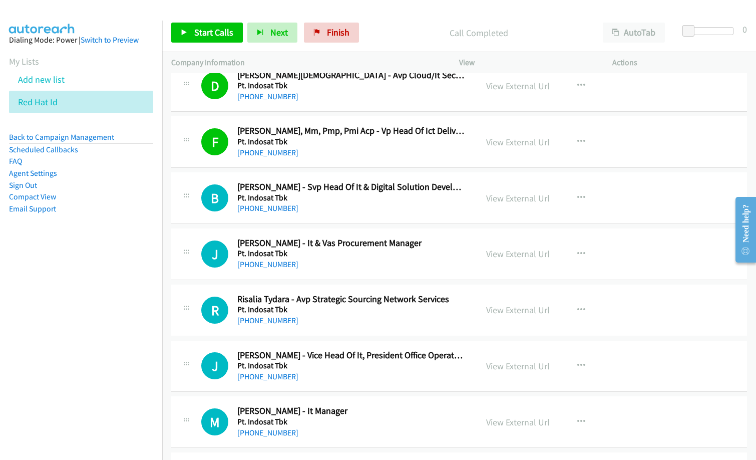
scroll to position [3604, 0]
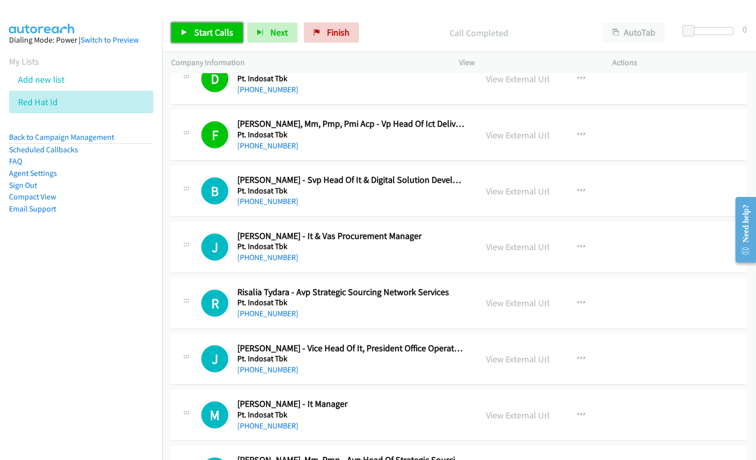
drag, startPoint x: 217, startPoint y: 31, endPoint x: 267, endPoint y: 81, distance: 71.1
click at [217, 30] on span "Start Calls" at bounding box center [213, 33] width 39 height 12
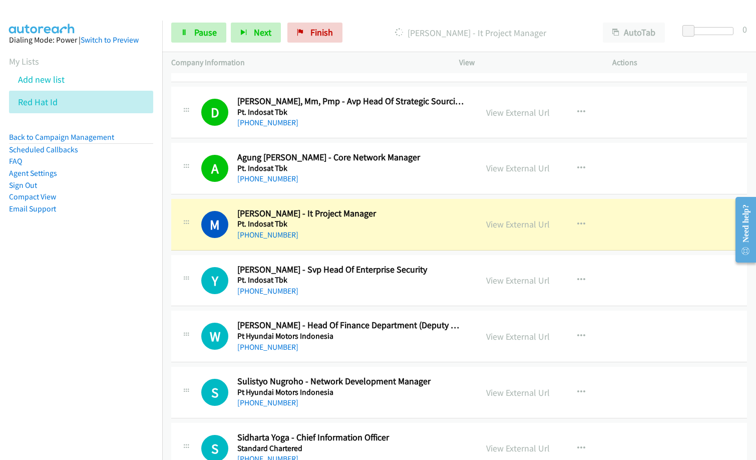
scroll to position [4054, 0]
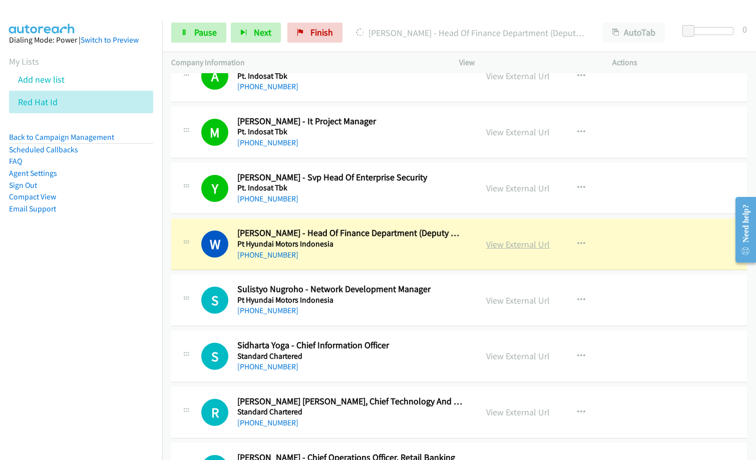
click at [520, 240] on link "View External Url" at bounding box center [518, 244] width 64 height 12
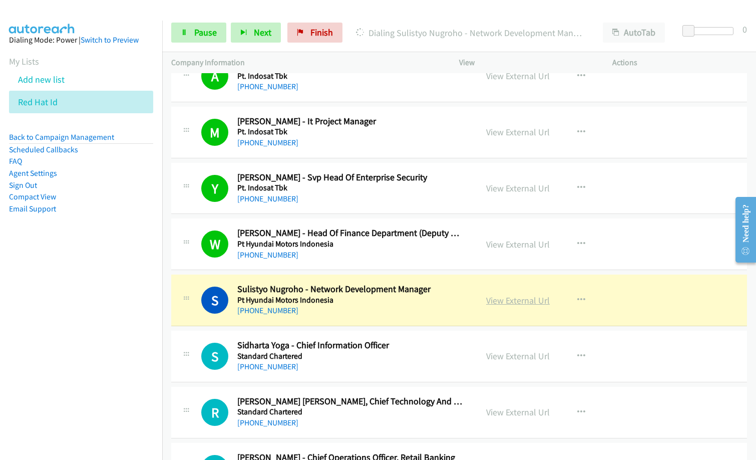
click at [522, 305] on link "View External Url" at bounding box center [518, 300] width 64 height 12
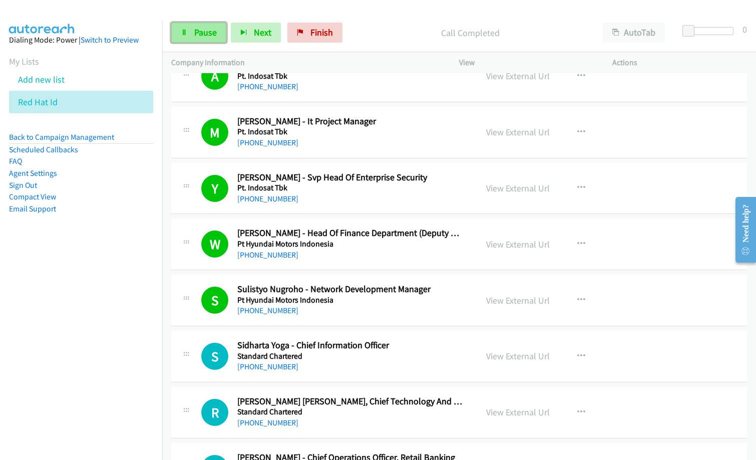
click at [204, 32] on span "Pause" at bounding box center [205, 33] width 23 height 12
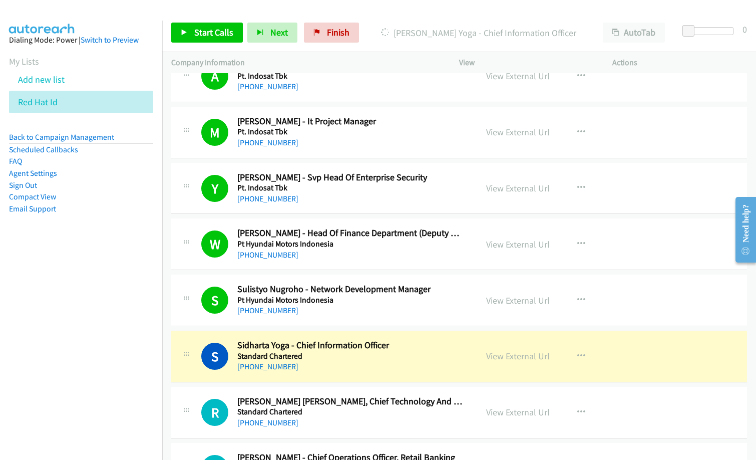
click at [381, 40] on div "Dialing Sidharta Yoga - Chief Information Officer" at bounding box center [478, 33] width 230 height 20
click at [383, 28] on p "Dialing Sidharta Yoga - Chief Information Officer" at bounding box center [478, 33] width 212 height 14
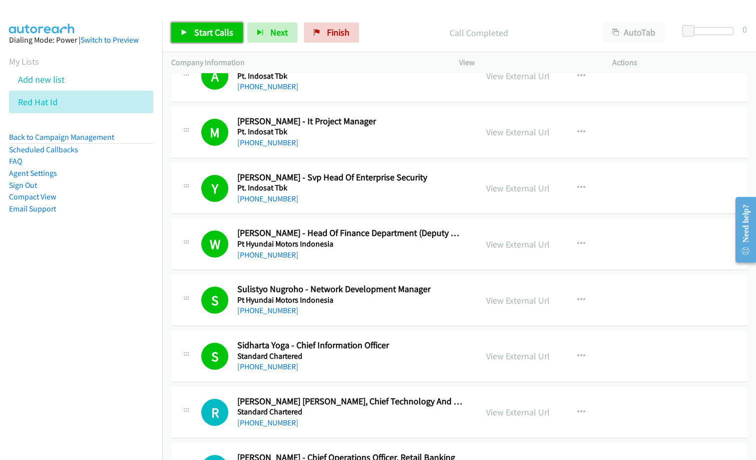
click at [220, 34] on span "Start Calls" at bounding box center [213, 33] width 39 height 12
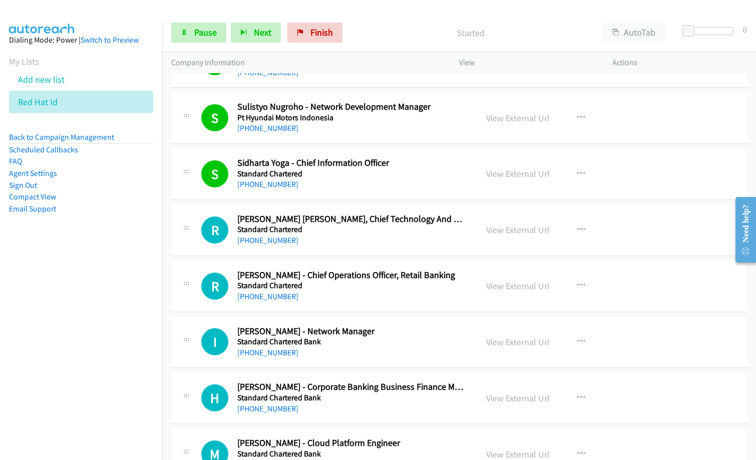
scroll to position [4255, 0]
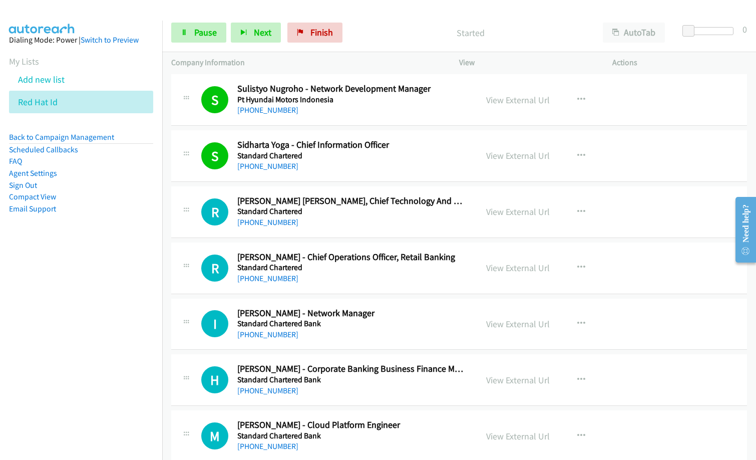
click at [114, 339] on nav "Dialing Mode: Power | Switch to Preview My Lists Add new list Red Hat Id Back t…" at bounding box center [81, 251] width 163 height 460
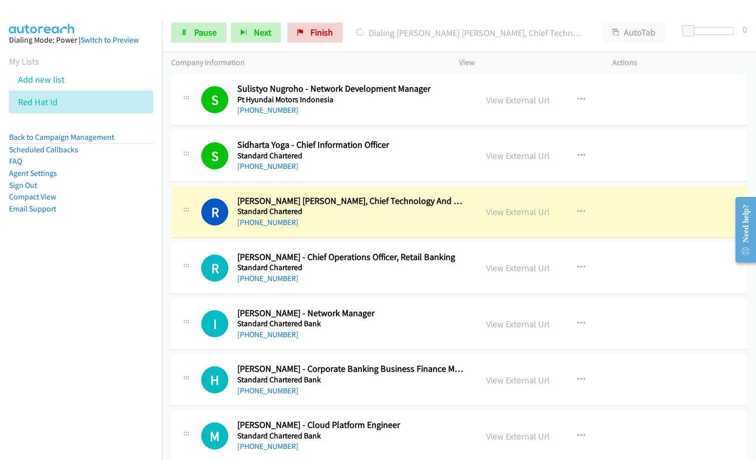
drag, startPoint x: 114, startPoint y: 339, endPoint x: 324, endPoint y: 299, distance: 213.5
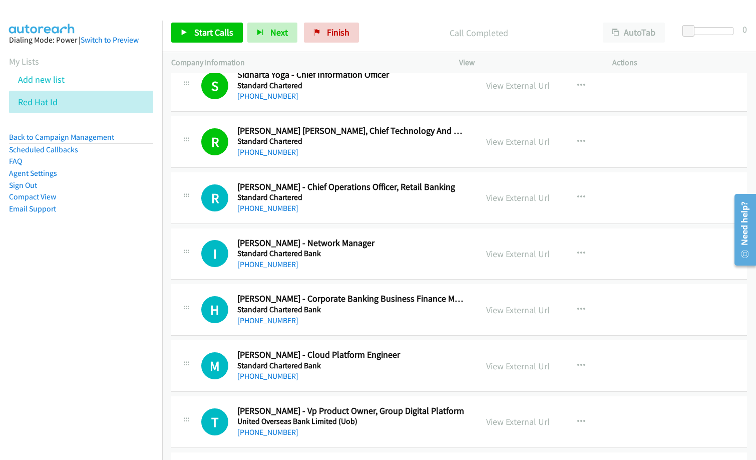
scroll to position [4305, 0]
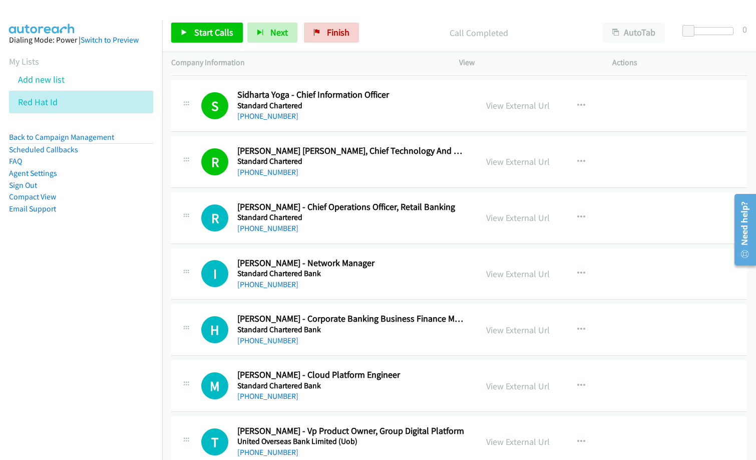
click at [322, 221] on h5 "Standard Chartered" at bounding box center [350, 217] width 227 height 10
click at [224, 35] on span "Start Calls" at bounding box center [213, 33] width 39 height 12
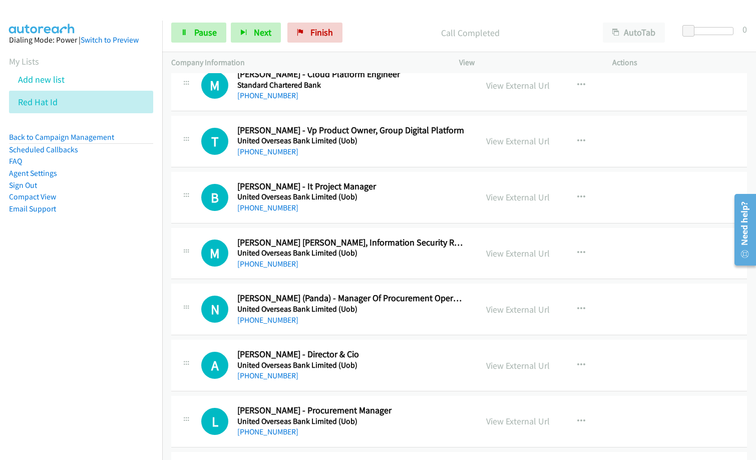
scroll to position [4555, 0]
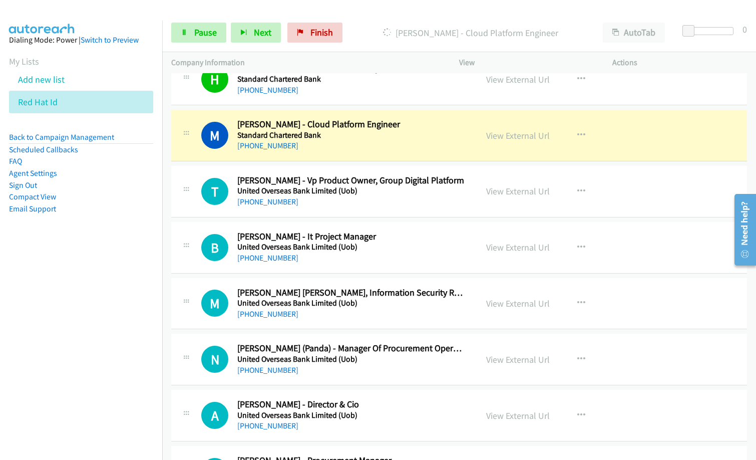
click at [332, 149] on div "[PHONE_NUMBER]" at bounding box center [350, 146] width 227 height 12
click at [517, 137] on link "View External Url" at bounding box center [518, 136] width 64 height 12
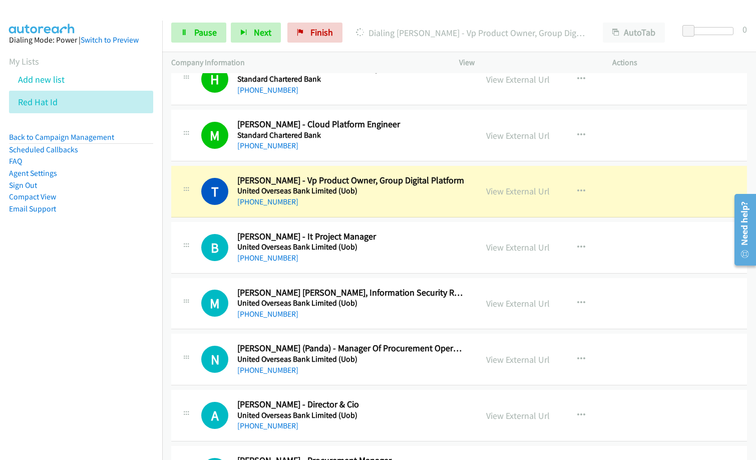
click at [389, 48] on div "Start Calls Pause Next Finish Dialing [PERSON_NAME] Philbertha - Vp Product Own…" at bounding box center [459, 33] width 594 height 39
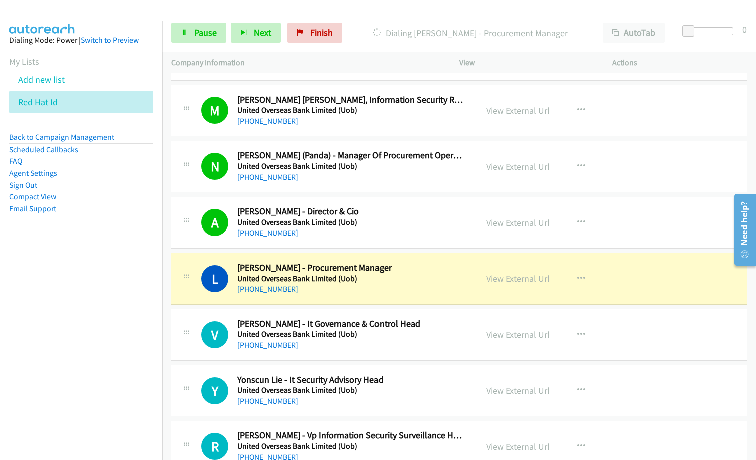
scroll to position [4755, 0]
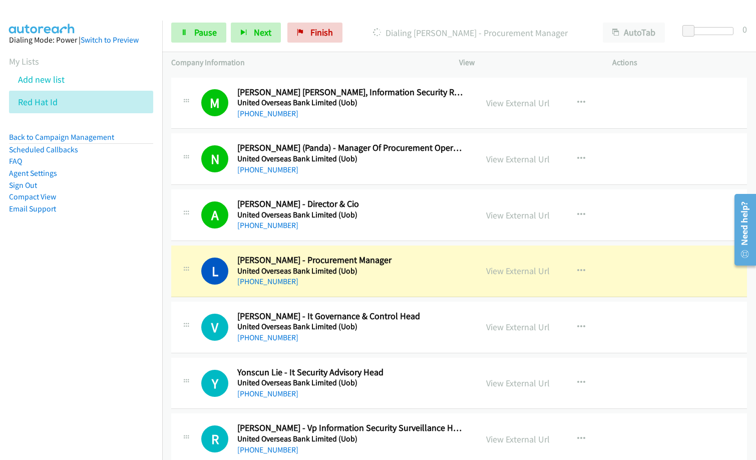
drag, startPoint x: 386, startPoint y: 275, endPoint x: 419, endPoint y: 272, distance: 32.7
click at [517, 270] on link "View External Url" at bounding box center [518, 271] width 64 height 12
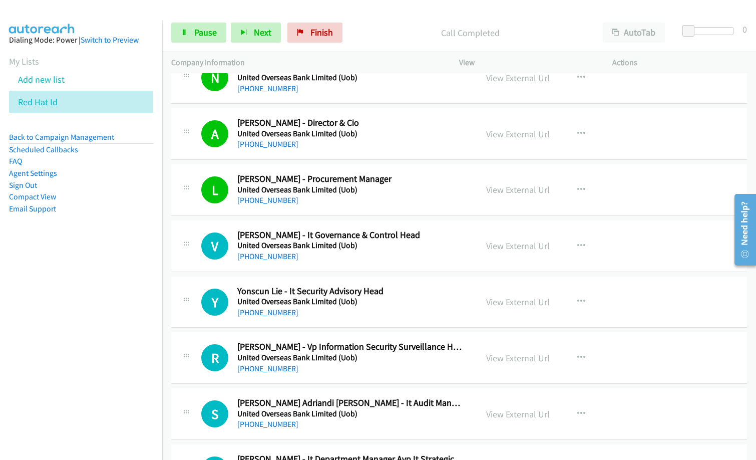
scroll to position [4905, 0]
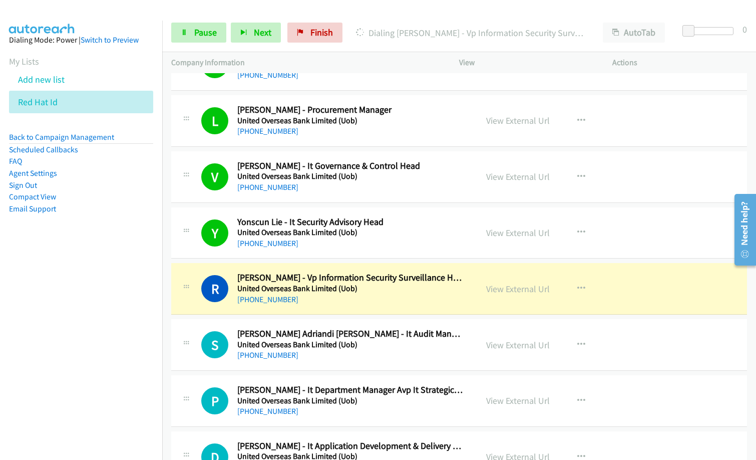
click at [82, 313] on nav "Dialing Mode: Power | Switch to Preview My Lists Add new list Red Hat Id Back t…" at bounding box center [81, 251] width 163 height 460
click at [498, 291] on link "View External Url" at bounding box center [518, 289] width 64 height 12
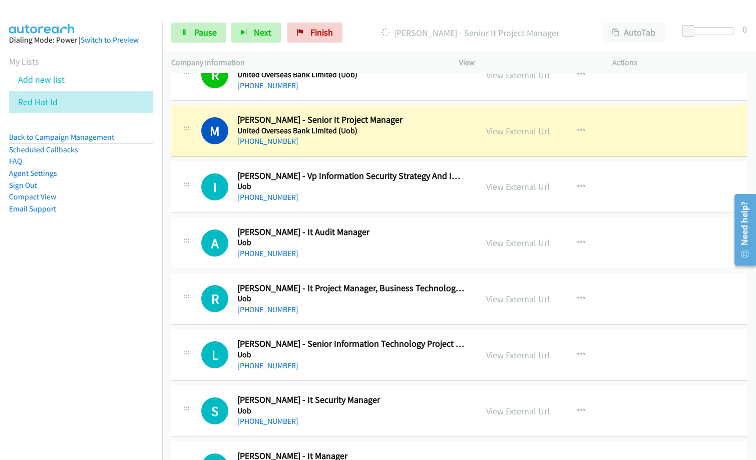
scroll to position [5452, 0]
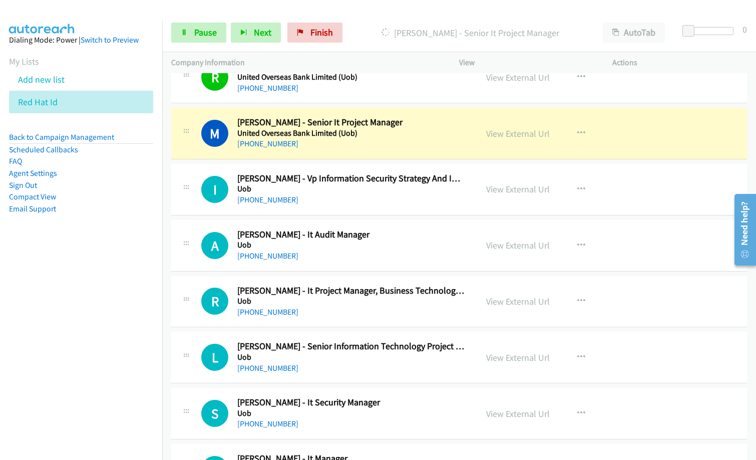
click at [104, 293] on nav "Dialing Mode: Power | Switch to Preview My Lists Add new list Red Hat Id Back t…" at bounding box center [81, 251] width 163 height 460
click at [525, 137] on link "View External Url" at bounding box center [518, 134] width 64 height 12
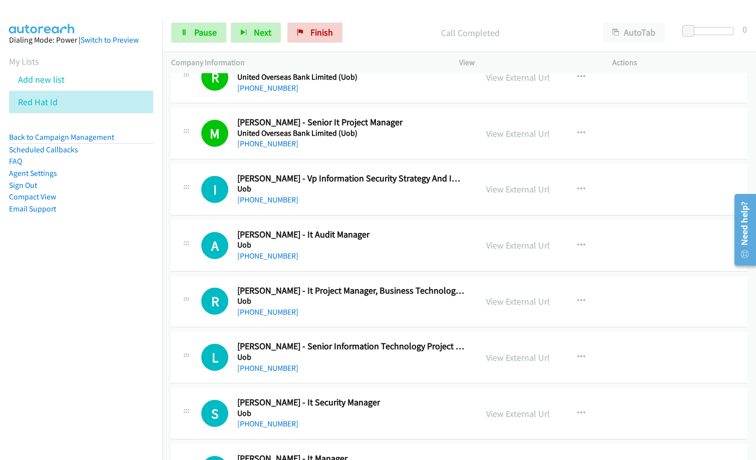
drag, startPoint x: 353, startPoint y: 28, endPoint x: 366, endPoint y: 25, distance: 13.8
click at [353, 28] on div "Call Completed" at bounding box center [470, 33] width 247 height 20
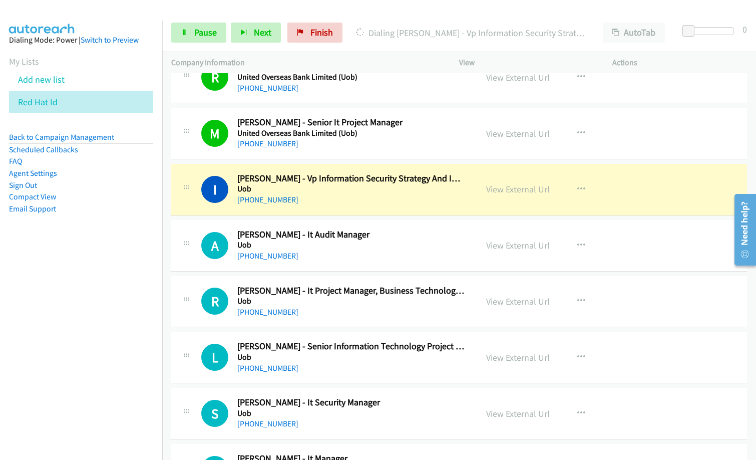
drag, startPoint x: 343, startPoint y: 18, endPoint x: 367, endPoint y: 19, distance: 24.0
click at [347, 18] on div "Start Calls Pause Next Finish Dialing [PERSON_NAME] - Vp Information Security S…" at bounding box center [459, 33] width 594 height 39
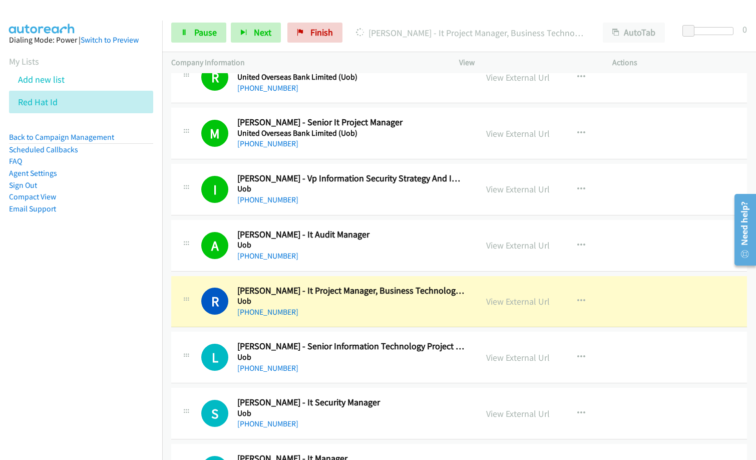
click at [334, 311] on div "[PHONE_NUMBER]" at bounding box center [350, 312] width 227 height 12
click at [497, 299] on link "View External Url" at bounding box center [518, 301] width 64 height 12
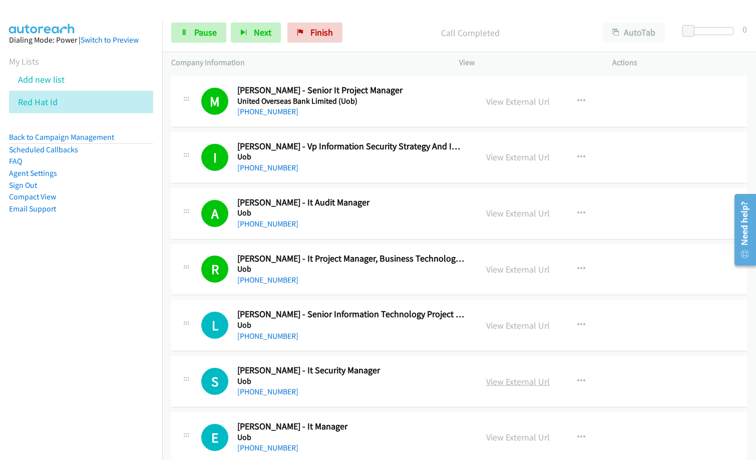
scroll to position [5503, 0]
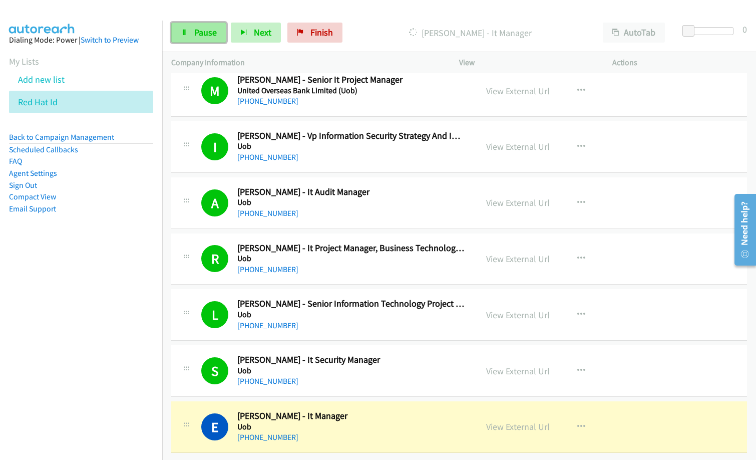
click at [201, 36] on span "Pause" at bounding box center [205, 33] width 23 height 12
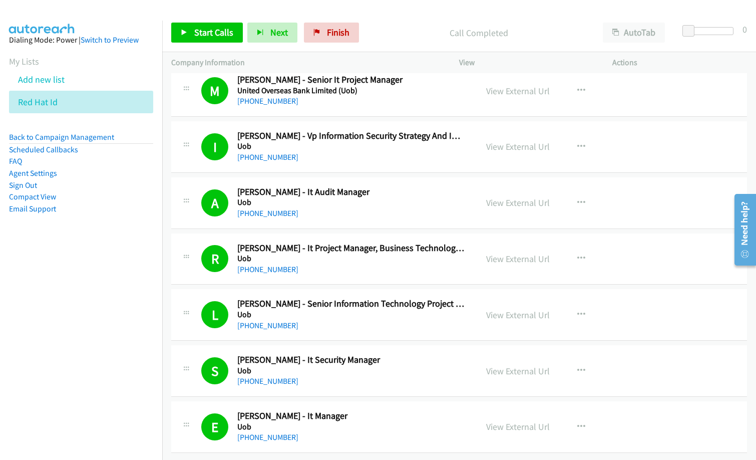
click at [65, 296] on nav "Dialing Mode: Power | Switch to Preview My Lists Add new list Red Hat Id Back t…" at bounding box center [81, 251] width 163 height 460
click at [343, 37] on span "Finish" at bounding box center [338, 33] width 23 height 12
